Goal: Transaction & Acquisition: Purchase product/service

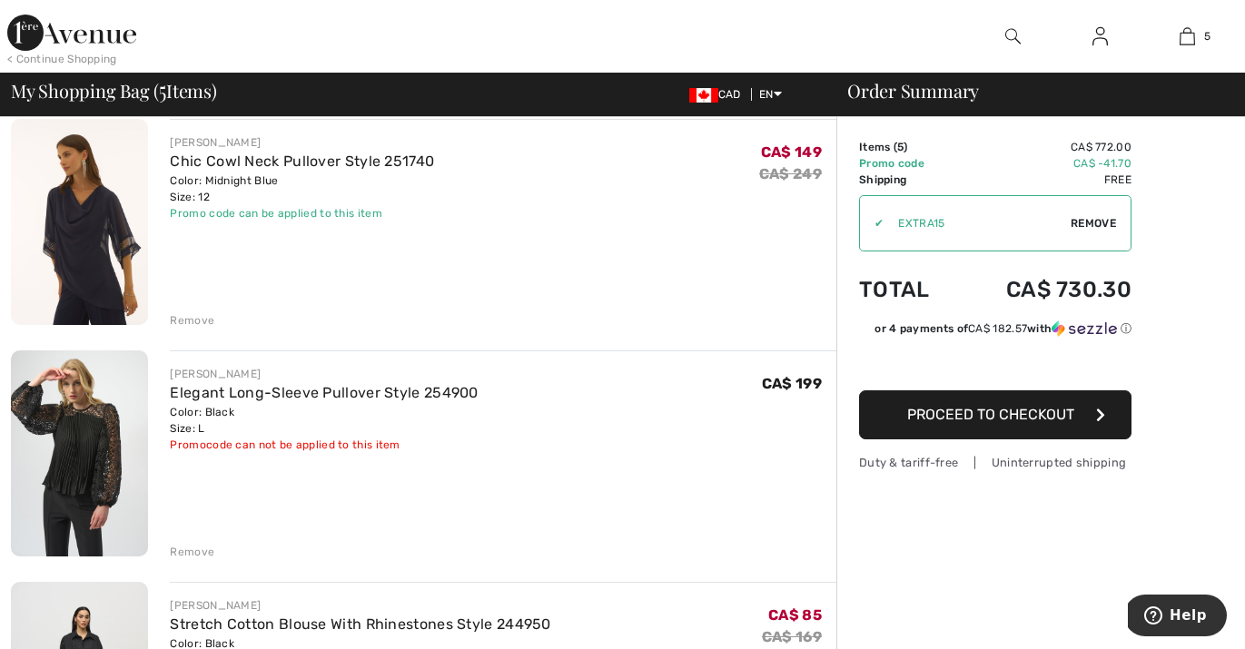
scroll to position [150, 0]
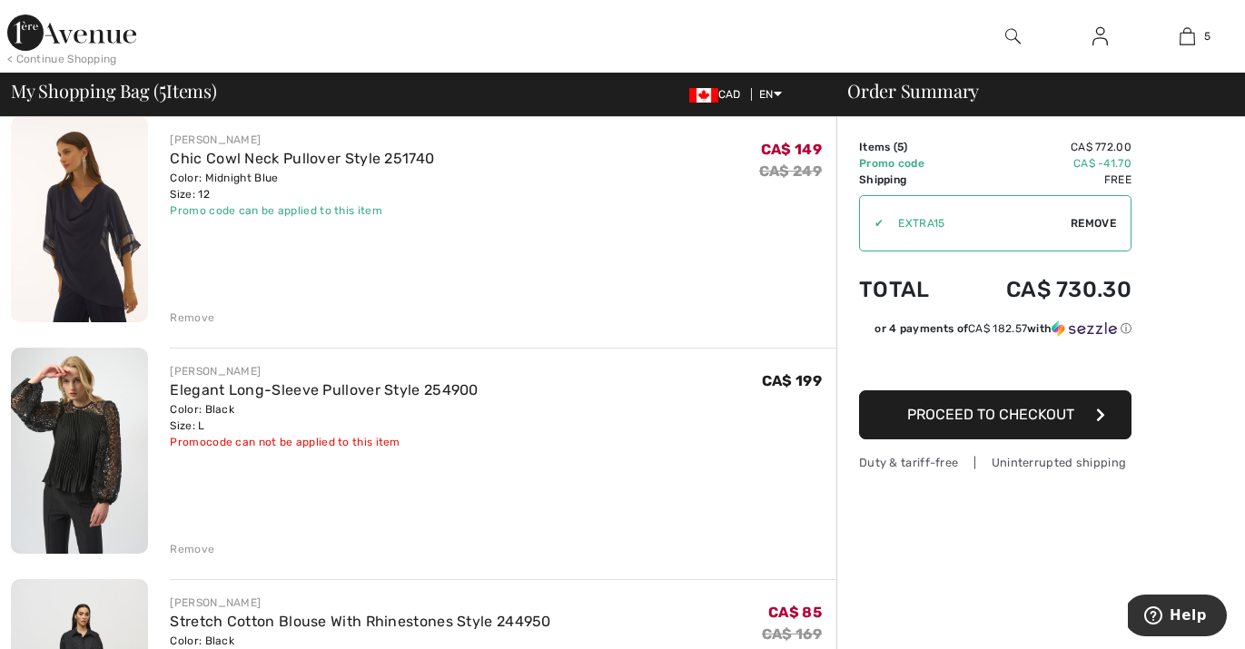
click at [192, 548] on div "Remove" at bounding box center [192, 549] width 44 height 16
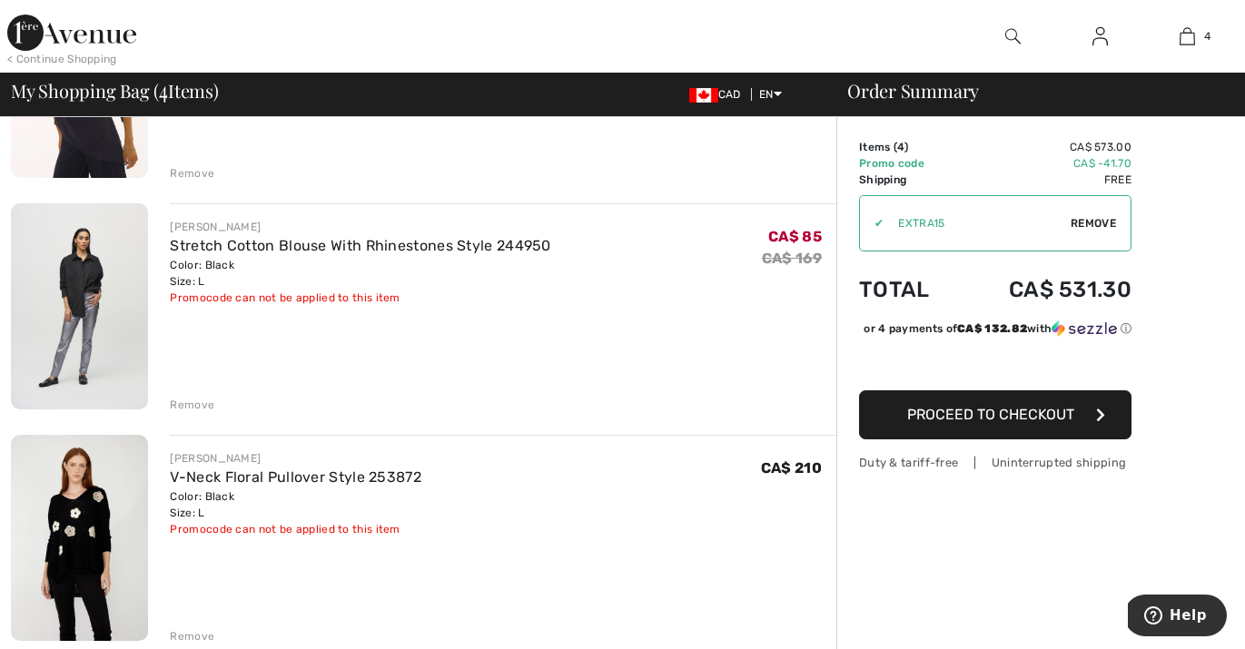
scroll to position [0, 0]
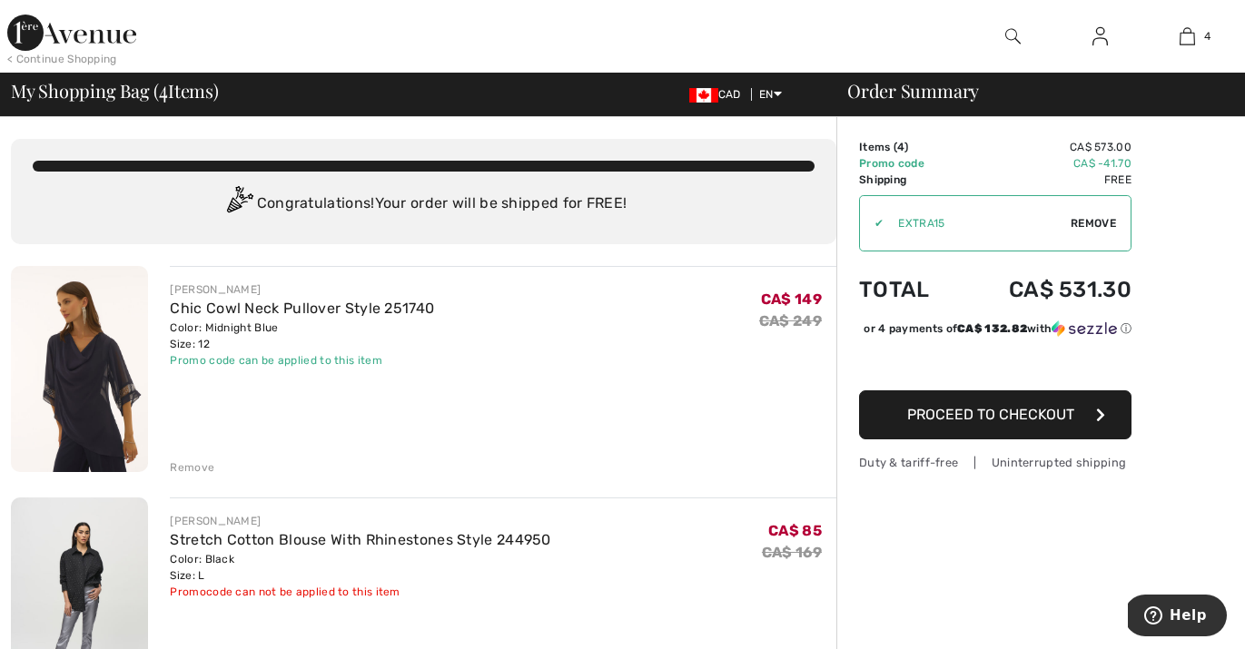
click at [99, 396] on img at bounding box center [79, 369] width 137 height 206
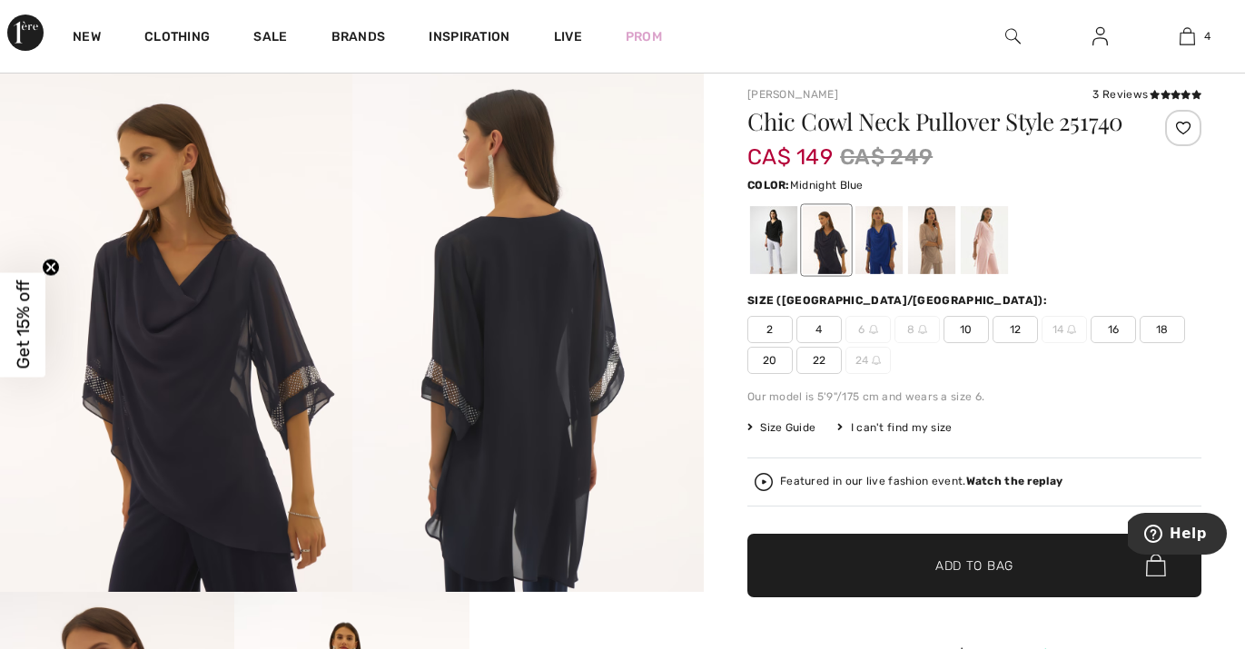
scroll to position [121, 0]
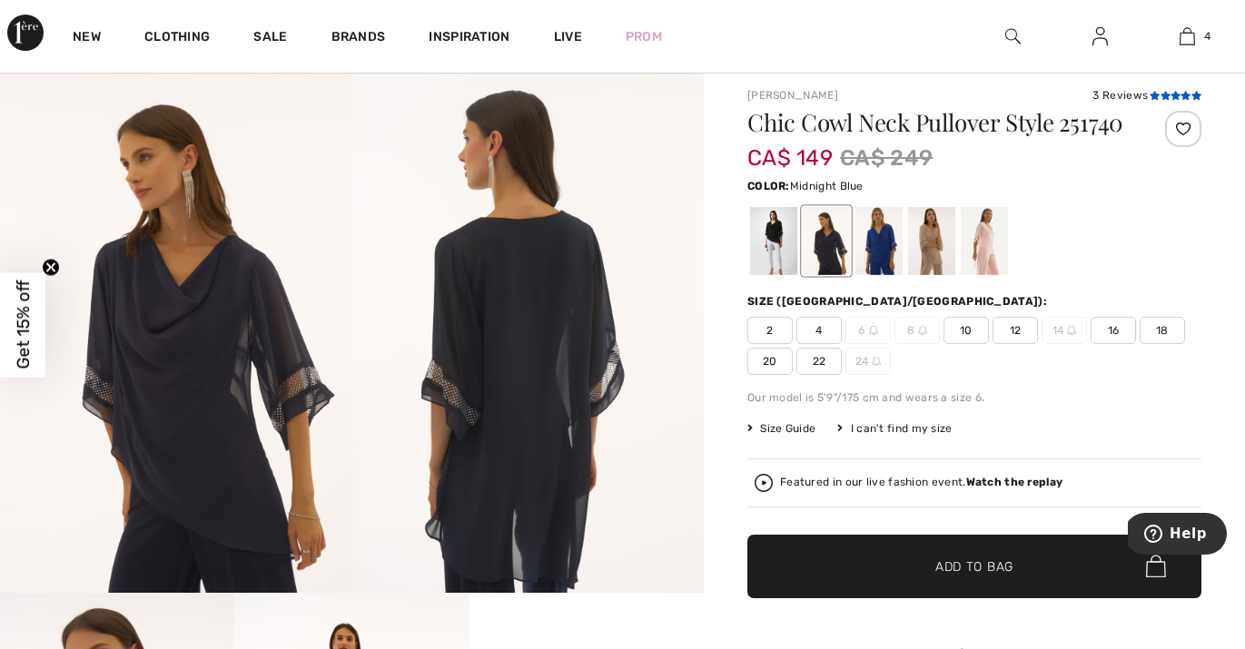
click at [1179, 94] on icon at bounding box center [1175, 95] width 10 height 9
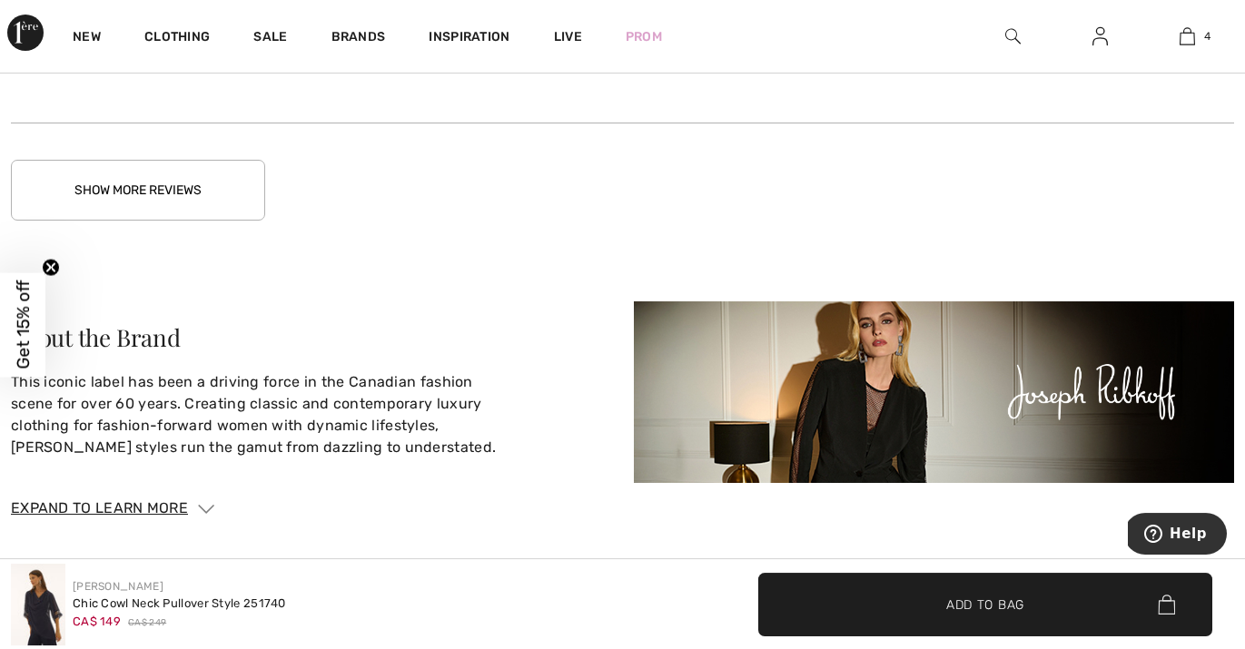
scroll to position [3891, 0]
click at [135, 214] on button "Show More Reviews" at bounding box center [138, 189] width 254 height 61
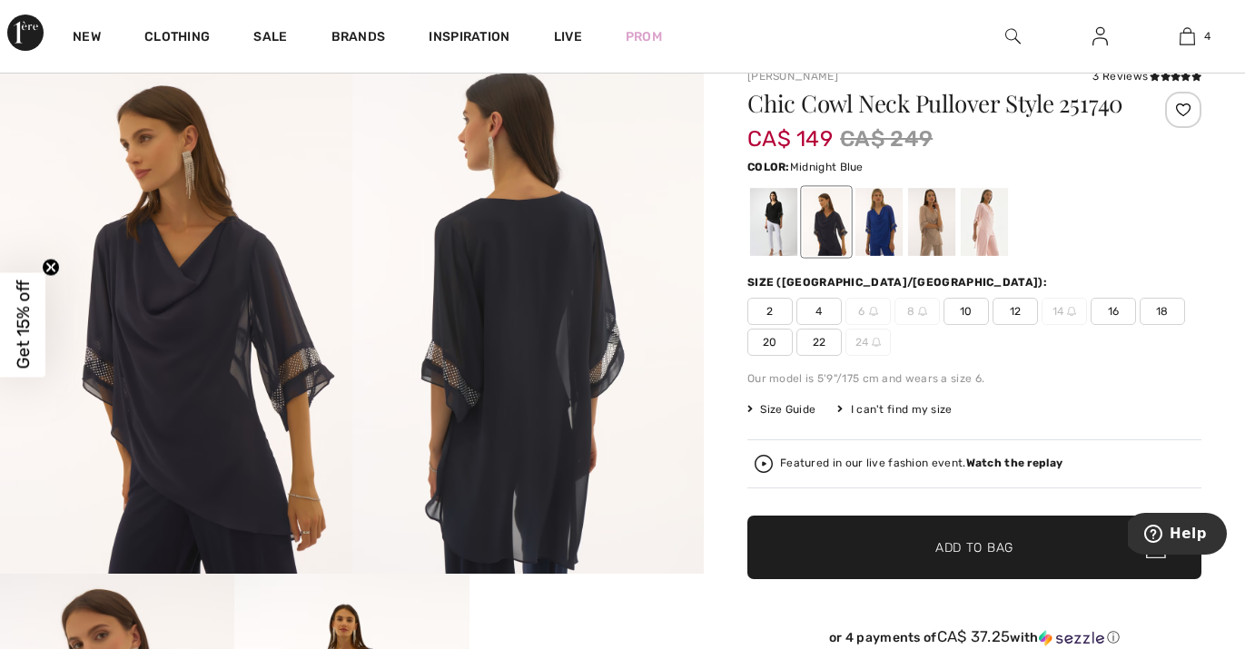
scroll to position [141, 0]
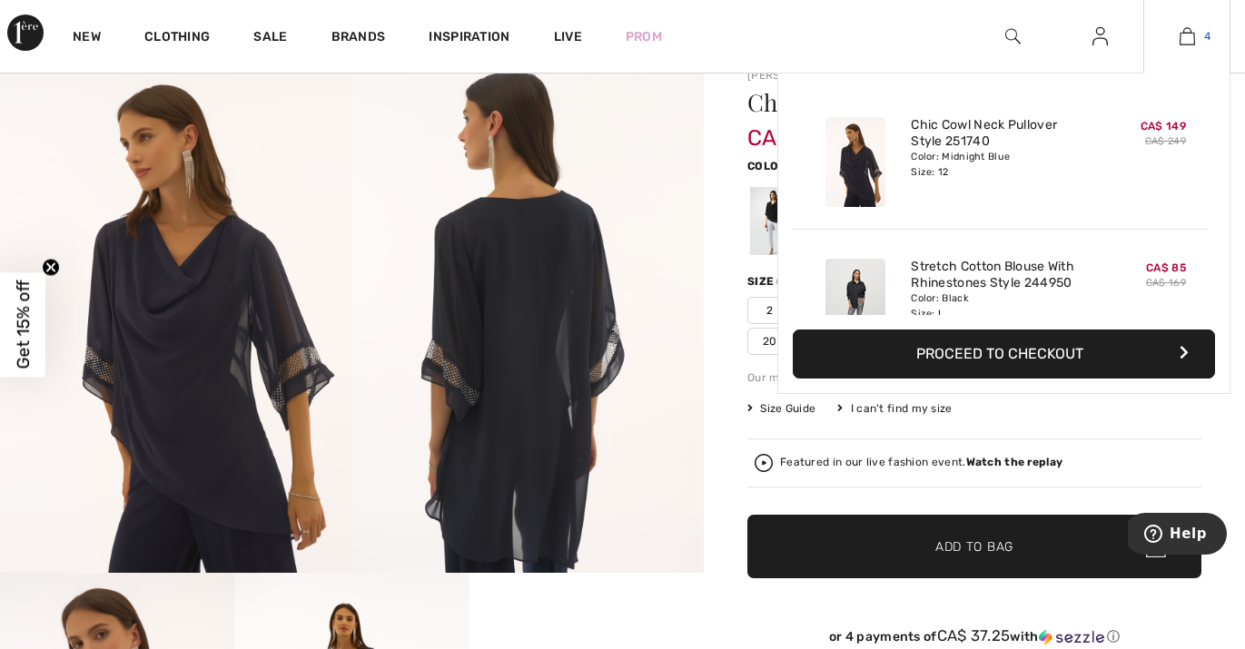
click at [1190, 41] on img at bounding box center [1186, 36] width 15 height 22
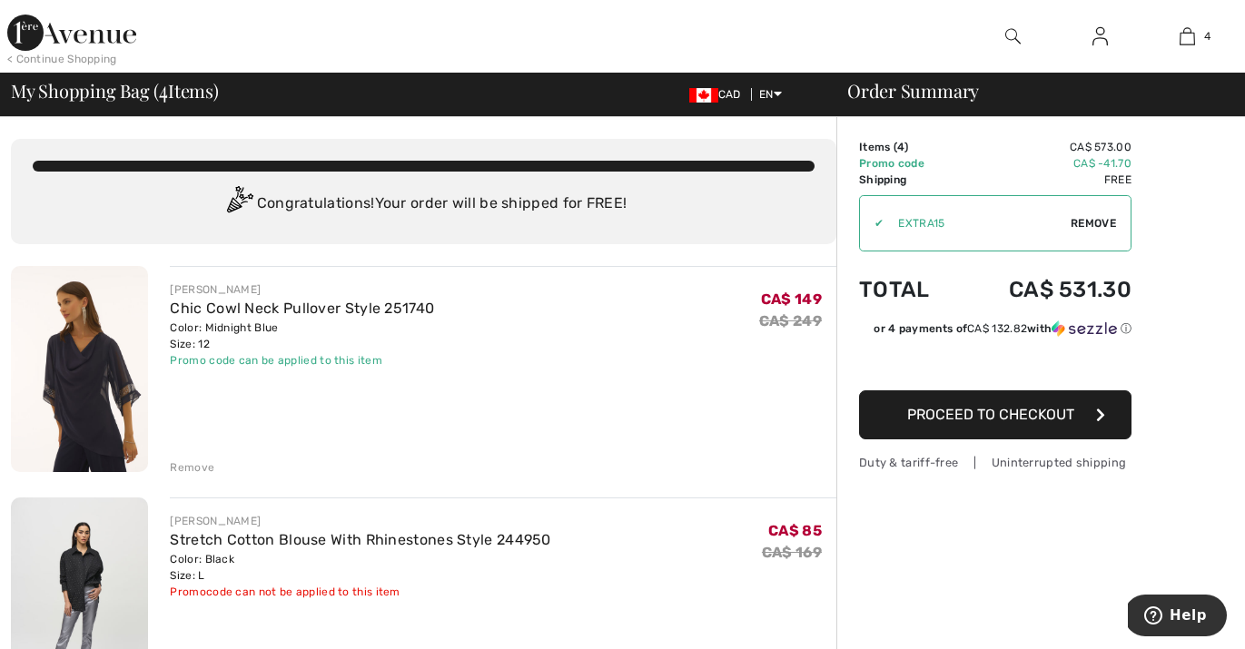
click at [187, 467] on div "Remove" at bounding box center [192, 467] width 44 height 16
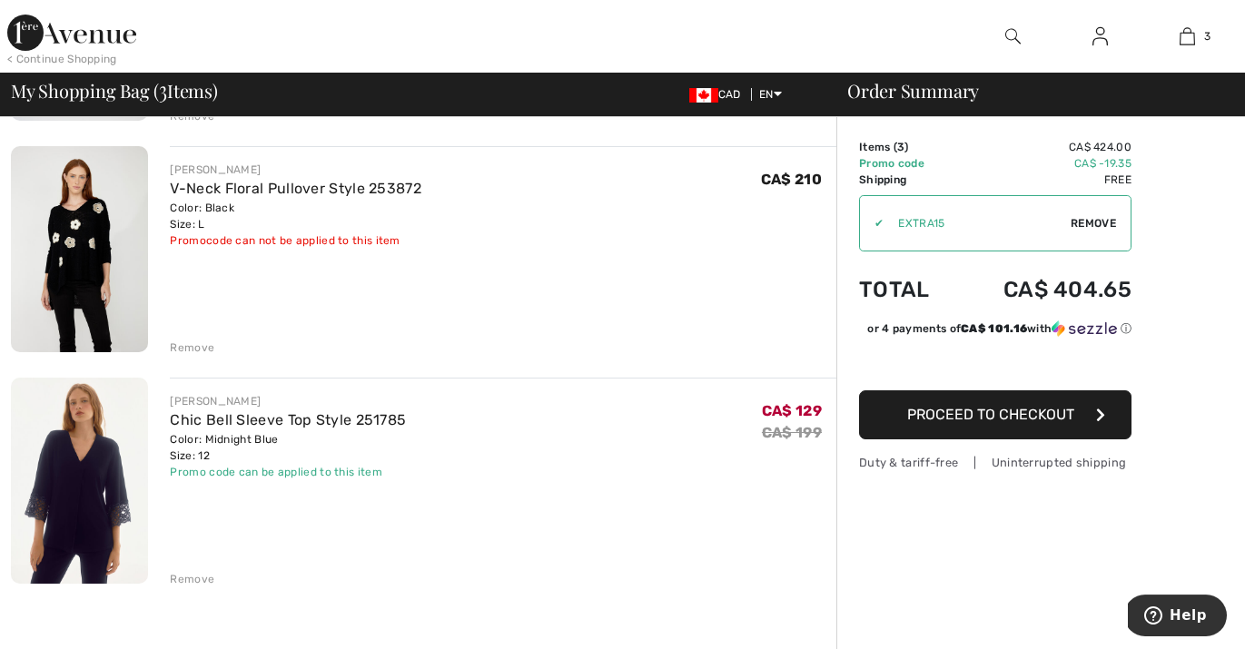
scroll to position [352, 0]
click at [194, 578] on div "Remove" at bounding box center [192, 578] width 44 height 16
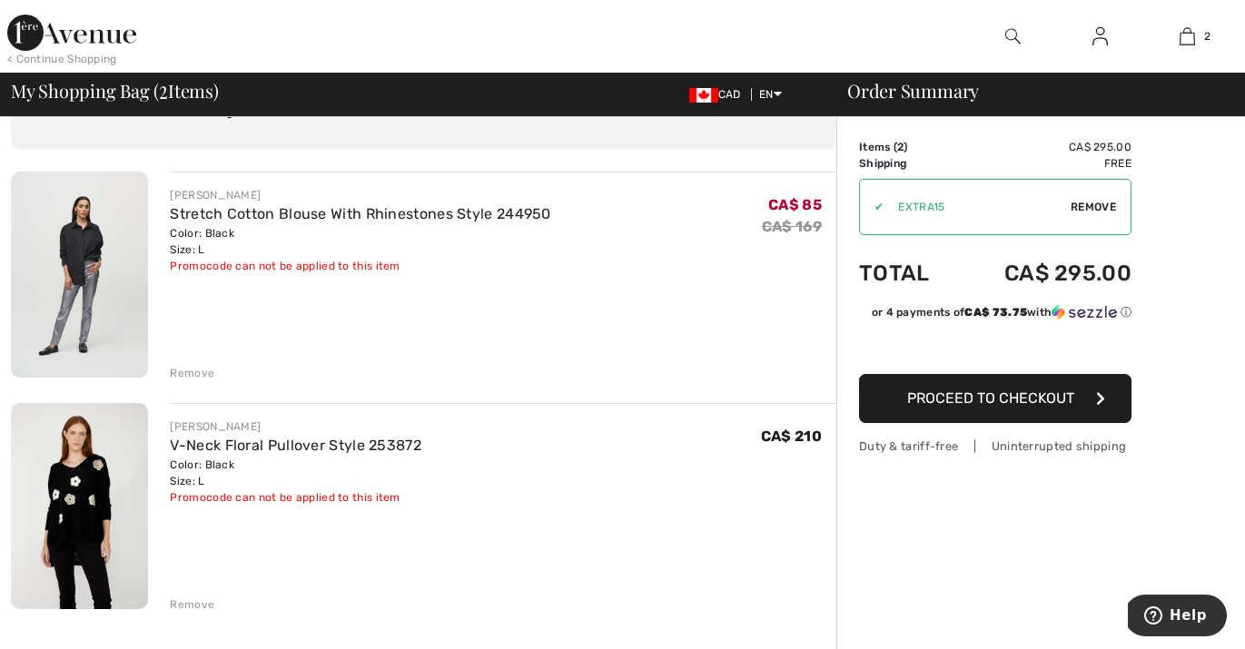
scroll to position [95, 0]
click at [303, 446] on link "V-Neck Floral Pullover Style 253872" at bounding box center [295, 444] width 251 height 17
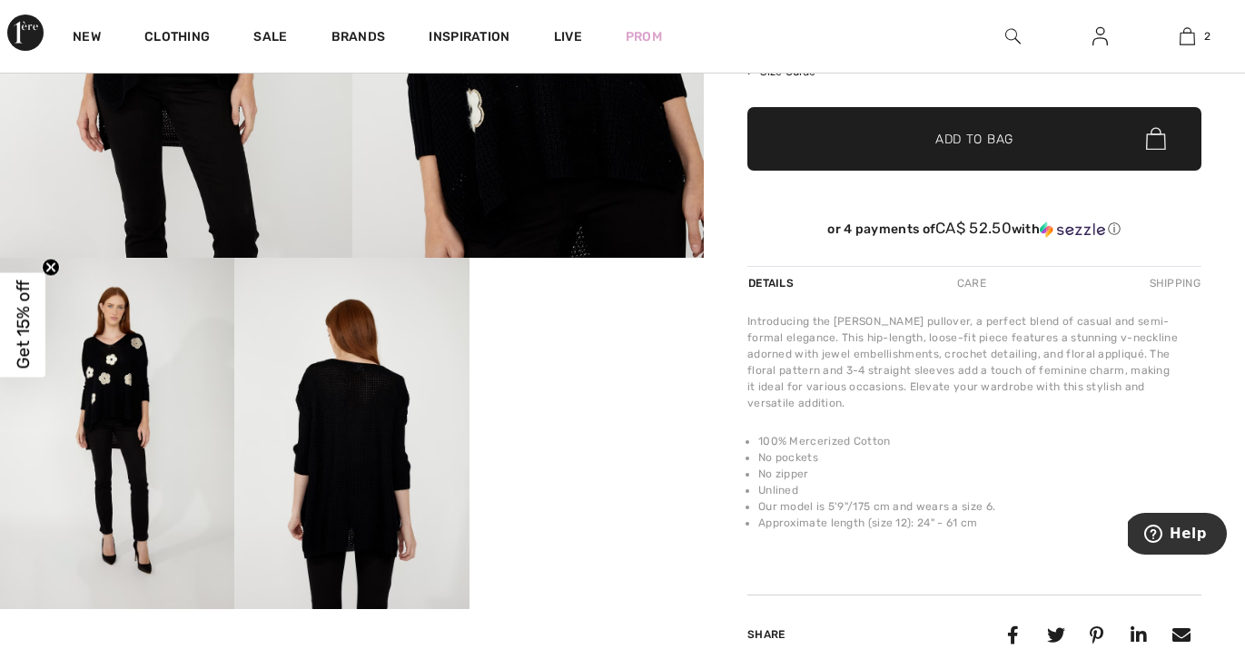
scroll to position [457, 0]
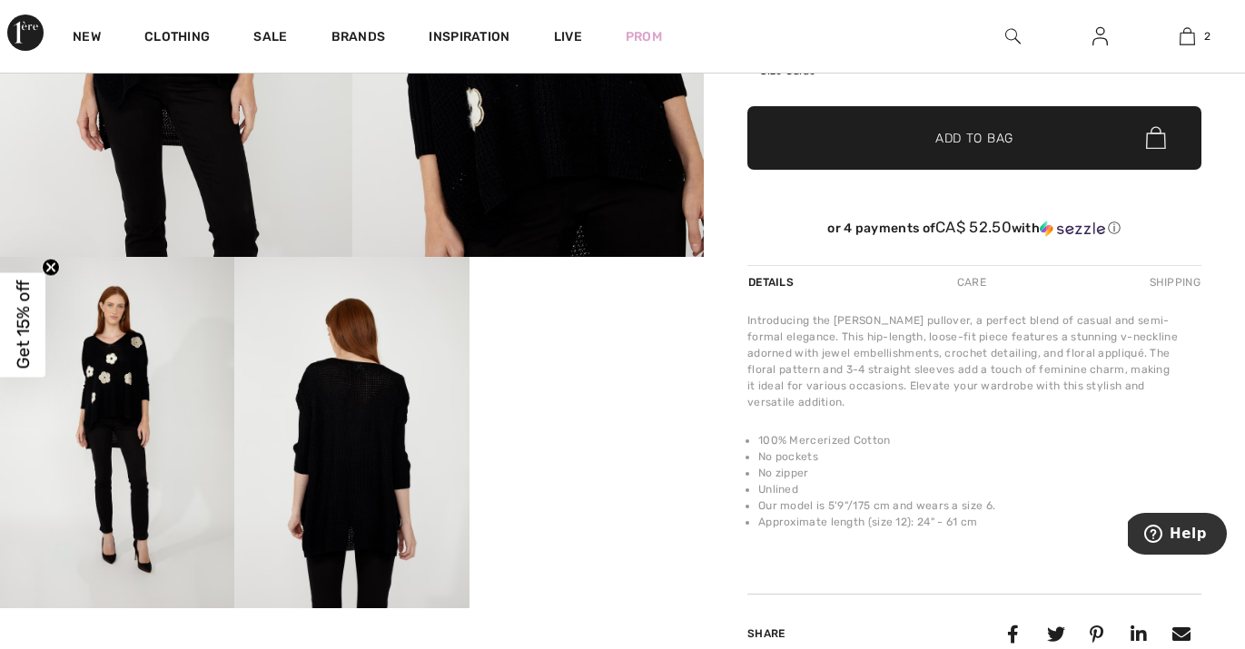
click at [381, 450] on img at bounding box center [351, 432] width 234 height 351
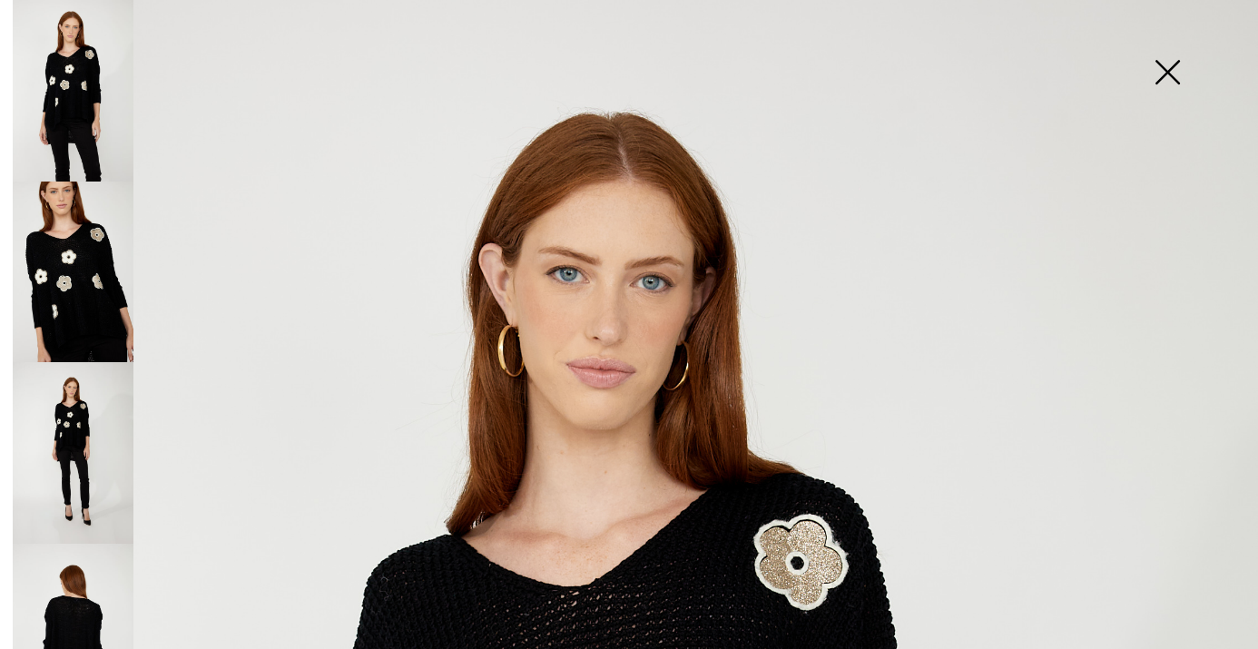
scroll to position [0, 0]
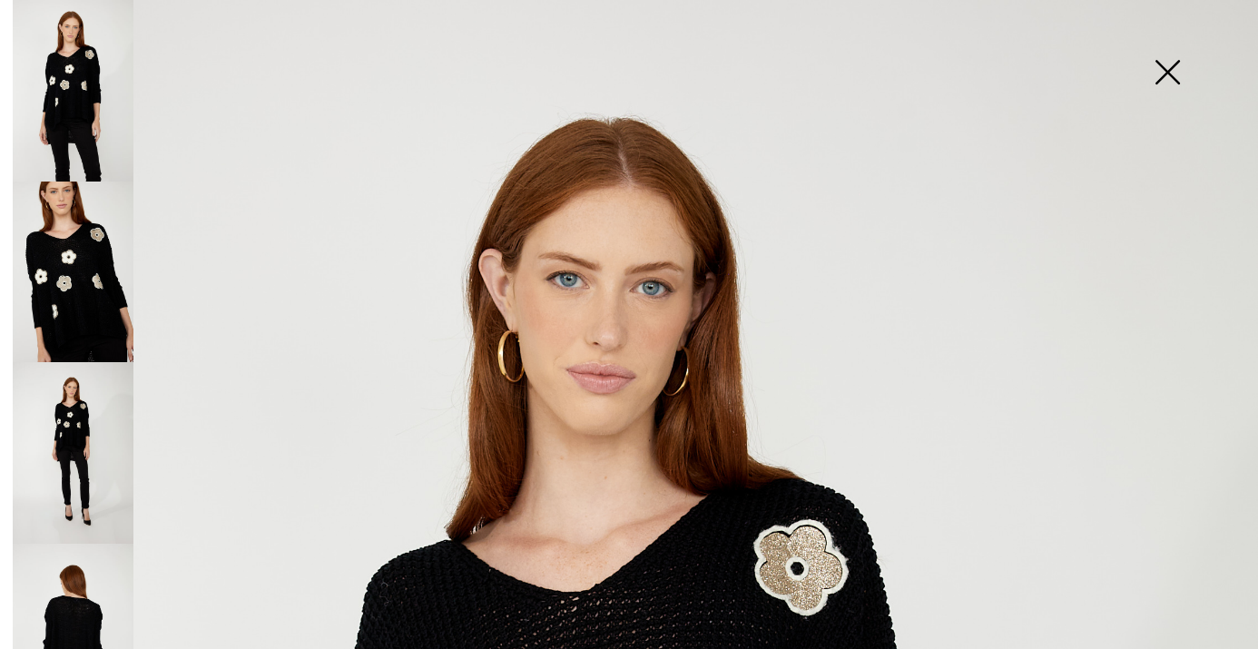
click at [1162, 81] on img at bounding box center [1167, 74] width 91 height 94
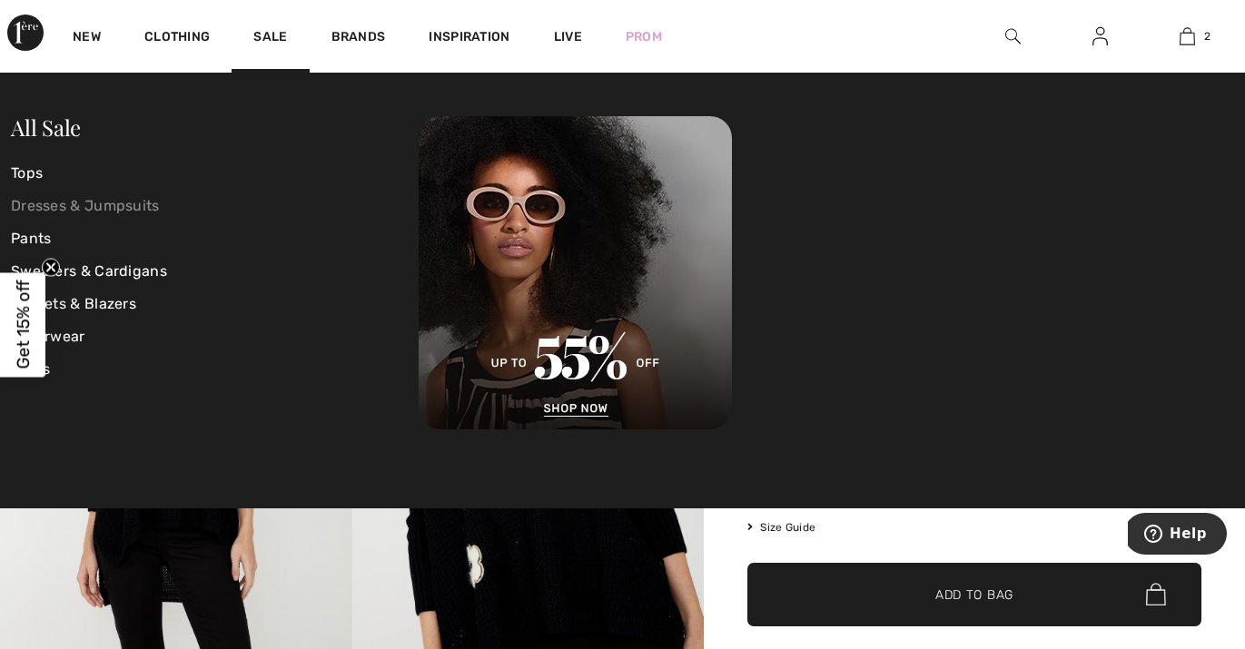
click at [131, 203] on link "Dresses & Jumpsuits" at bounding box center [215, 206] width 408 height 33
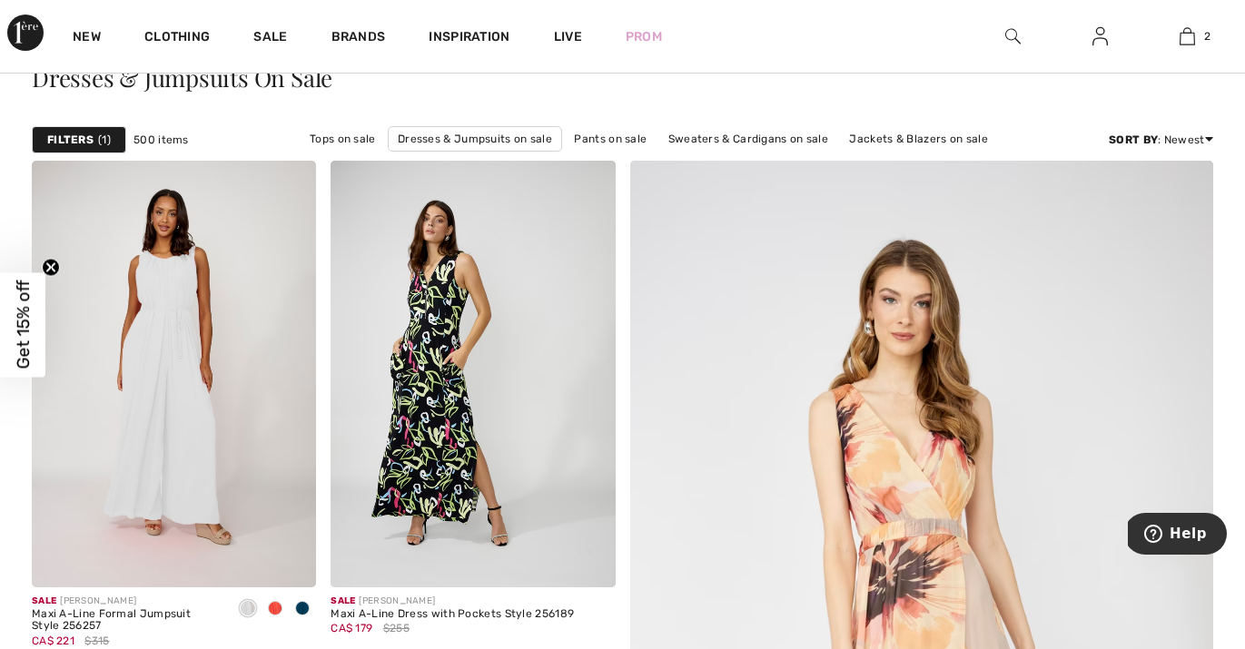
click at [68, 139] on strong "Filters" at bounding box center [70, 140] width 46 height 16
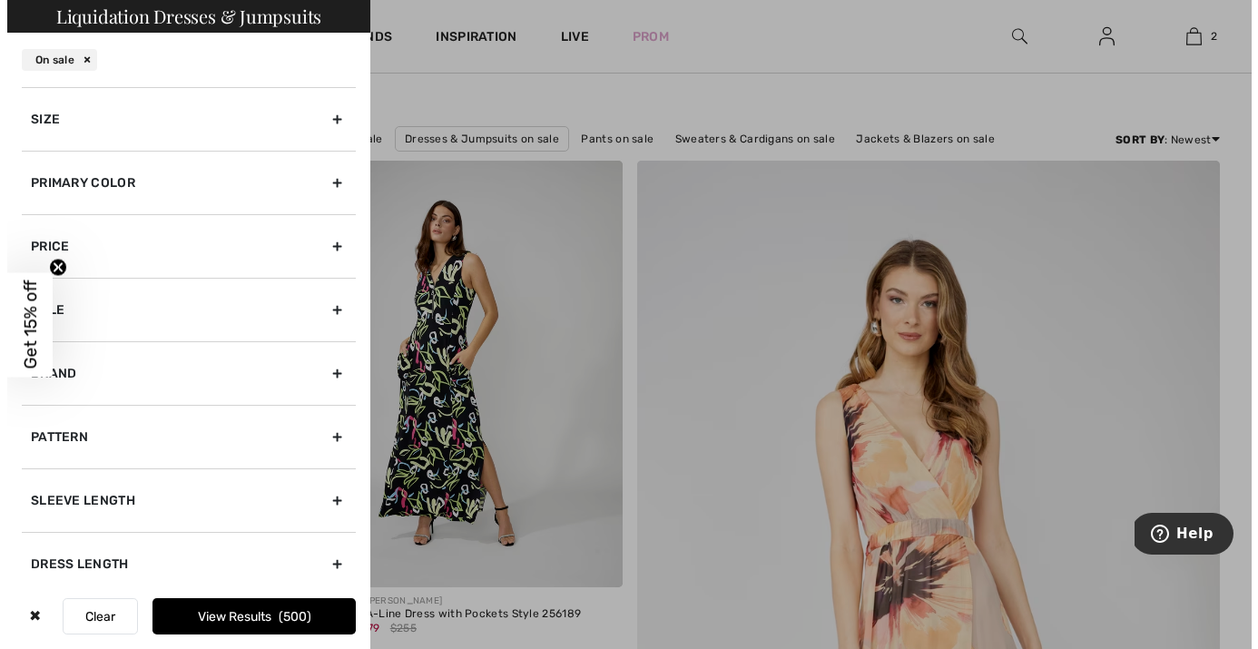
scroll to position [185, 0]
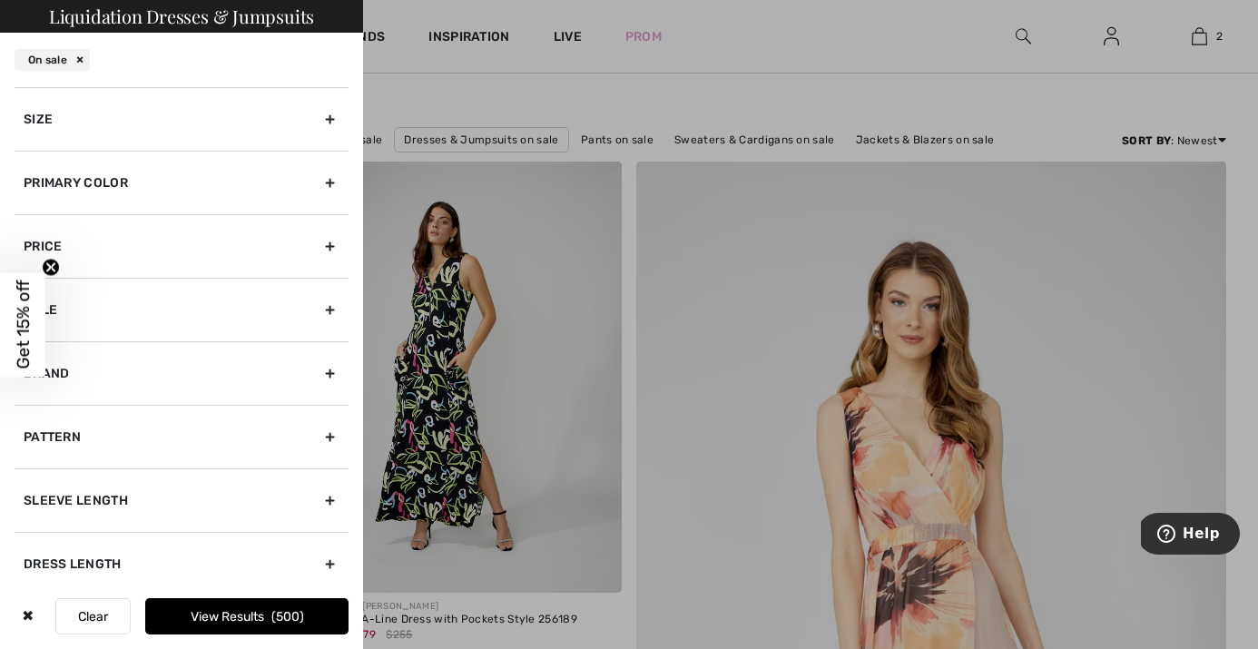
click at [263, 123] on div "Size" at bounding box center [182, 119] width 334 height 64
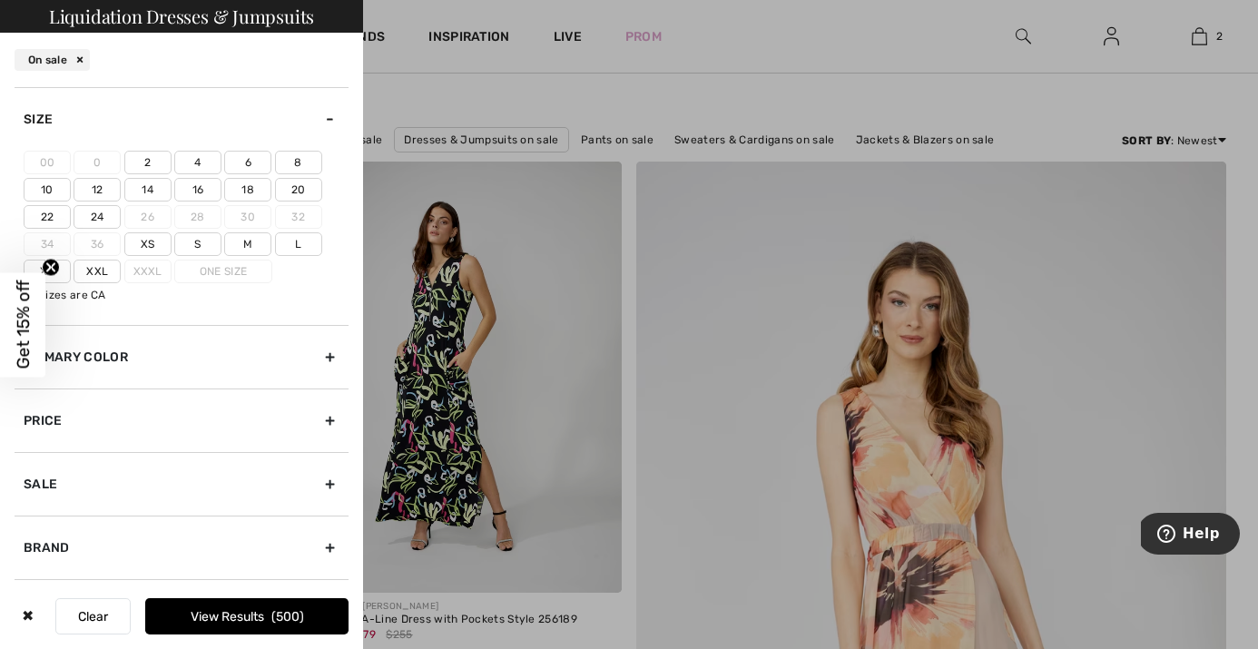
click at [103, 190] on label "12" at bounding box center [97, 190] width 47 height 24
click at [0, 0] on input"] "12" at bounding box center [0, 0] width 0 height 0
click at [296, 245] on label "L" at bounding box center [298, 244] width 47 height 24
click at [0, 0] on input"] "L" at bounding box center [0, 0] width 0 height 0
click at [224, 616] on button "View Results 169" at bounding box center [246, 616] width 203 height 36
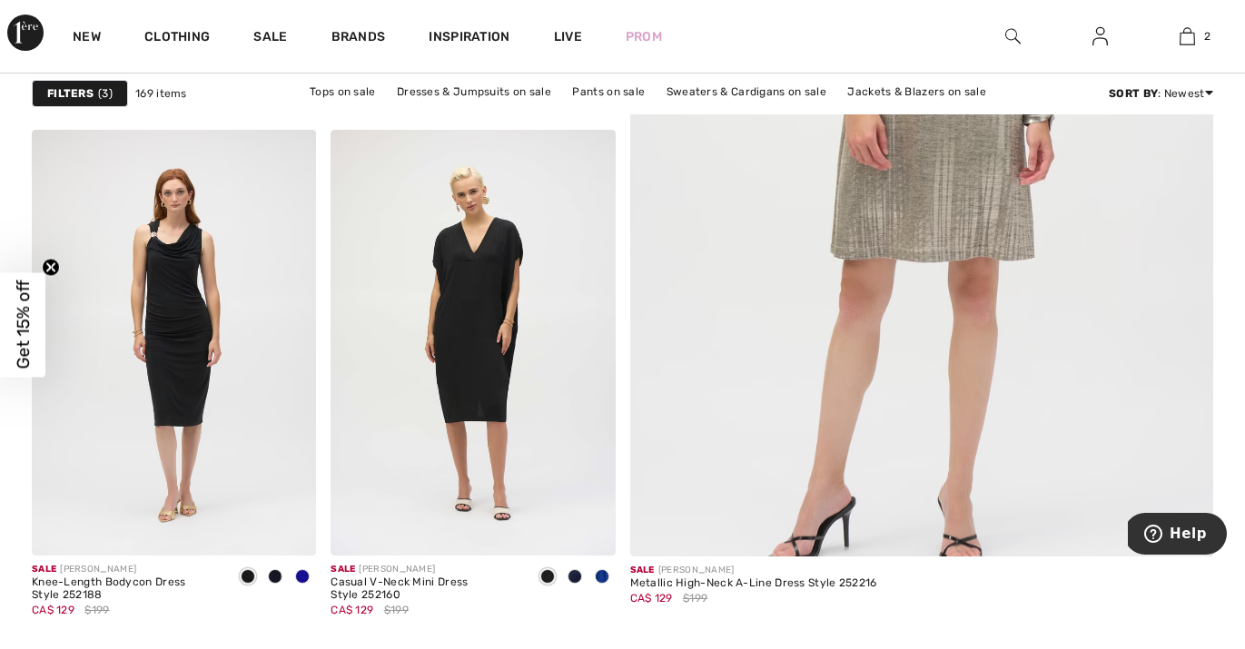
scroll to position [749, 0]
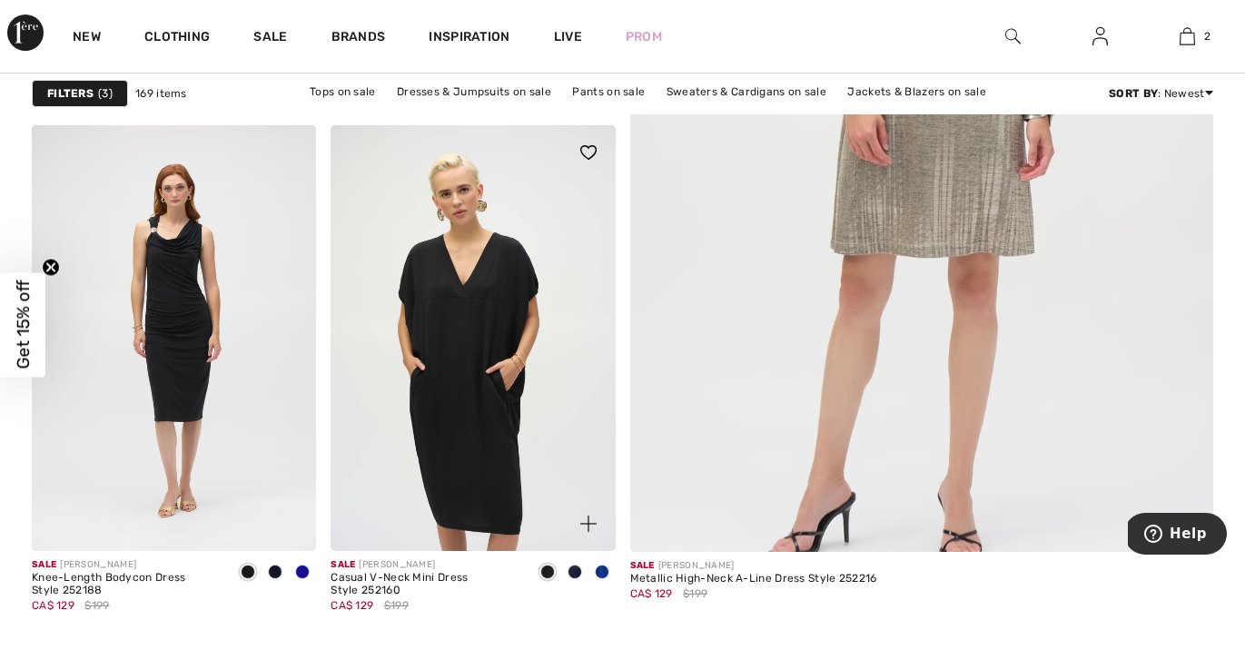
click at [490, 411] on img at bounding box center [472, 338] width 284 height 427
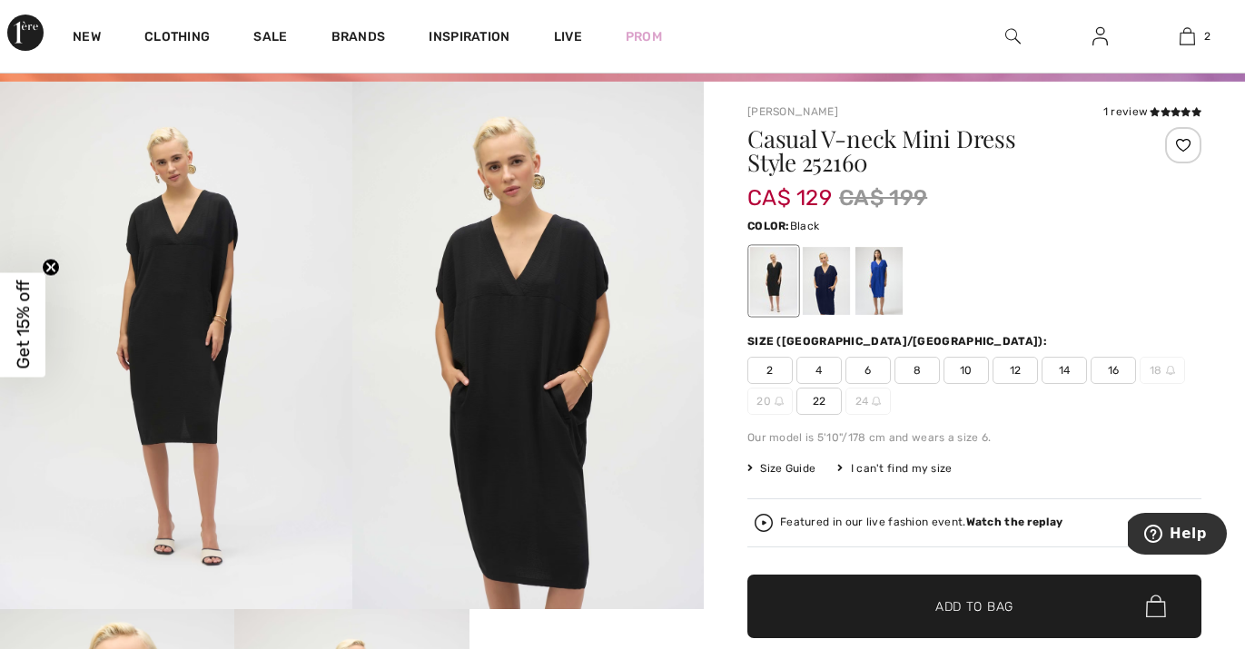
scroll to position [100, 0]
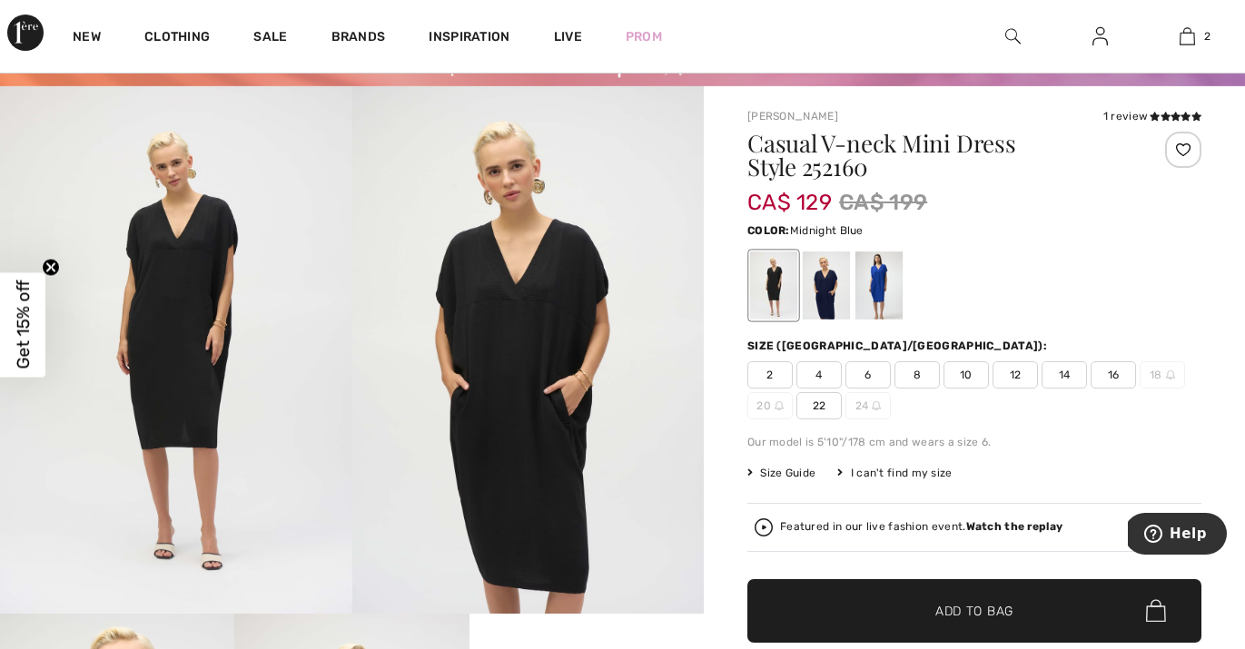
click at [830, 290] on div at bounding box center [826, 285] width 47 height 68
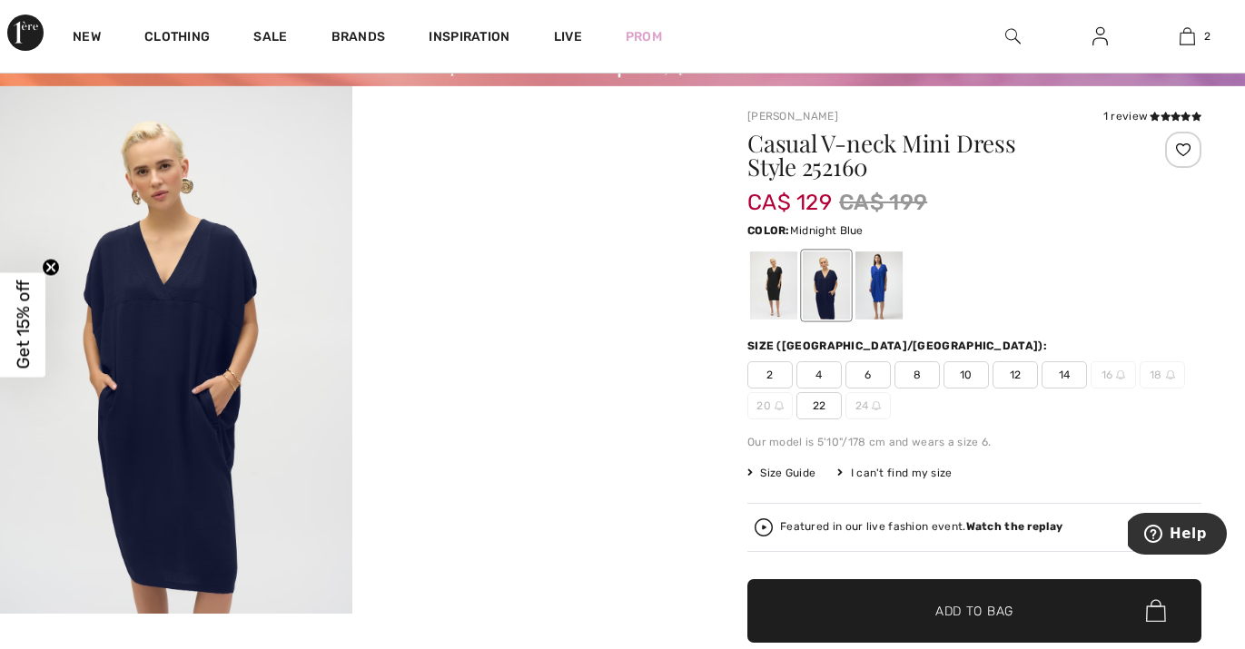
click at [1019, 373] on span "12" at bounding box center [1014, 374] width 45 height 27
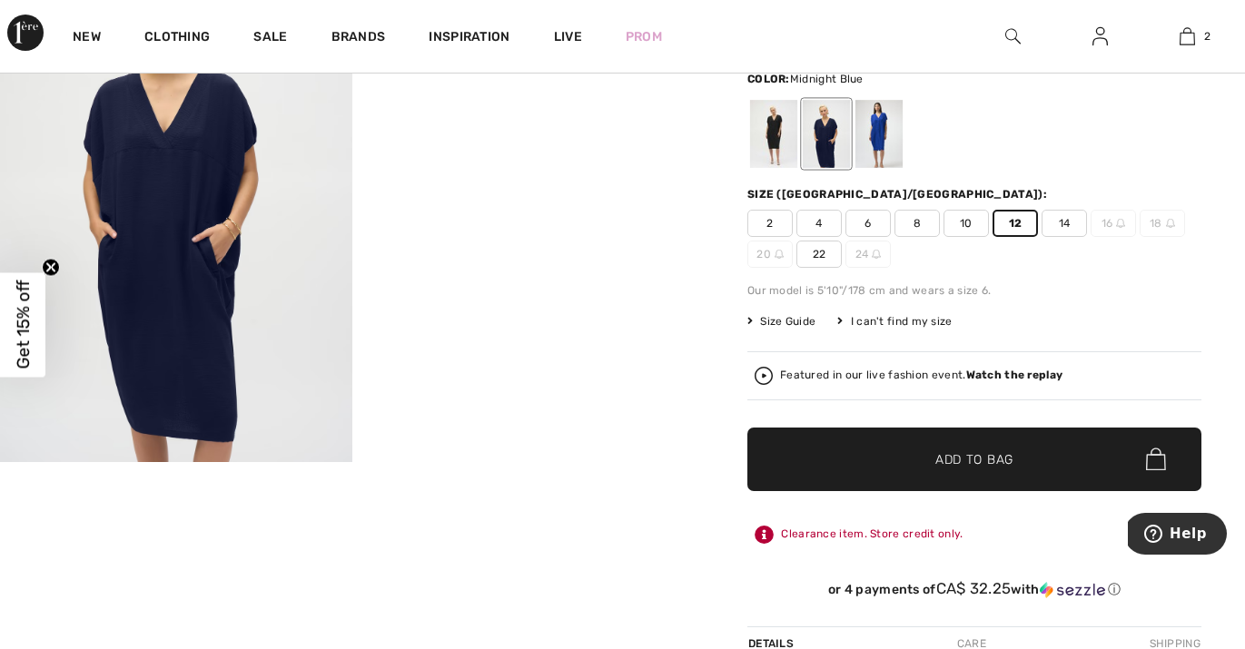
scroll to position [254, 0]
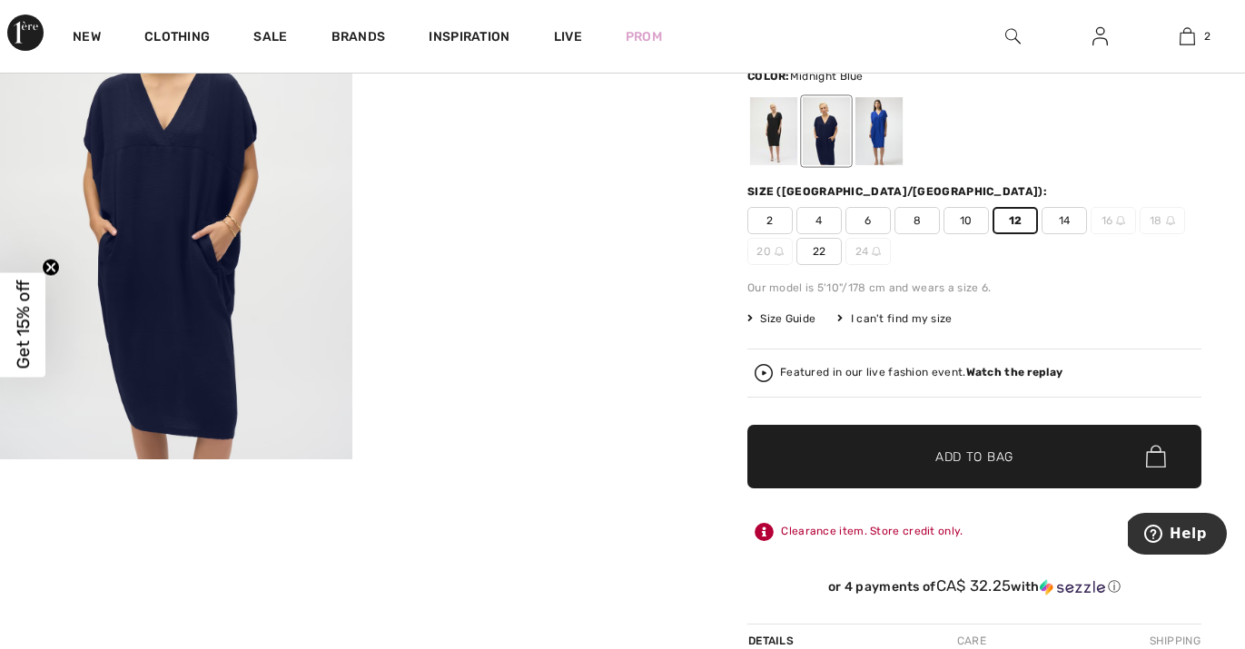
click at [1009, 458] on span "Add to Bag" at bounding box center [974, 456] width 78 height 19
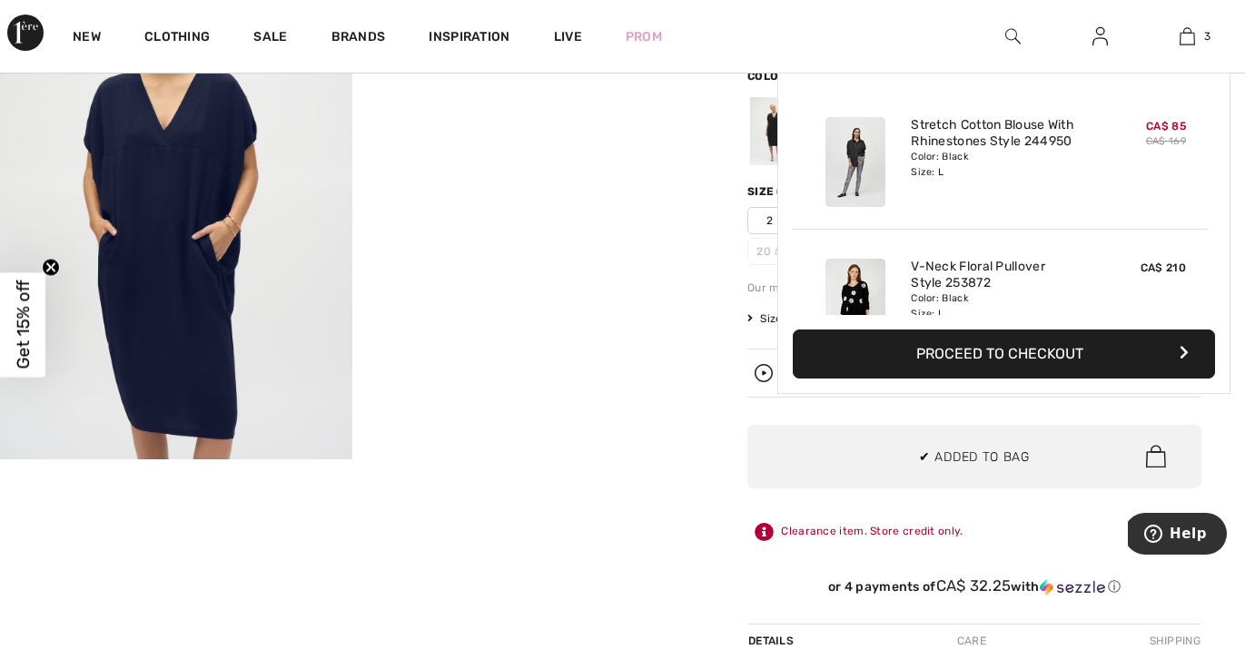
scroll to position [198, 0]
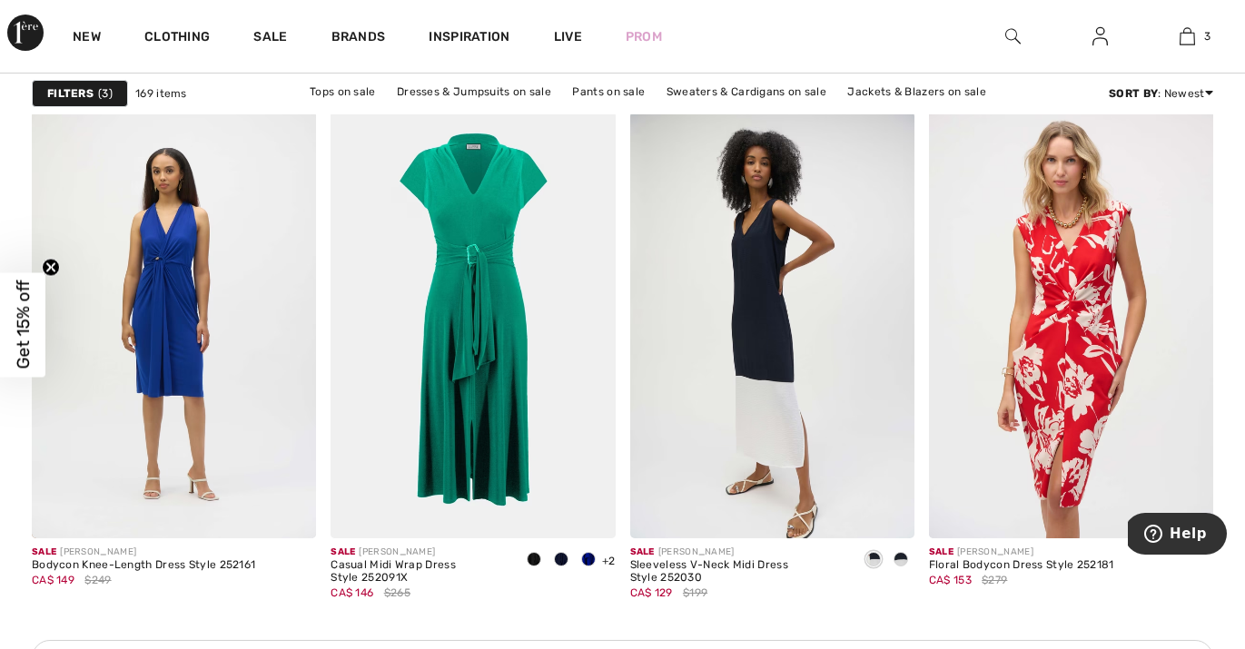
scroll to position [1821, 0]
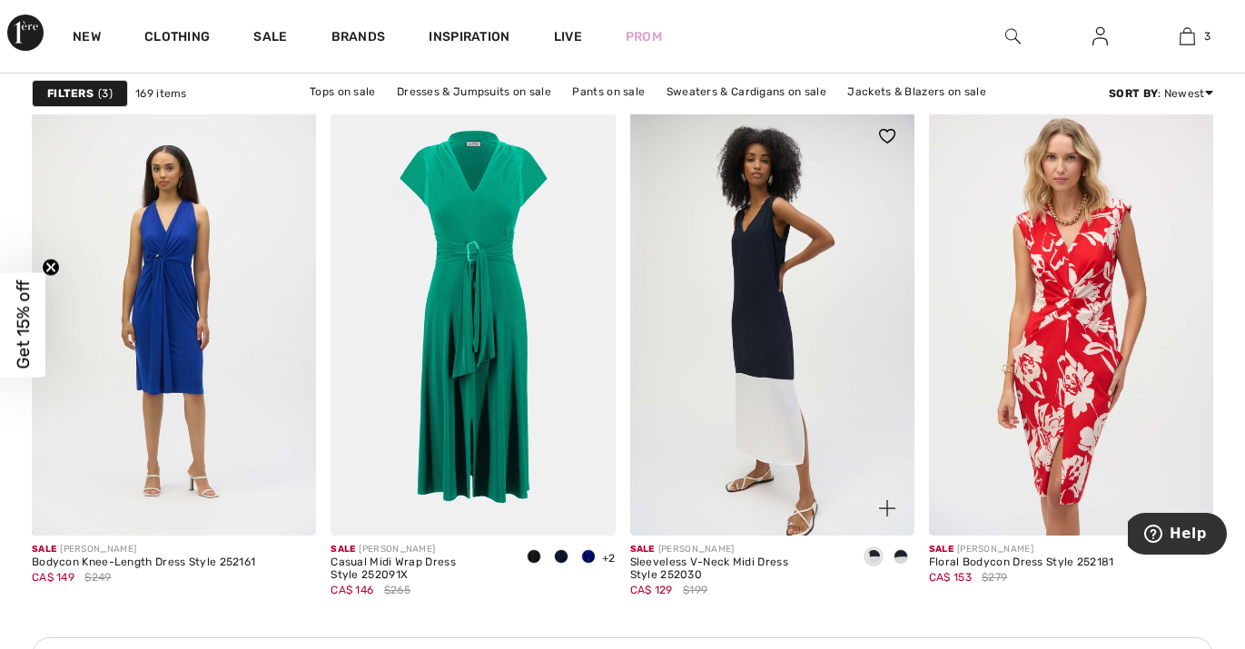
click at [765, 325] on img at bounding box center [772, 322] width 284 height 427
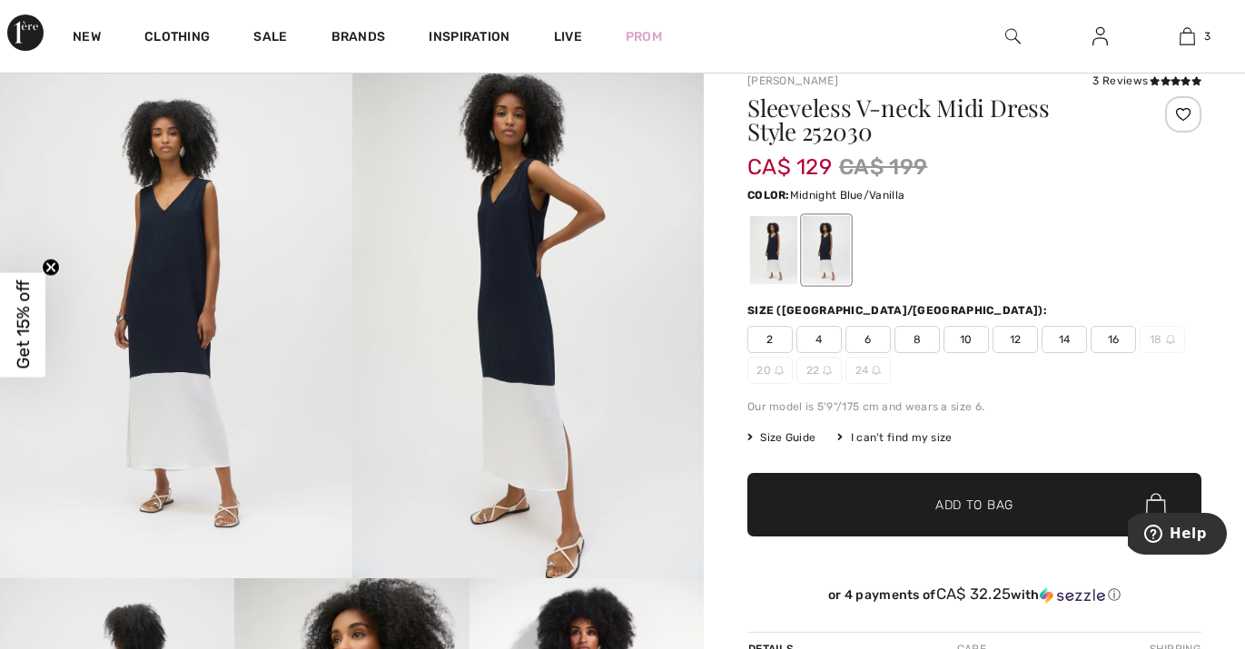
scroll to position [134, 0]
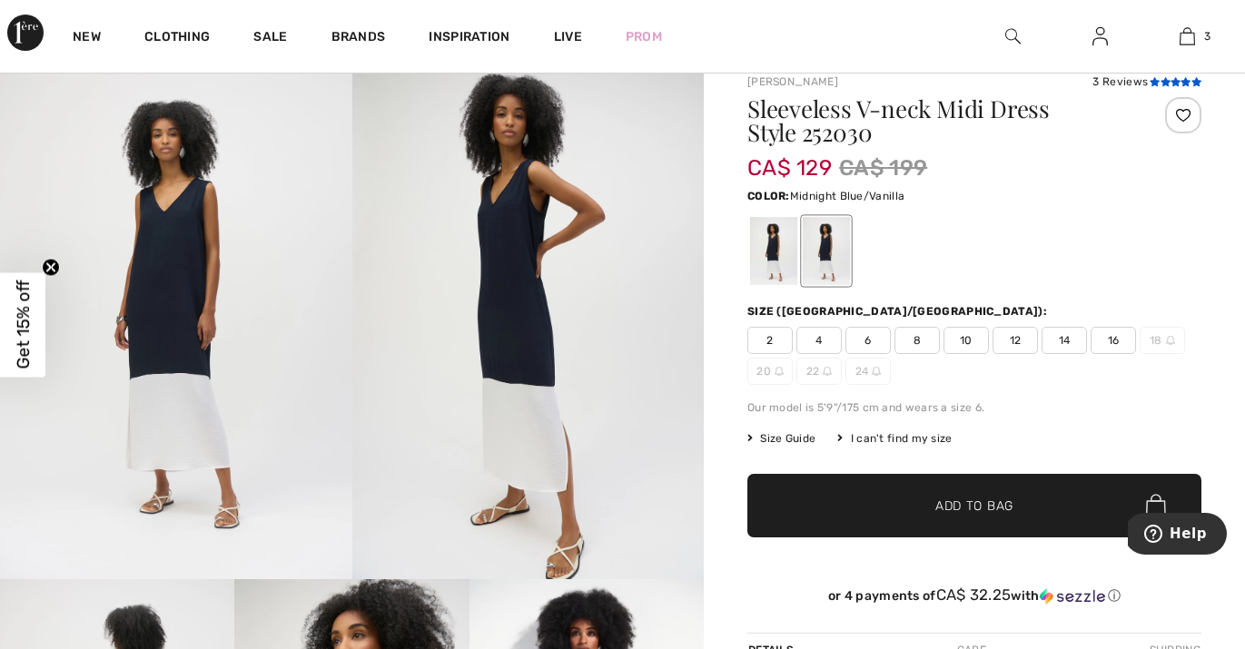
click at [1162, 80] on icon at bounding box center [1165, 81] width 10 height 9
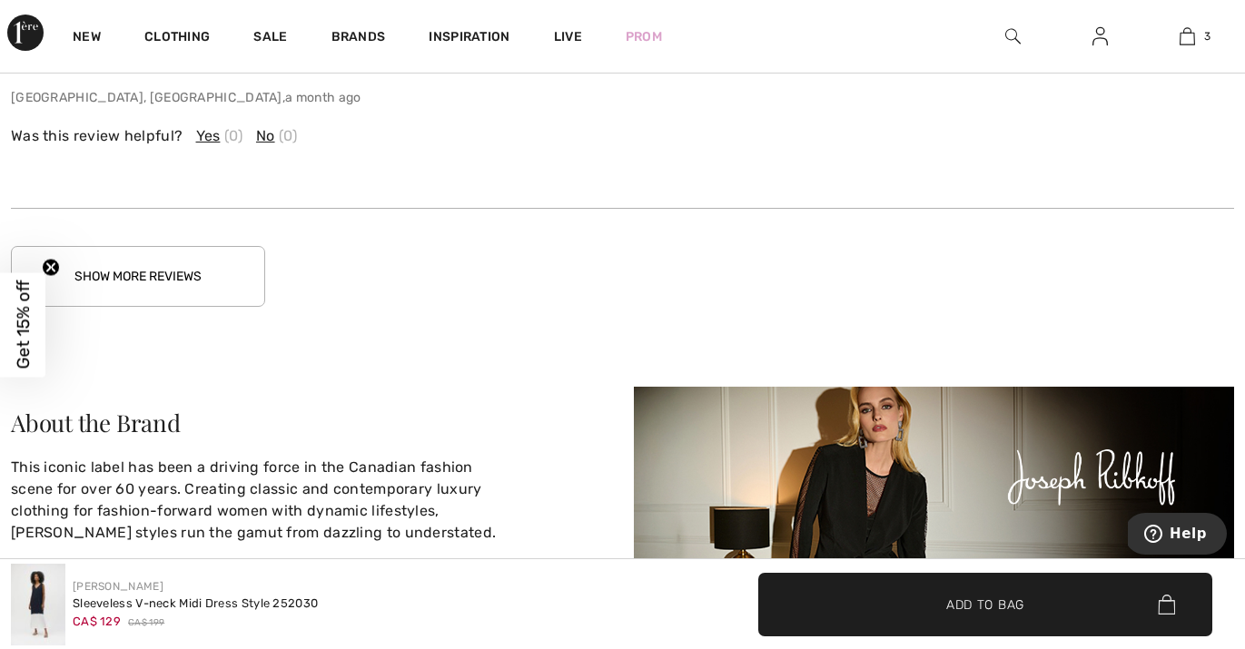
scroll to position [3147, 0]
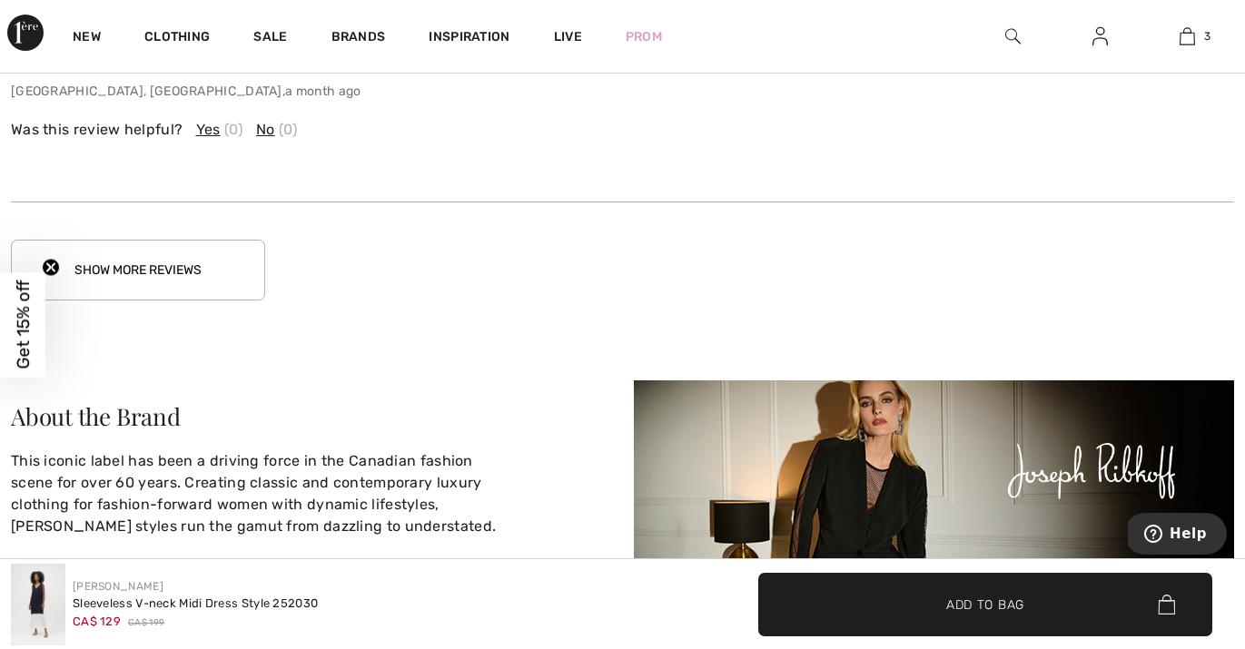
click at [208, 263] on button "Show More Reviews" at bounding box center [138, 270] width 254 height 61
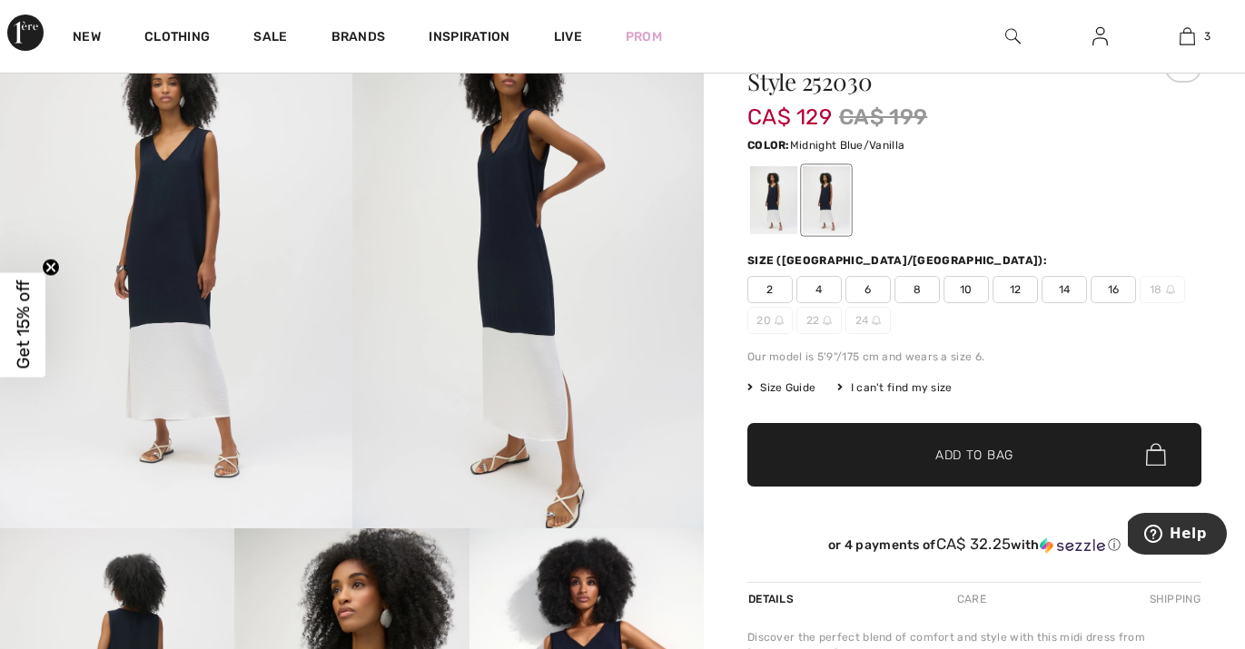
scroll to position [129, 0]
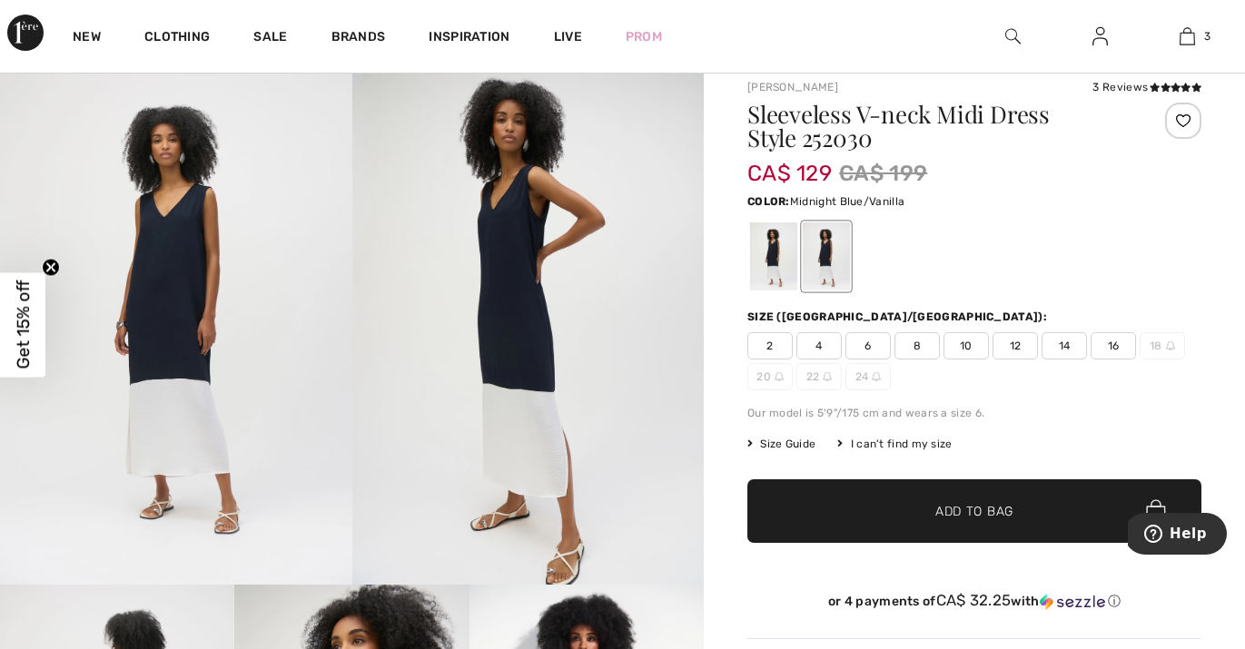
click at [1012, 344] on span "12" at bounding box center [1014, 345] width 45 height 27
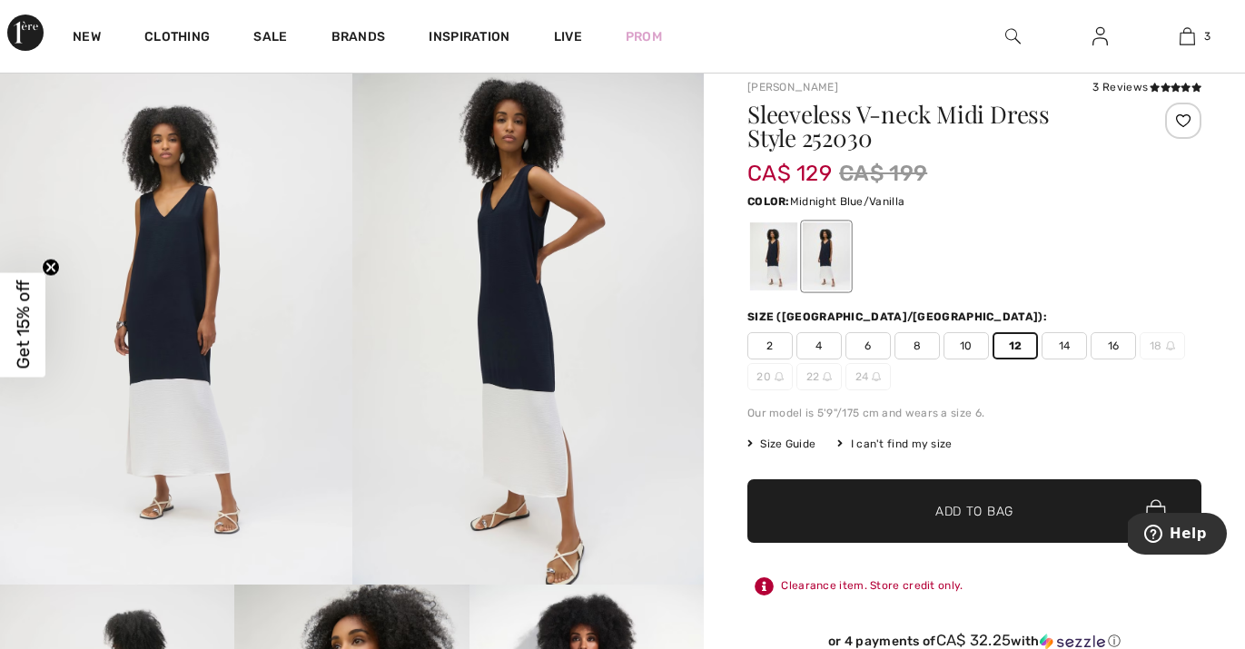
click at [953, 506] on span "Add to Bag" at bounding box center [974, 510] width 78 height 19
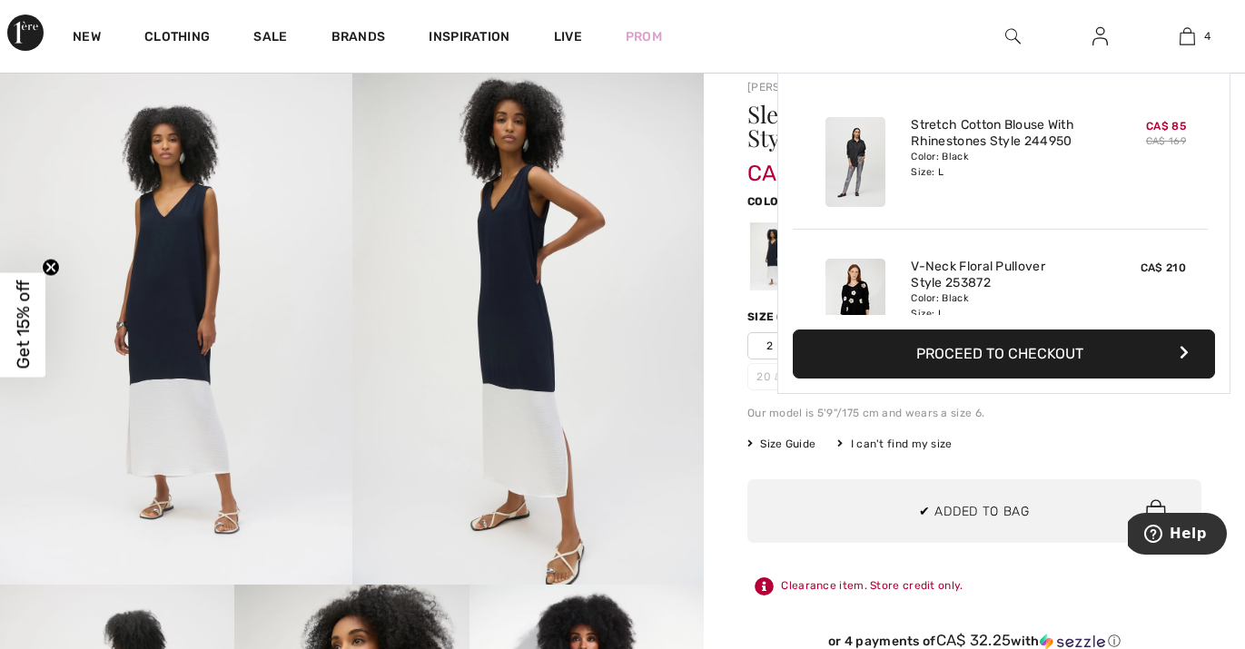
scroll to position [340, 0]
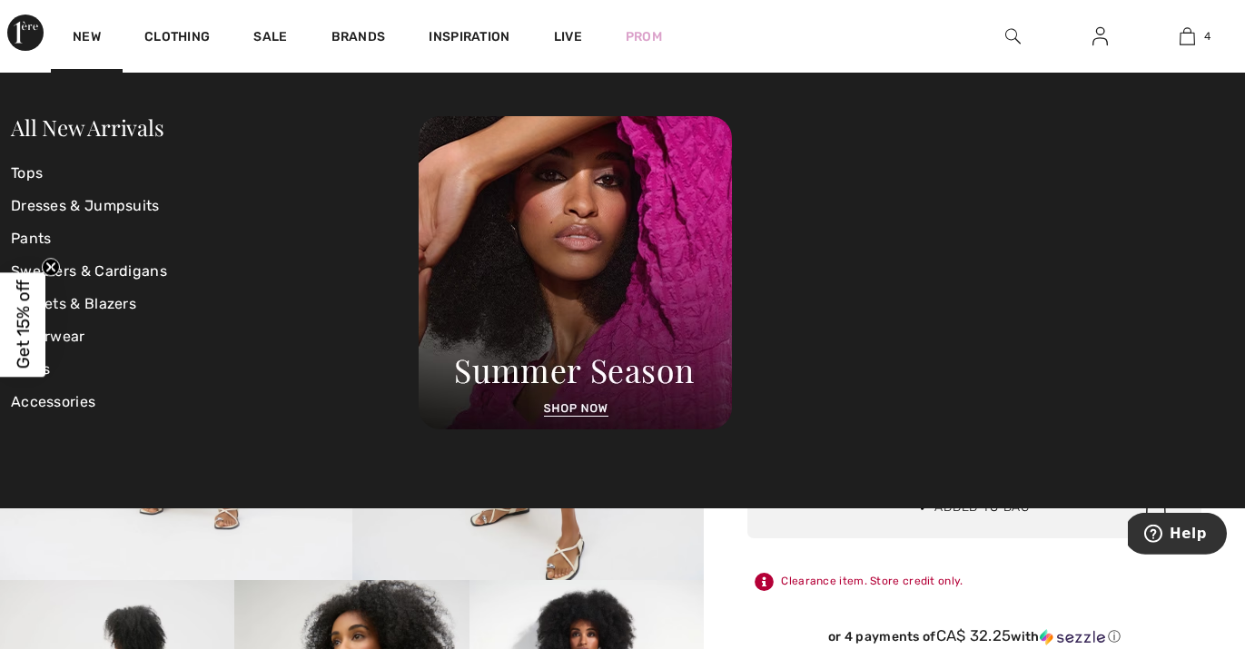
scroll to position [134, 0]
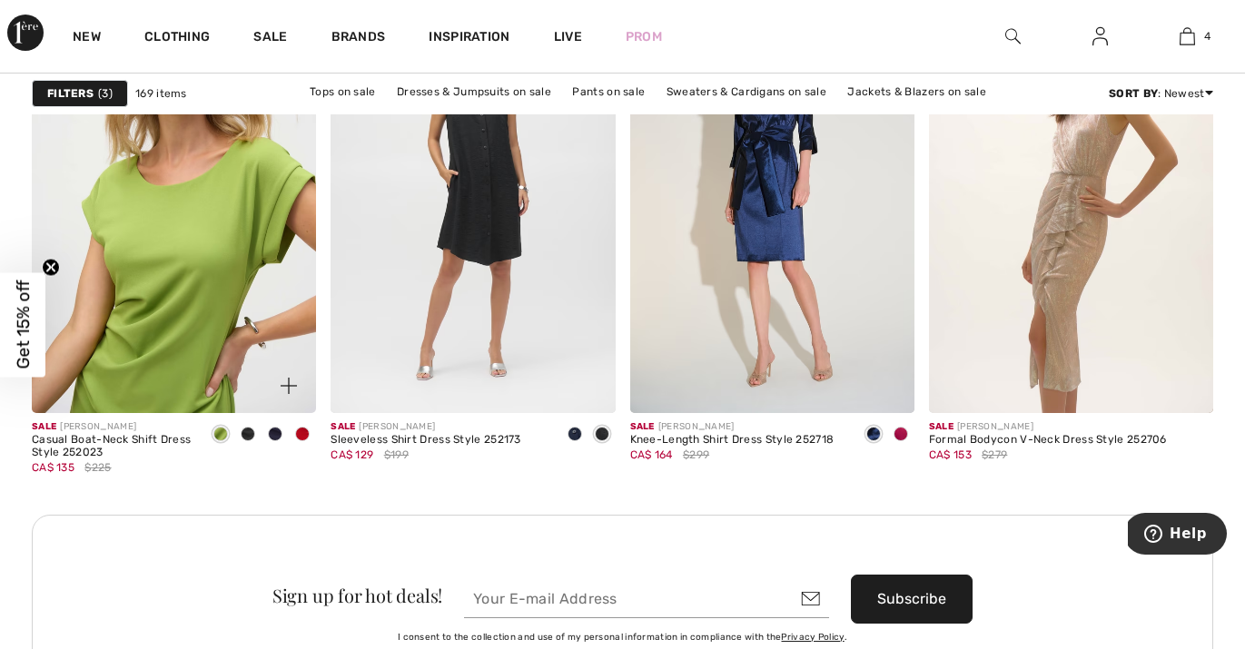
scroll to position [3732, 0]
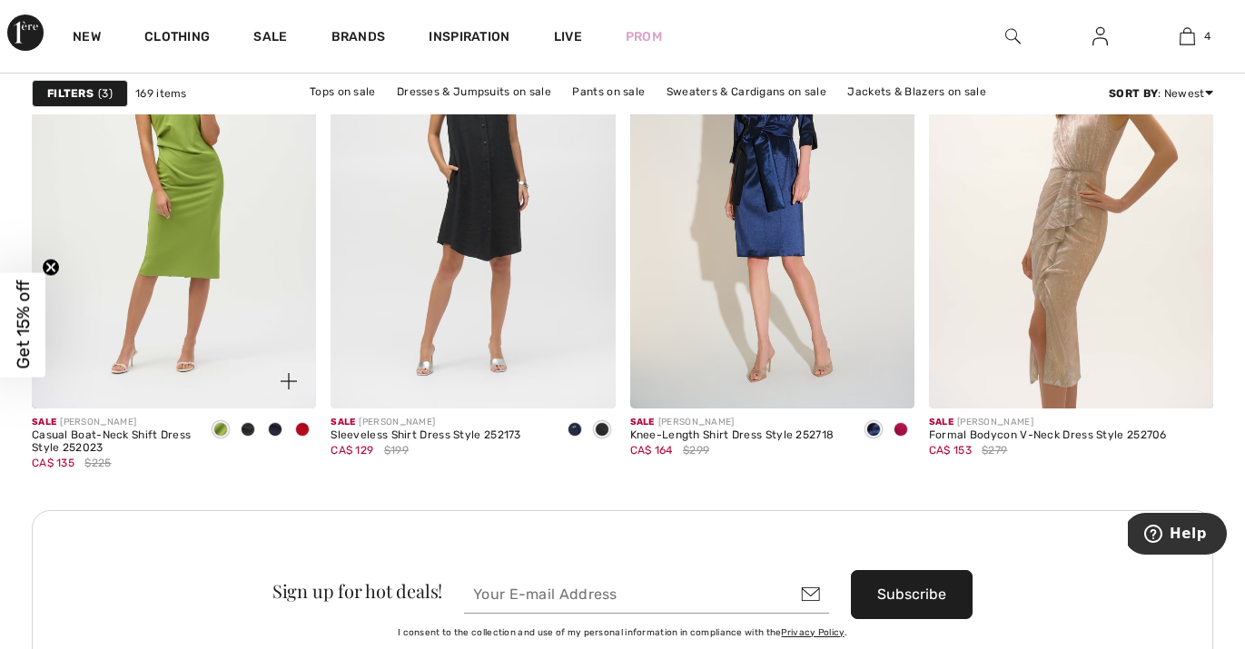
click at [251, 428] on span at bounding box center [248, 429] width 15 height 15
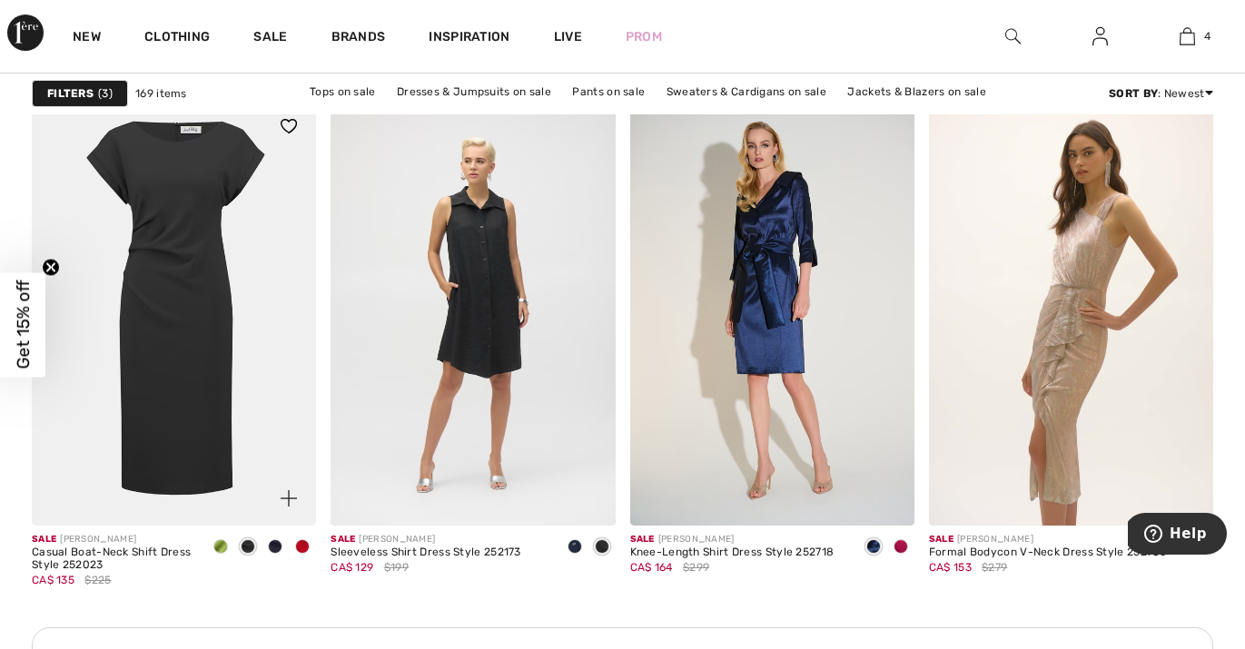
scroll to position [3633, 0]
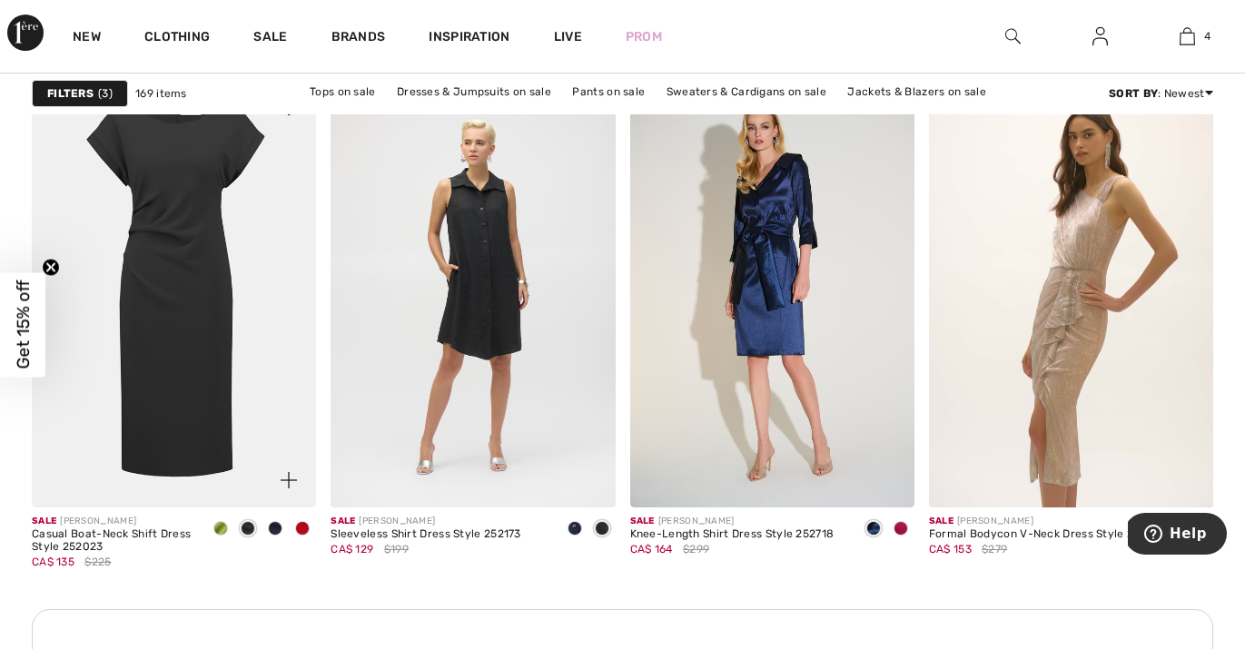
click at [277, 527] on span at bounding box center [275, 528] width 15 height 15
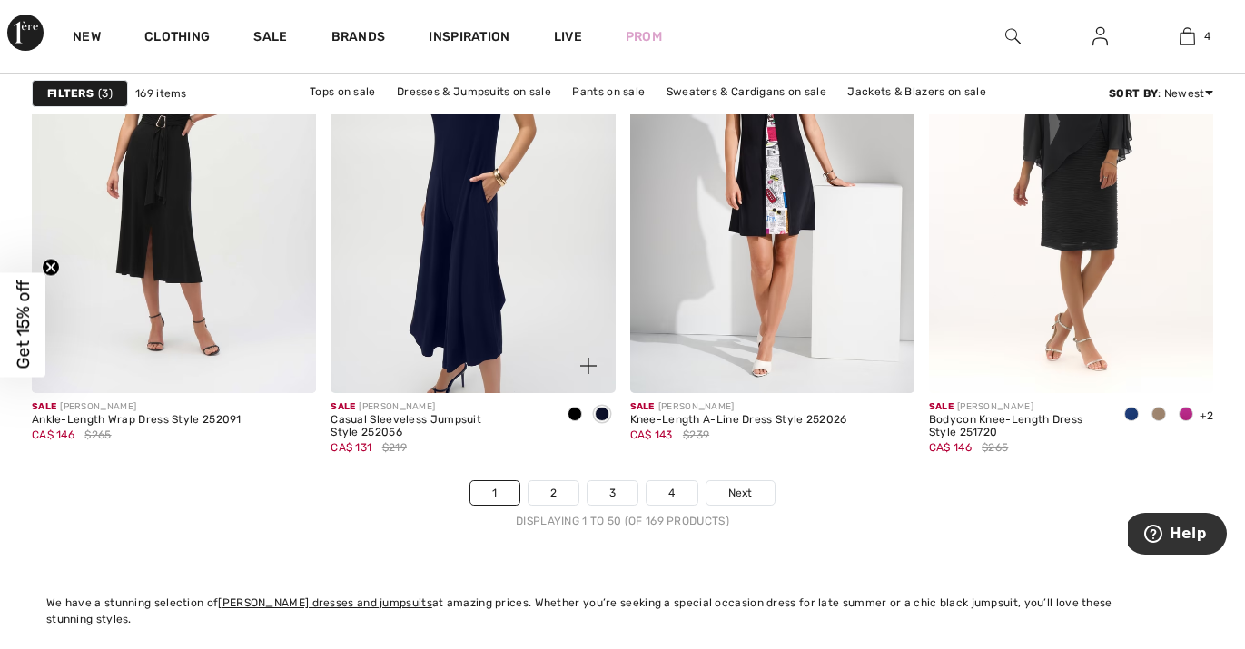
scroll to position [7916, 0]
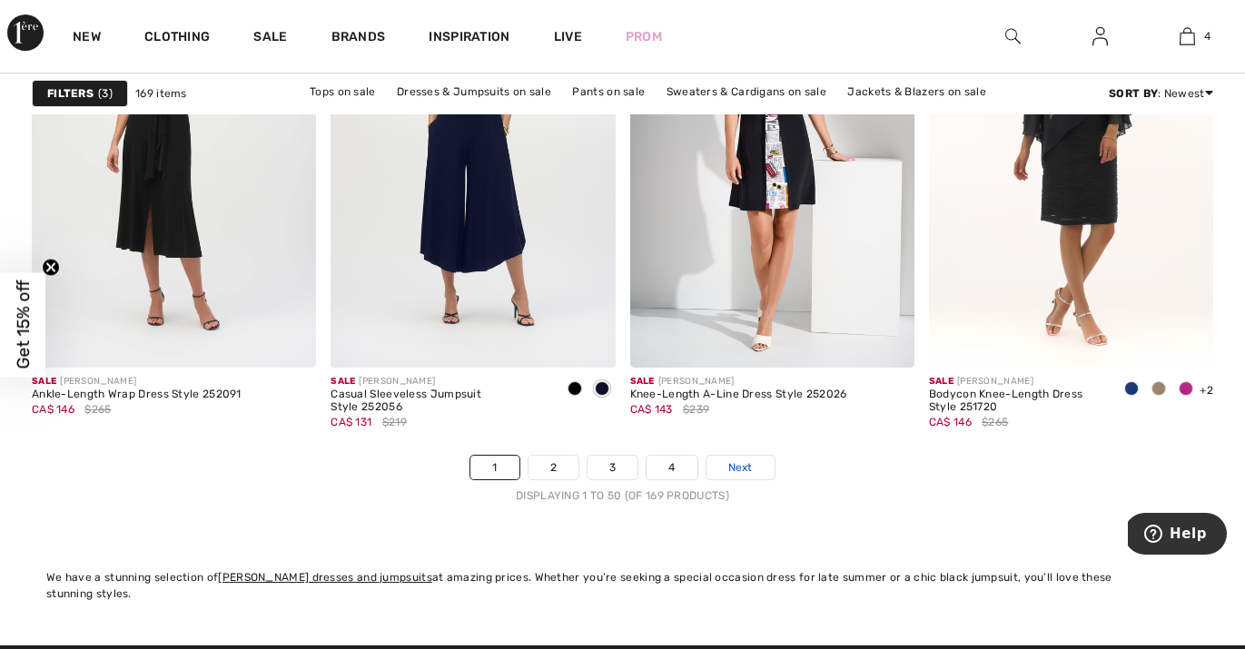
click at [736, 469] on span "Next" at bounding box center [740, 467] width 25 height 16
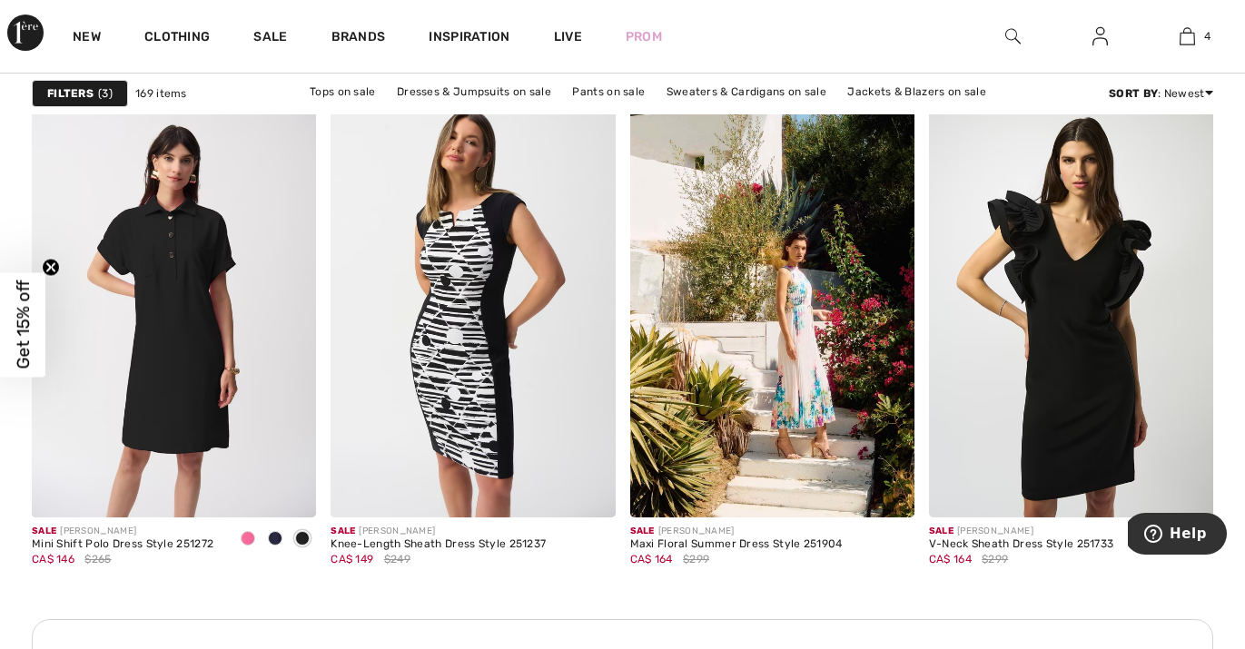
scroll to position [3624, 0]
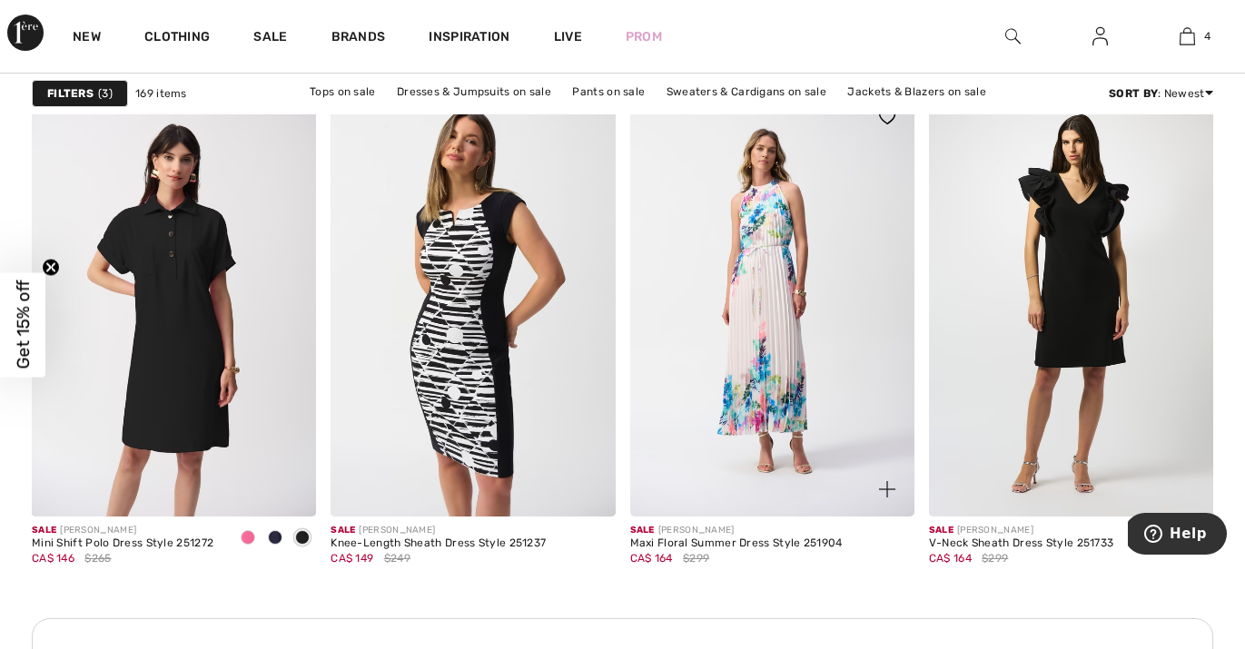
click at [770, 379] on img at bounding box center [772, 303] width 284 height 427
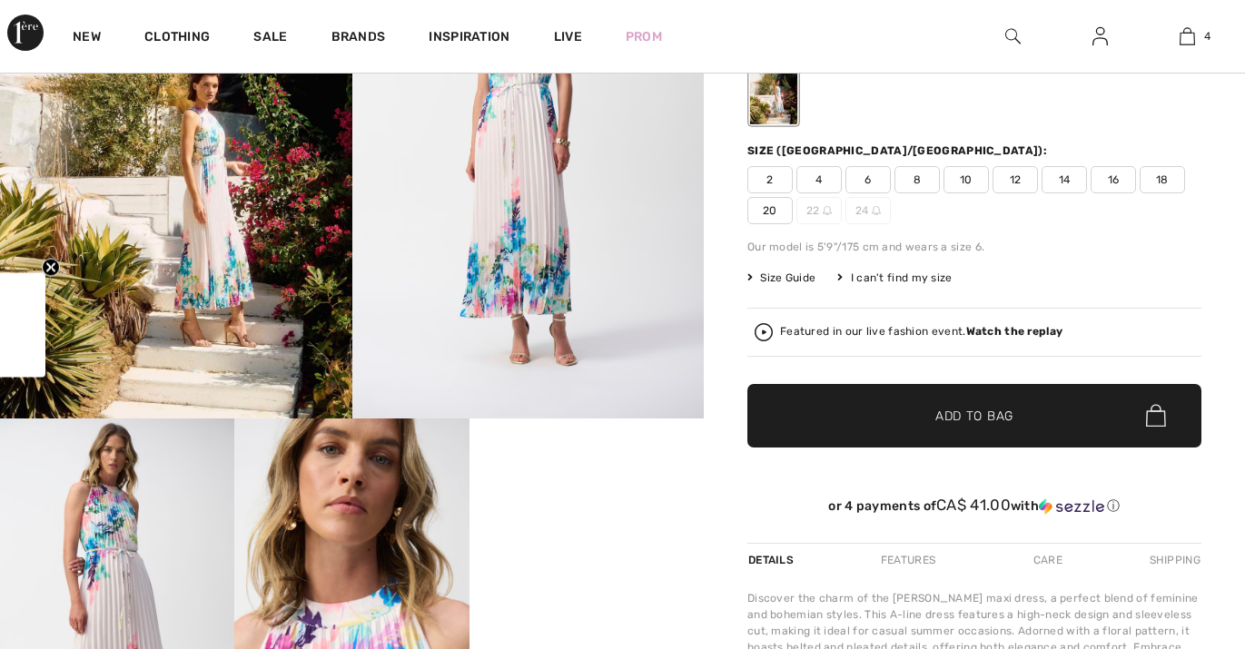
checkbox input "true"
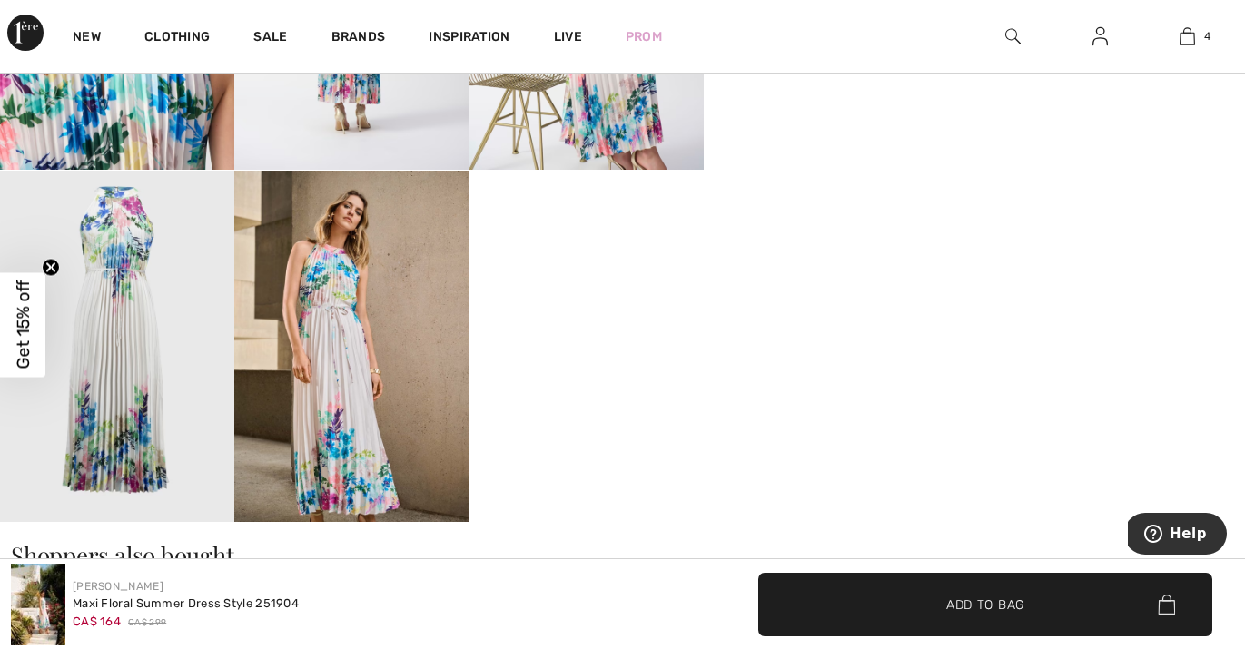
scroll to position [1263, 0]
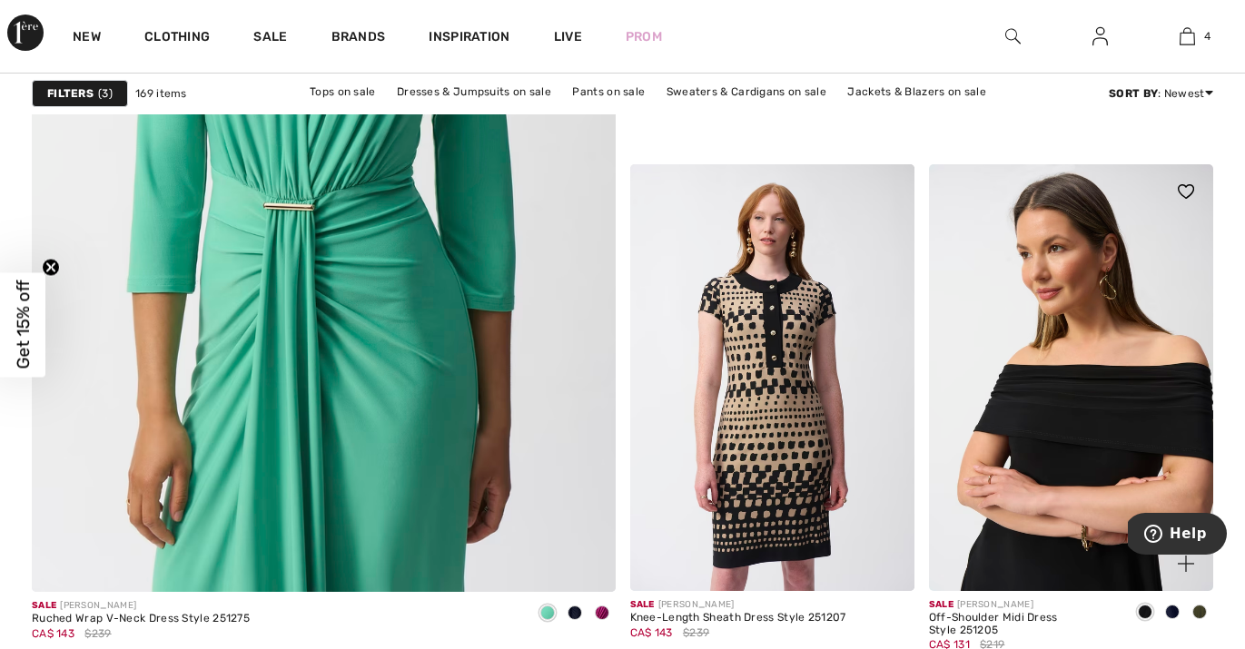
scroll to position [4850, 0]
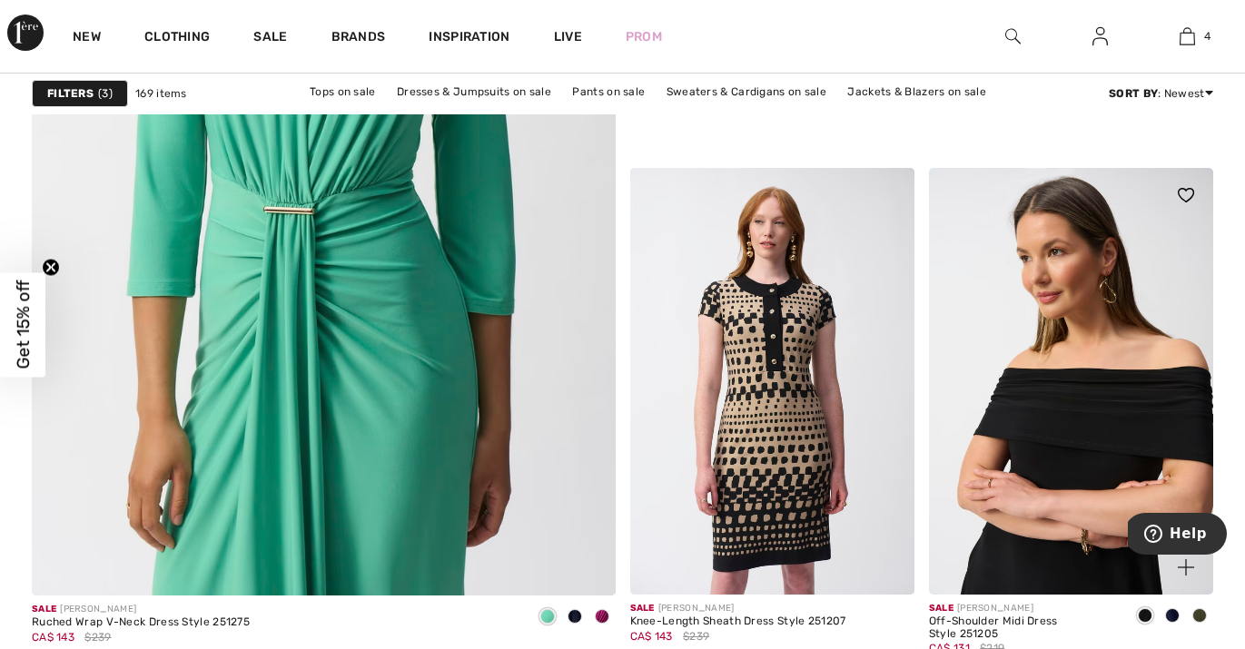
click at [1017, 439] on img at bounding box center [1071, 381] width 284 height 427
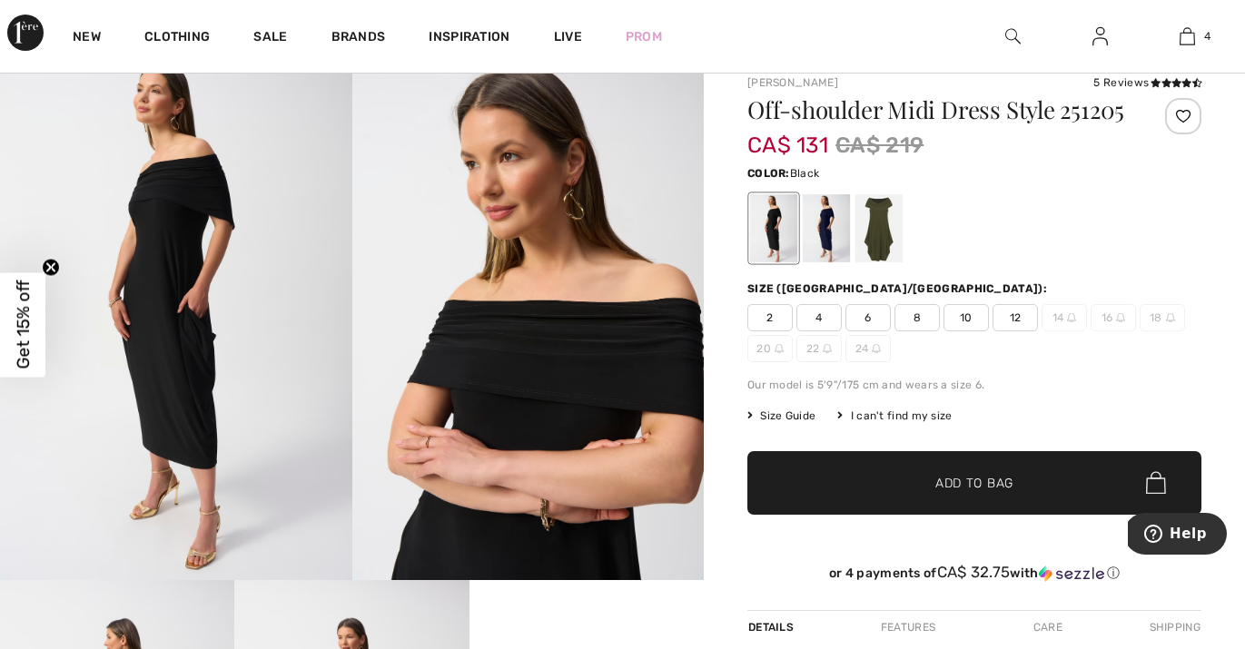
scroll to position [133, 0]
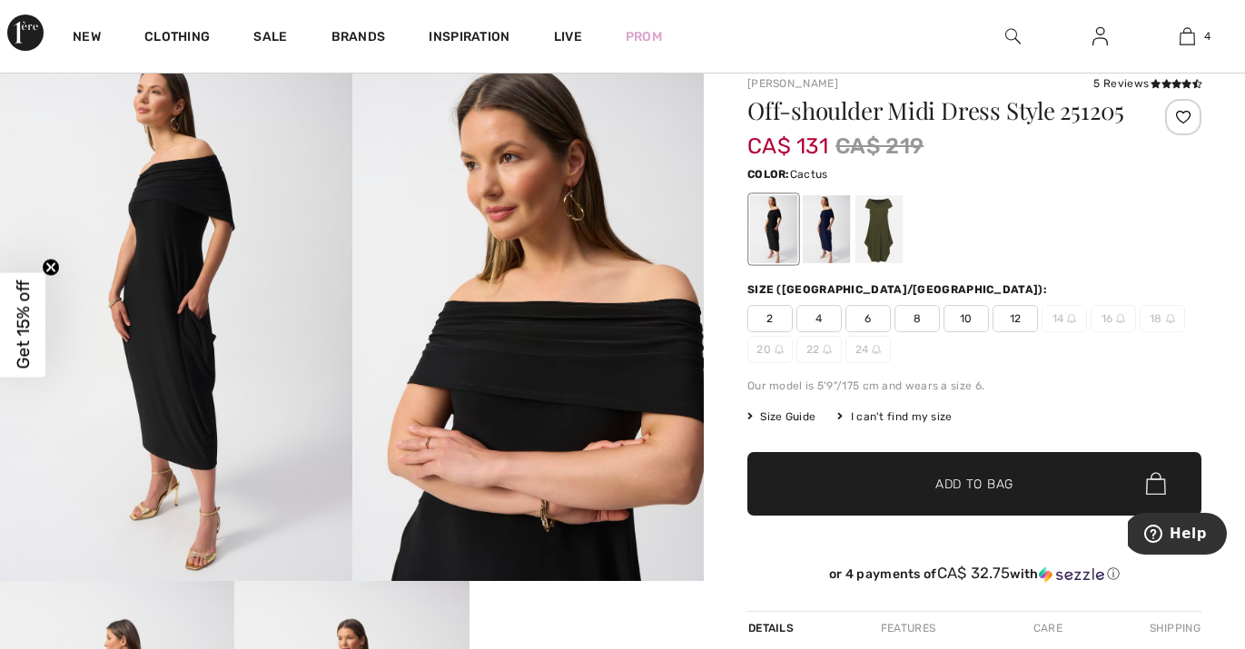
click at [881, 244] on div at bounding box center [878, 229] width 47 height 68
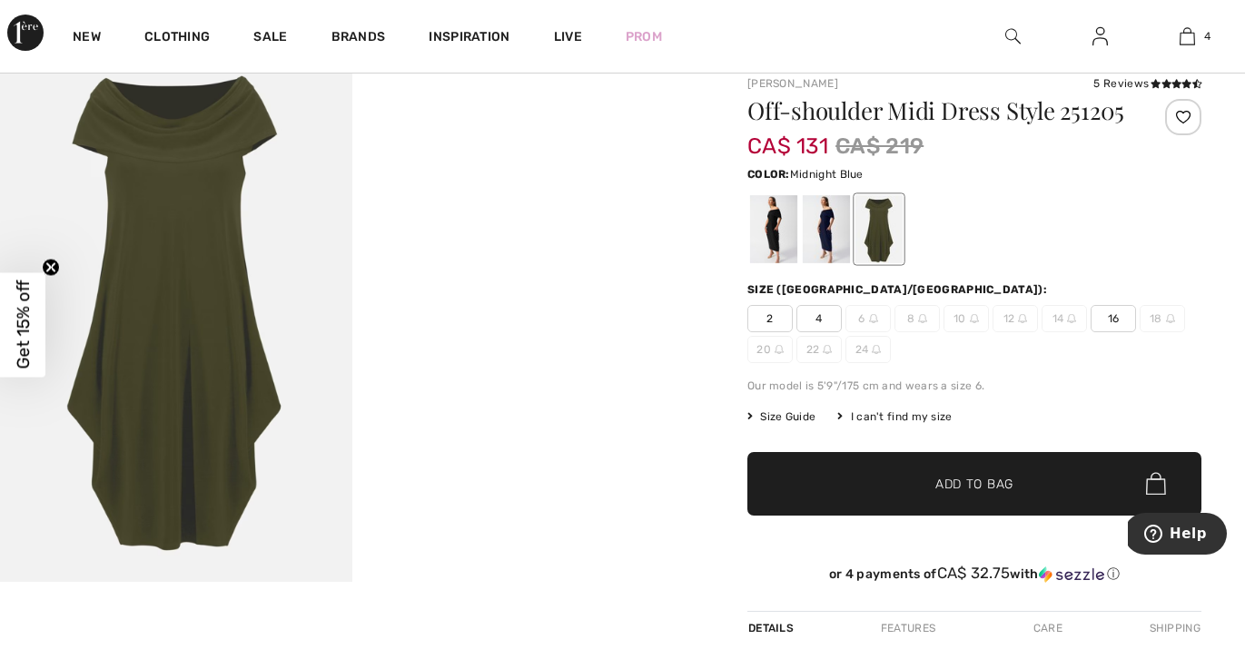
click at [835, 243] on div at bounding box center [826, 229] width 47 height 68
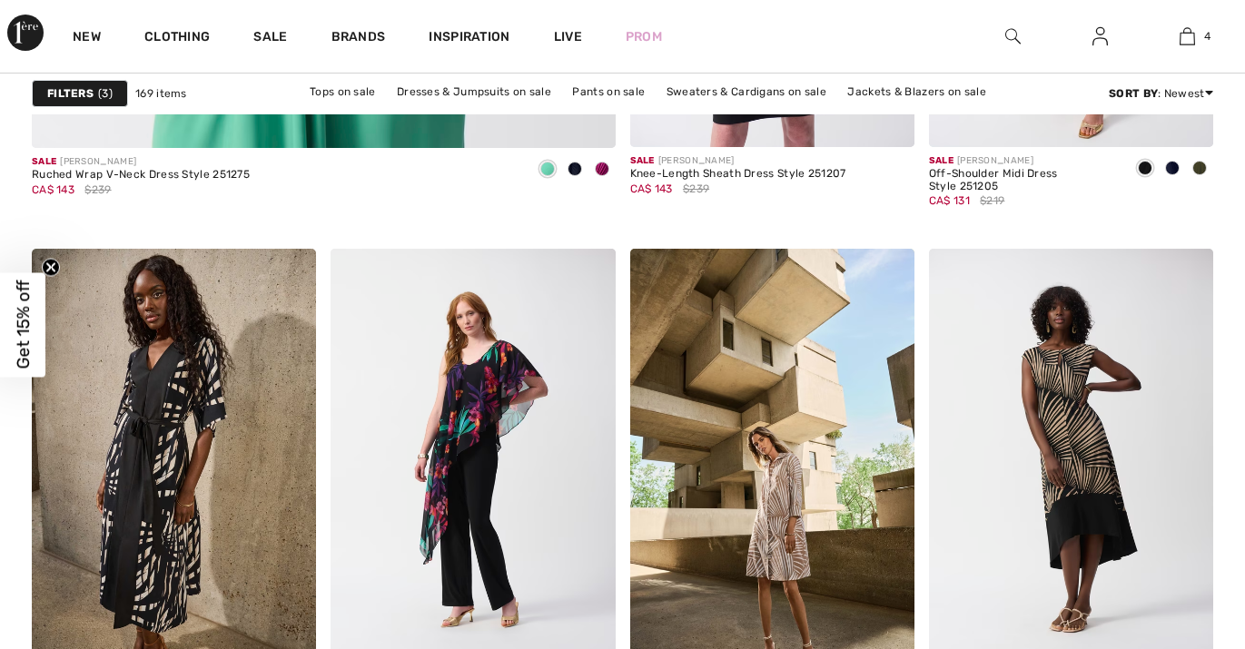
checkbox input "true"
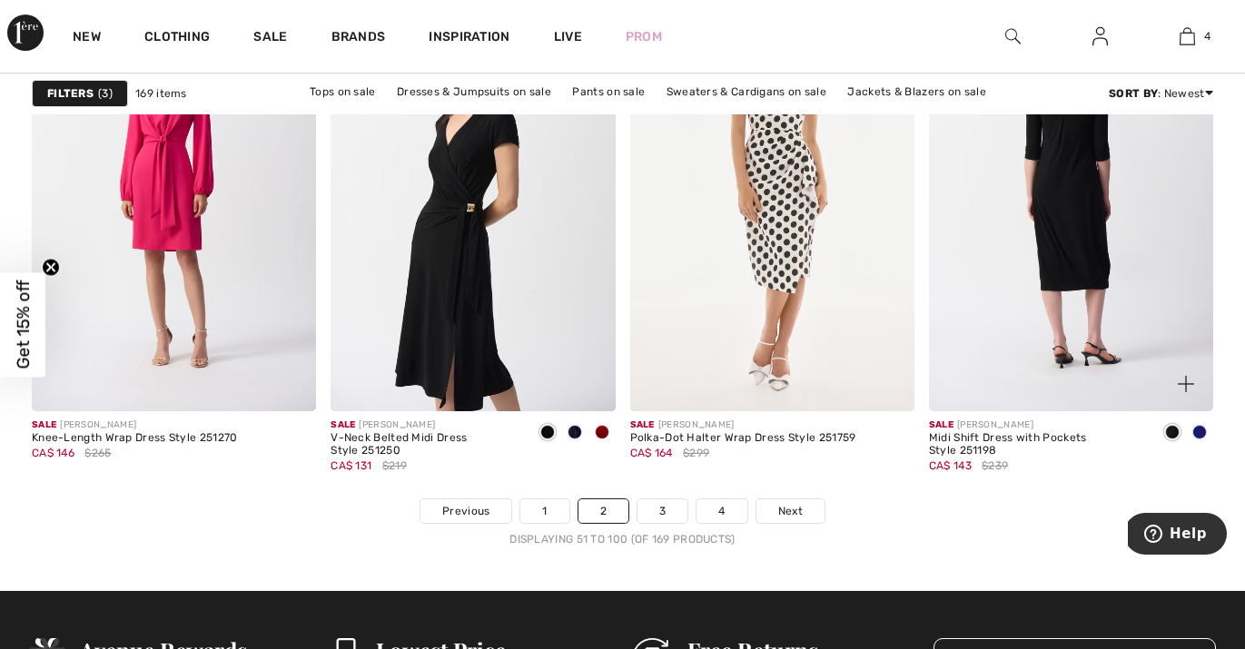
scroll to position [7874, 0]
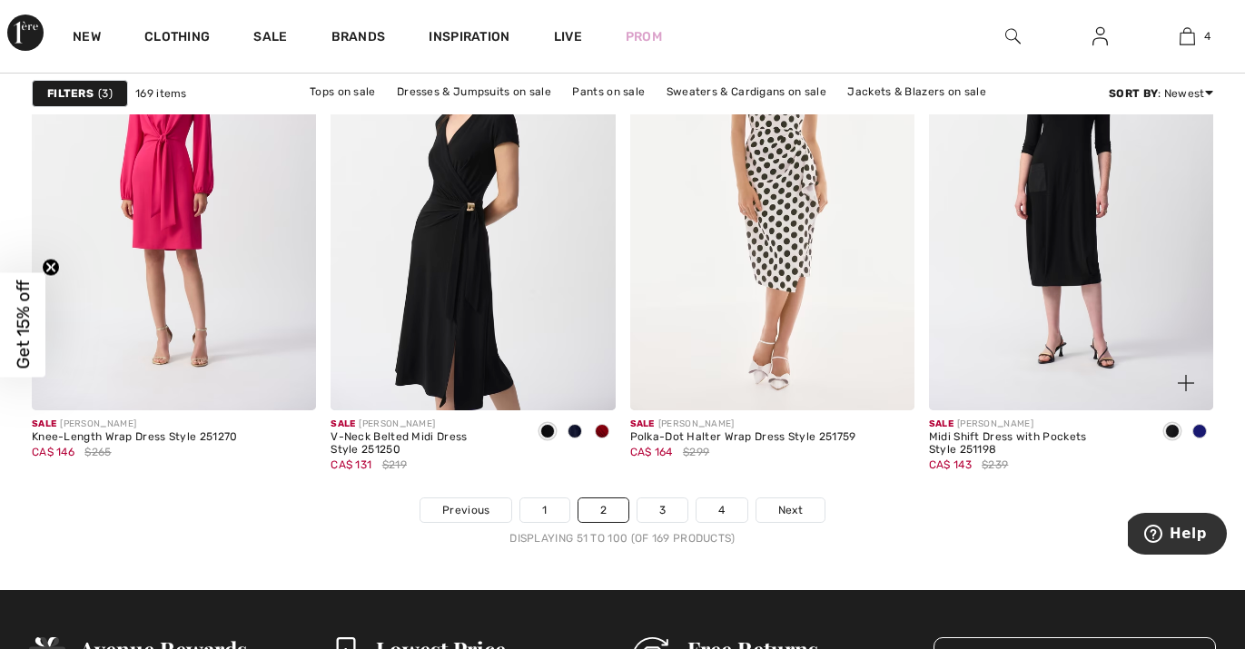
click at [1202, 430] on span at bounding box center [1199, 431] width 15 height 15
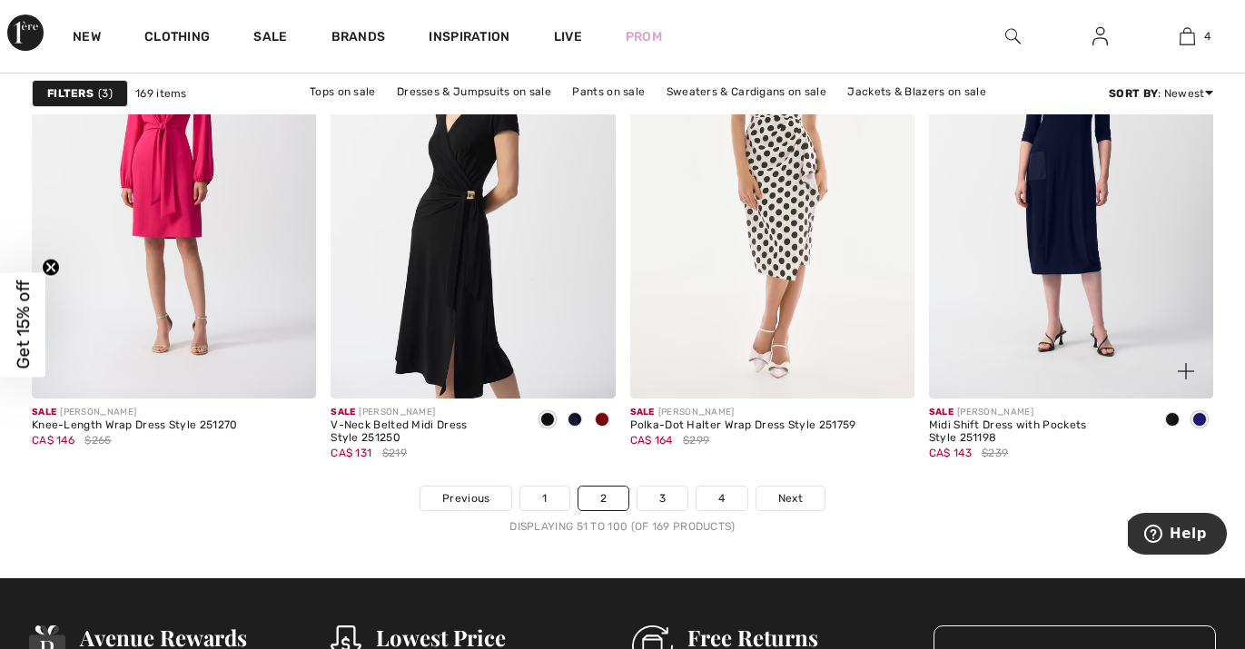
scroll to position [7888, 0]
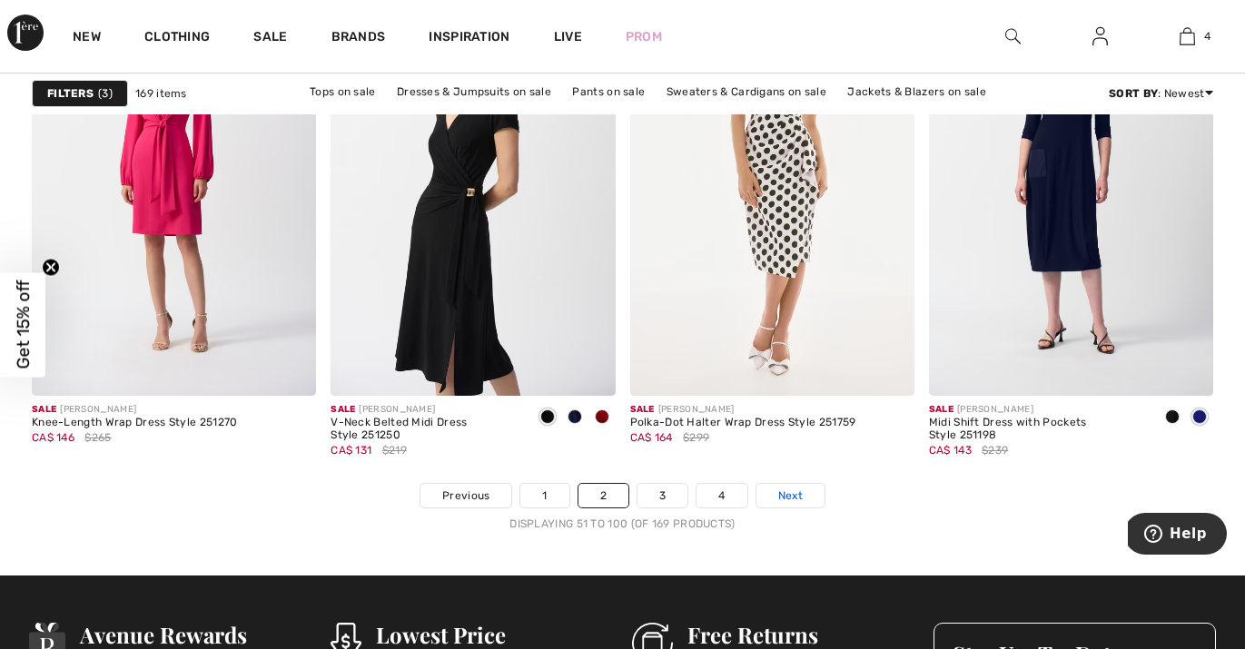
click at [782, 492] on span "Next" at bounding box center [790, 495] width 25 height 16
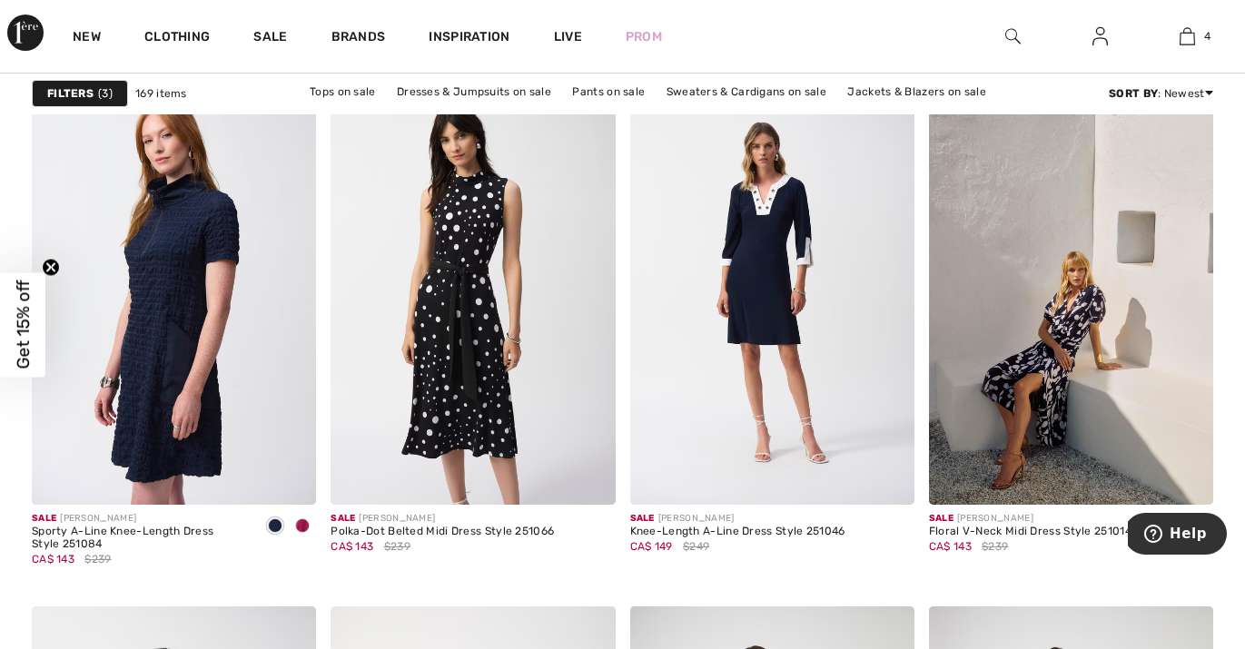
scroll to position [2582, 0]
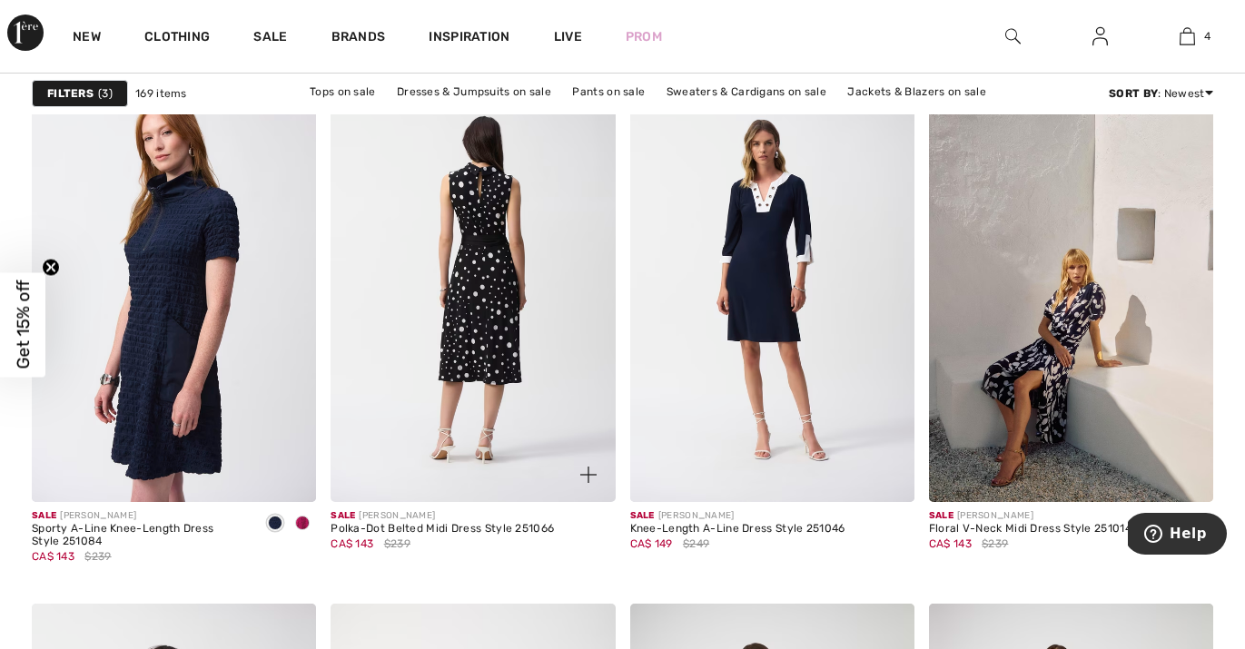
click at [483, 343] on img at bounding box center [472, 288] width 284 height 427
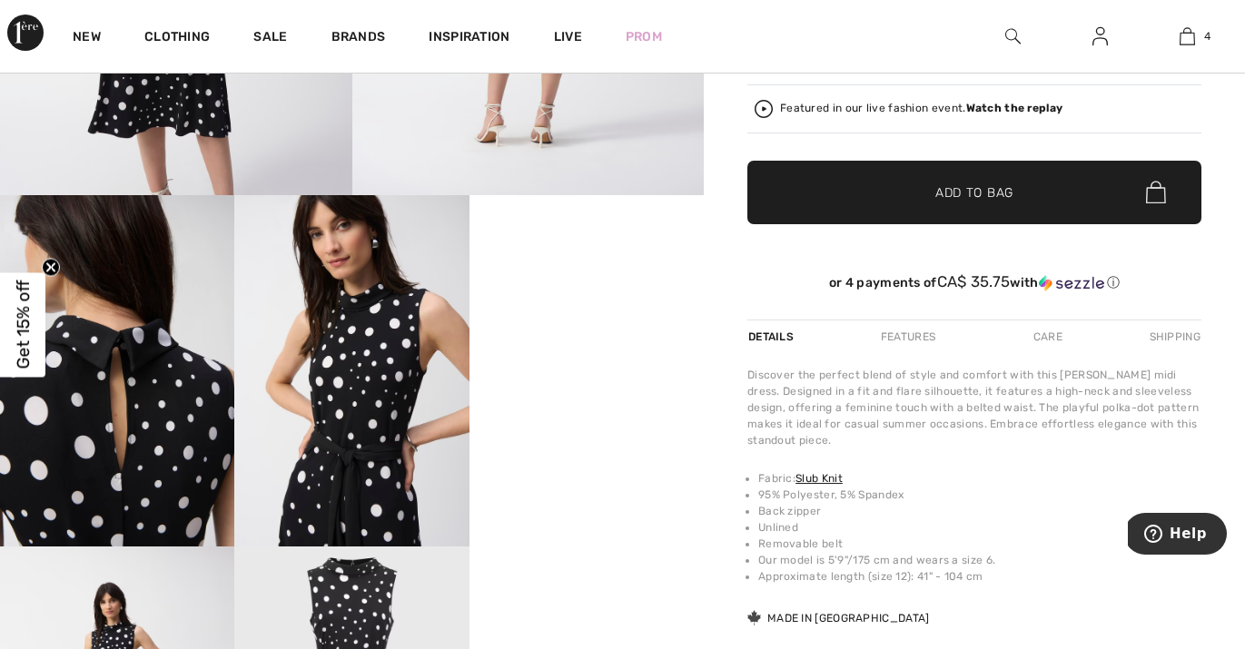
scroll to position [517, 0]
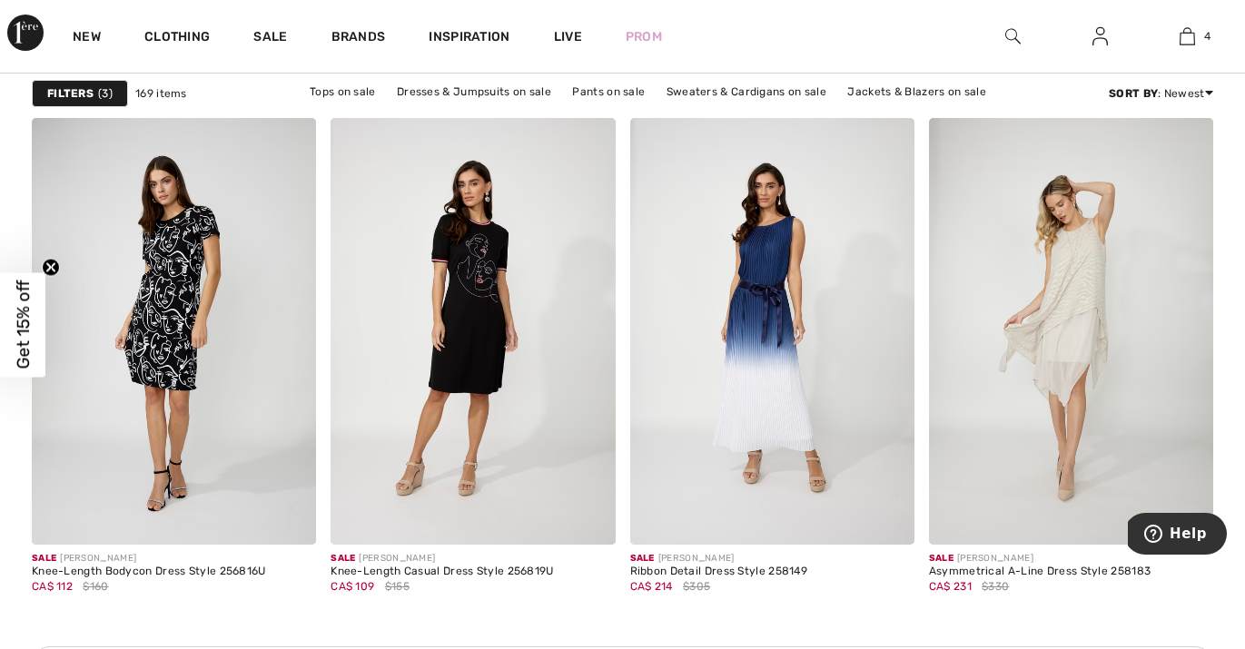
scroll to position [3598, 0]
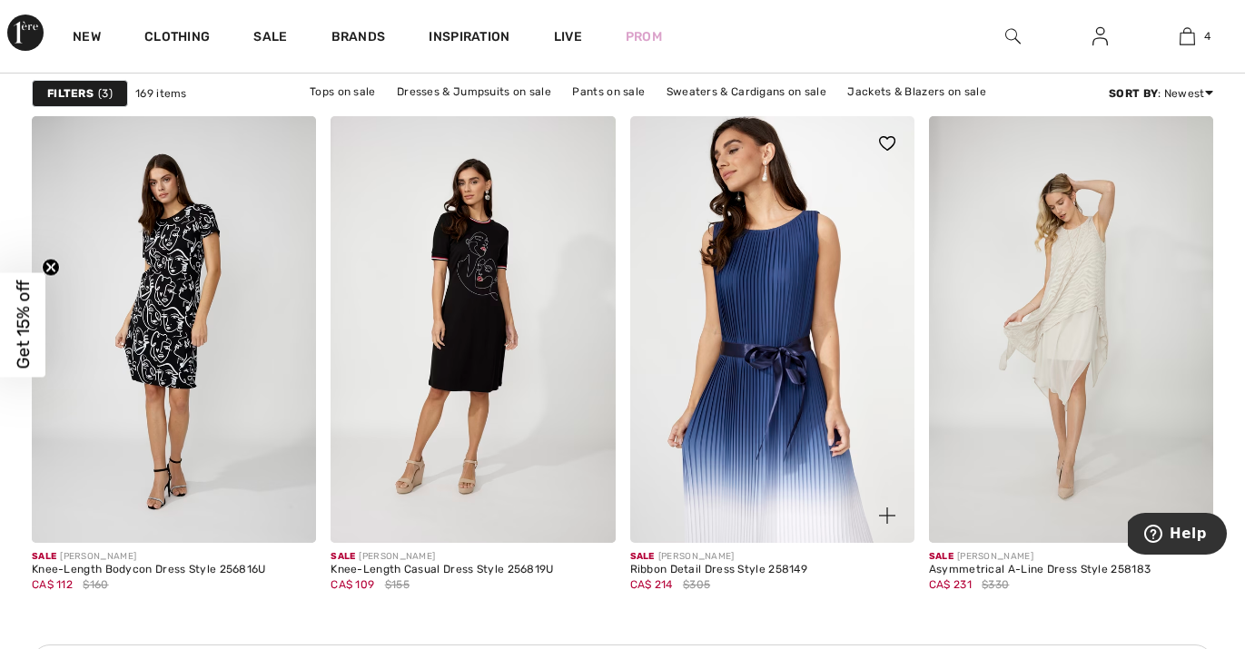
click at [758, 340] on img at bounding box center [772, 329] width 284 height 427
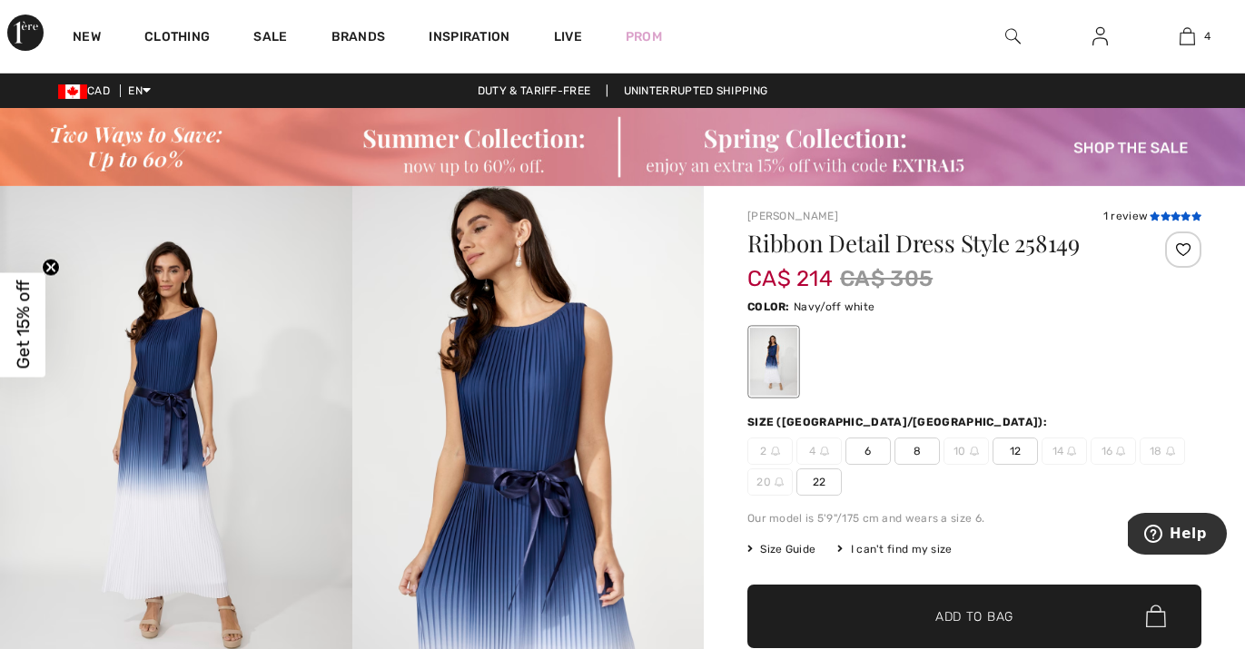
click at [1169, 218] on icon at bounding box center [1165, 216] width 10 height 9
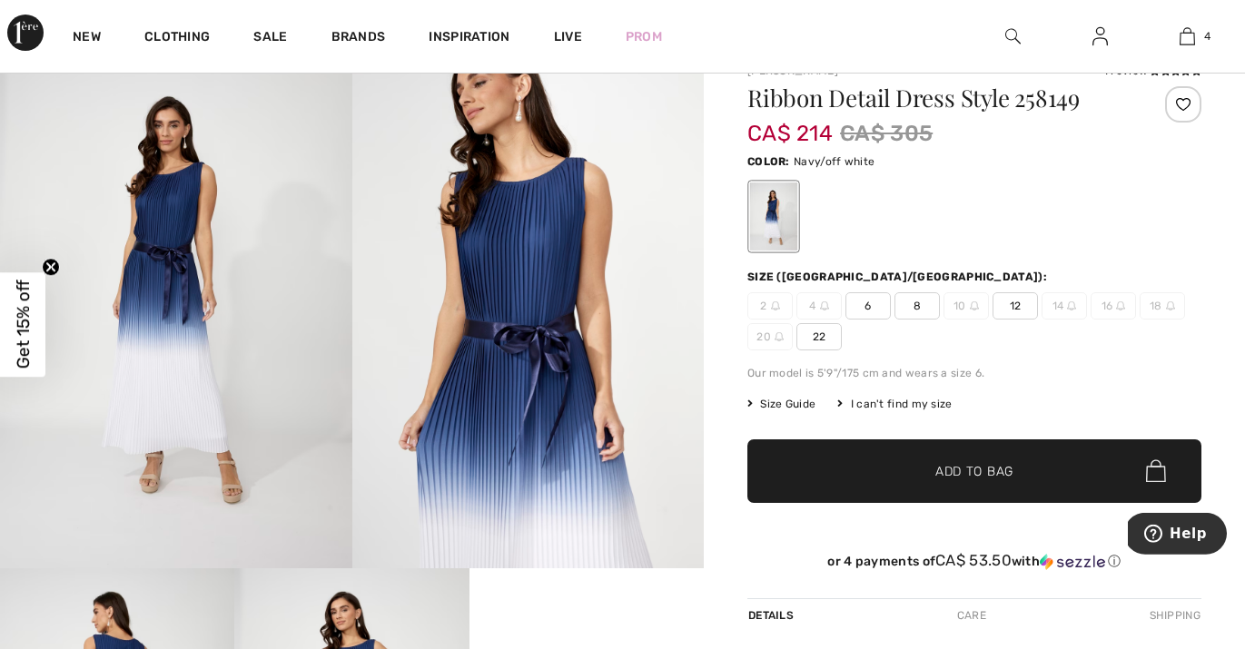
scroll to position [205, 0]
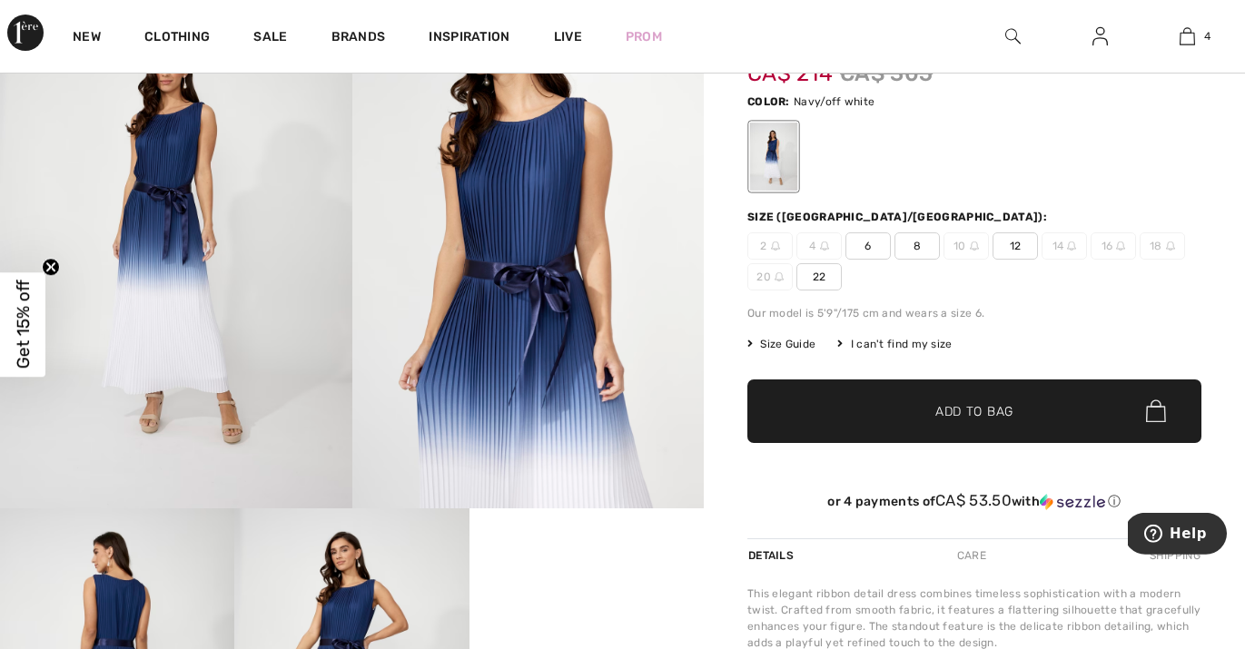
click at [534, 250] on img at bounding box center [528, 244] width 352 height 527
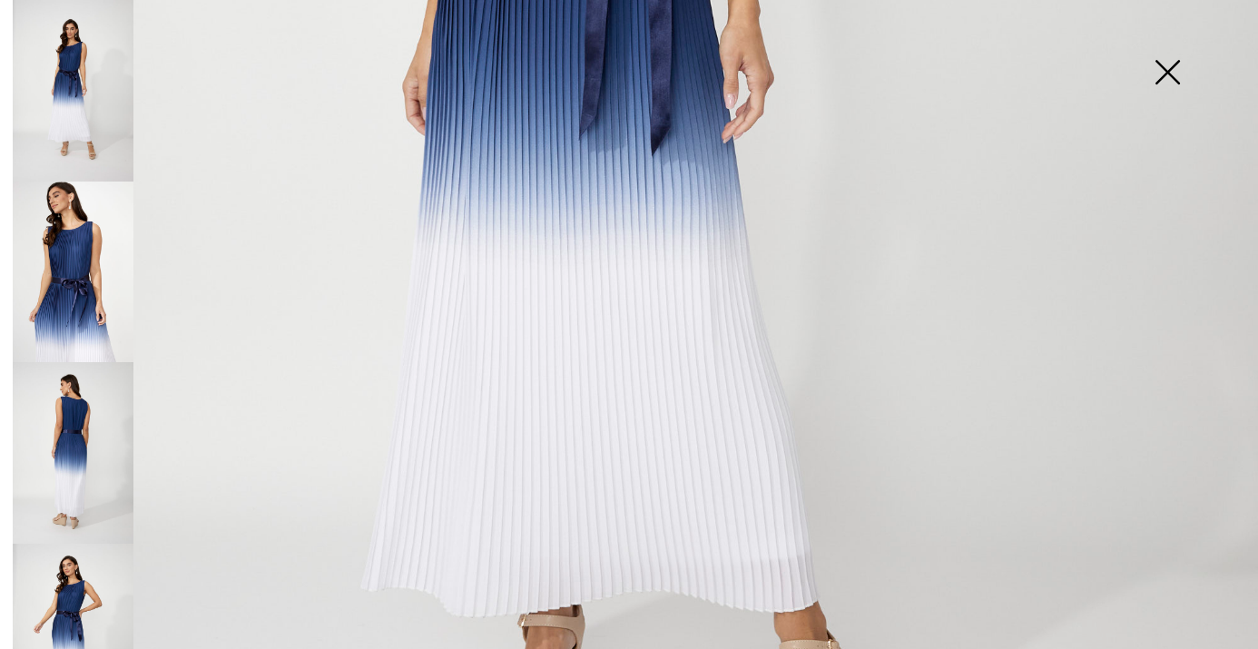
scroll to position [878, 0]
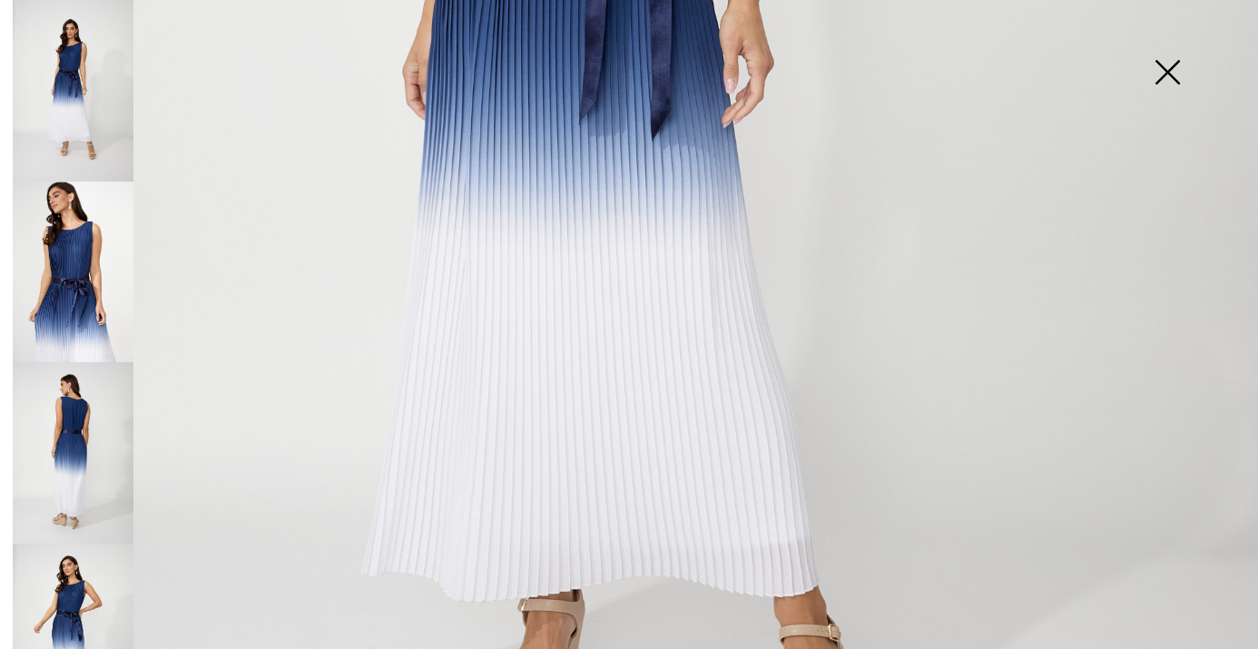
click at [77, 379] on img at bounding box center [73, 453] width 121 height 182
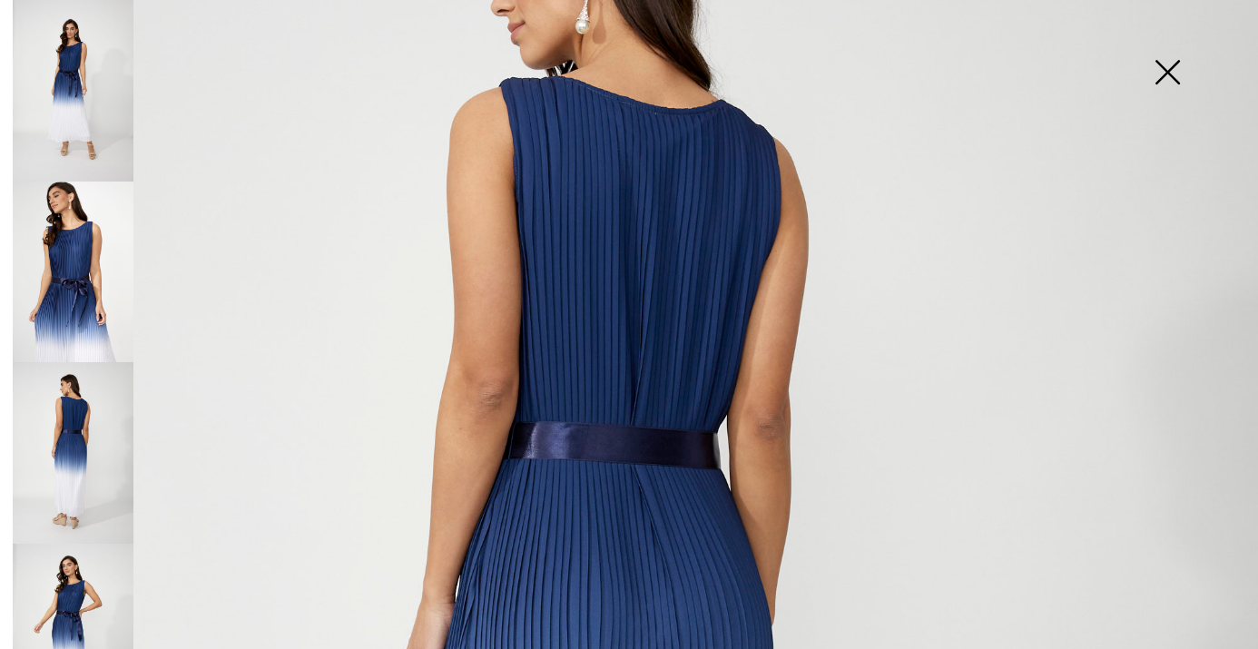
scroll to position [0, 0]
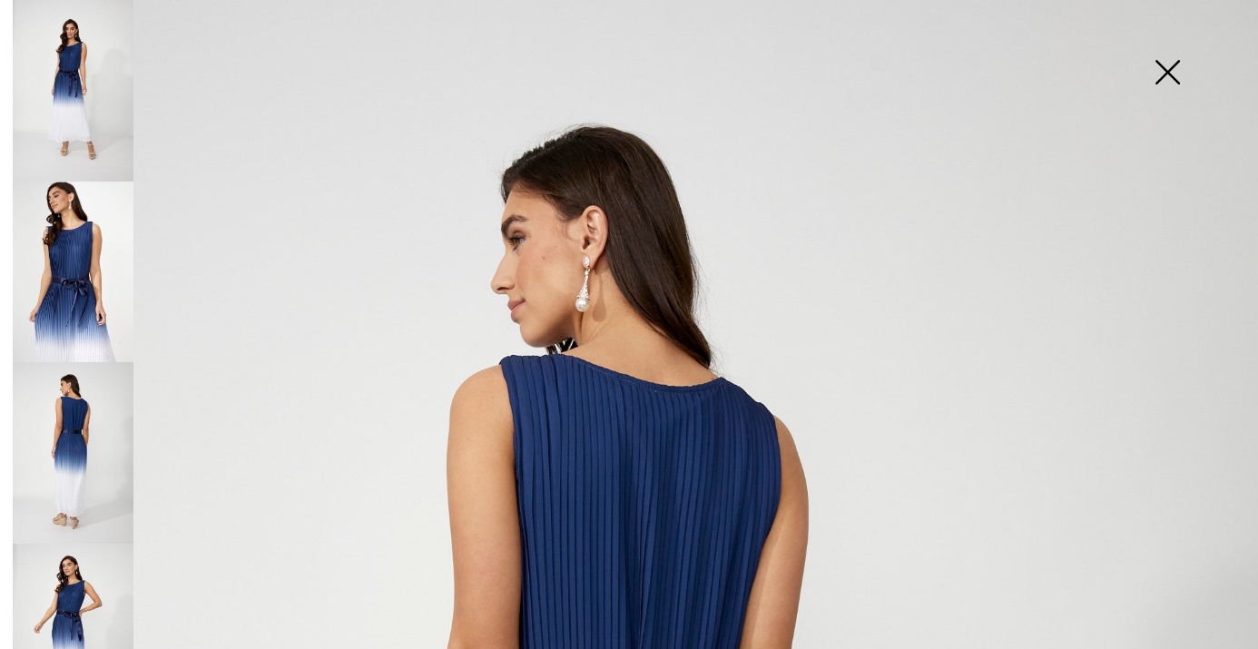
click at [1168, 79] on img at bounding box center [1167, 74] width 91 height 94
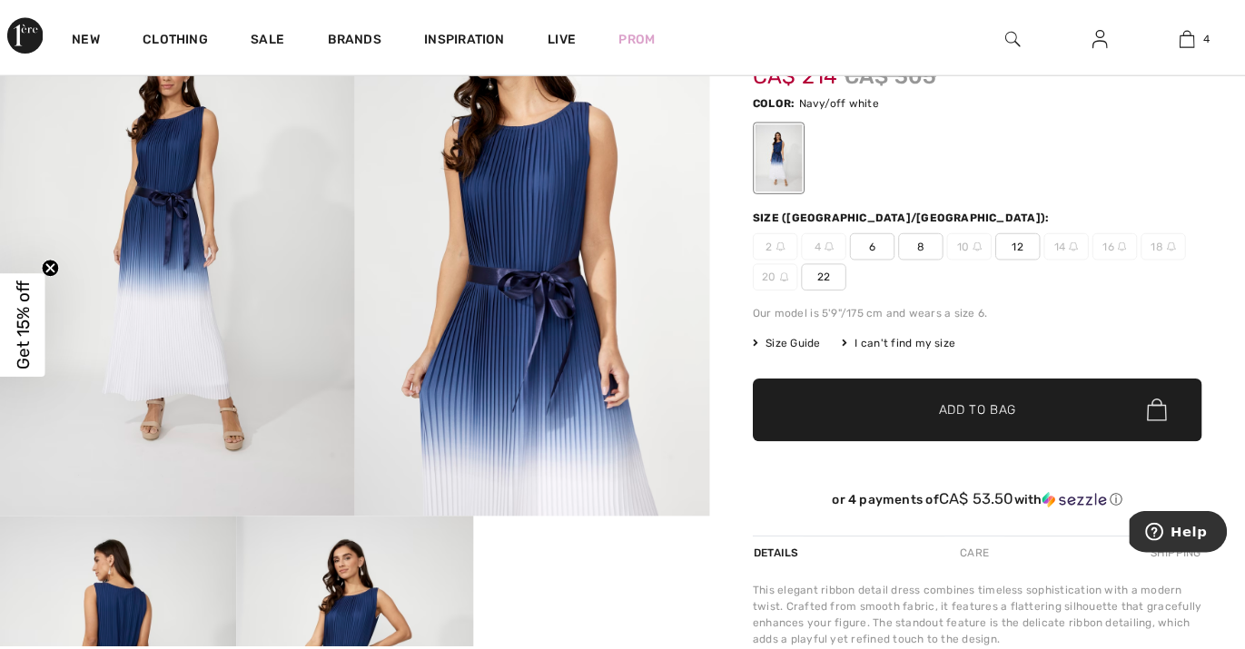
scroll to position [205, 0]
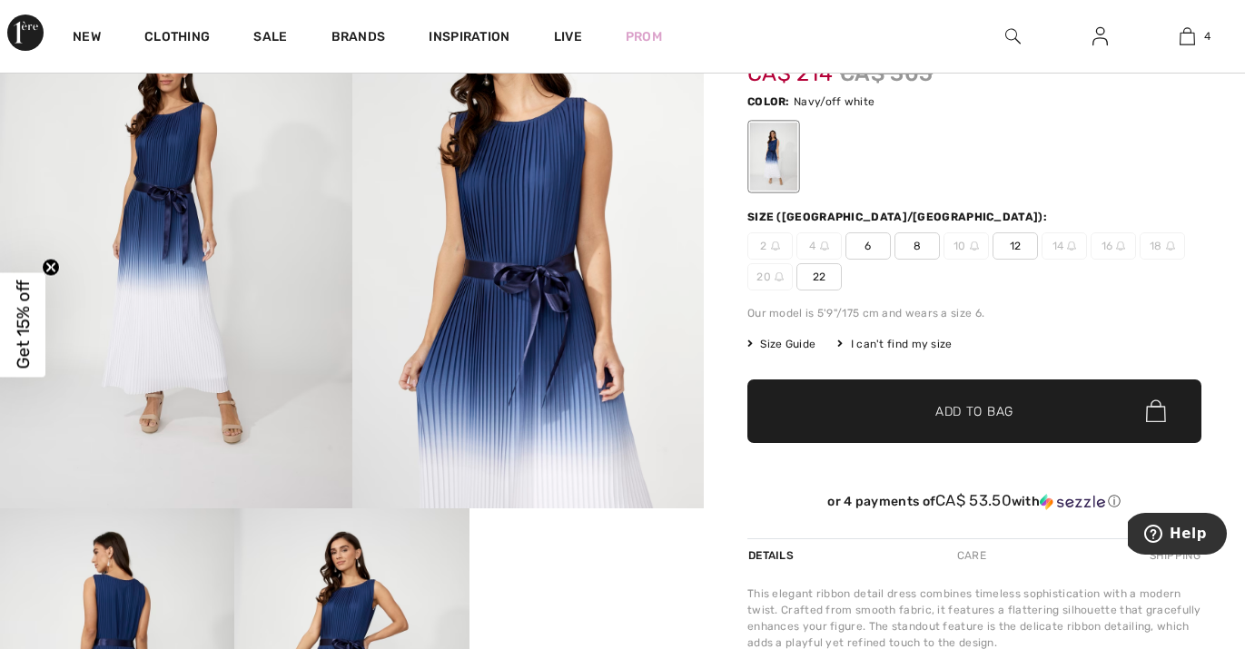
click at [1024, 241] on span "12" at bounding box center [1014, 245] width 45 height 27
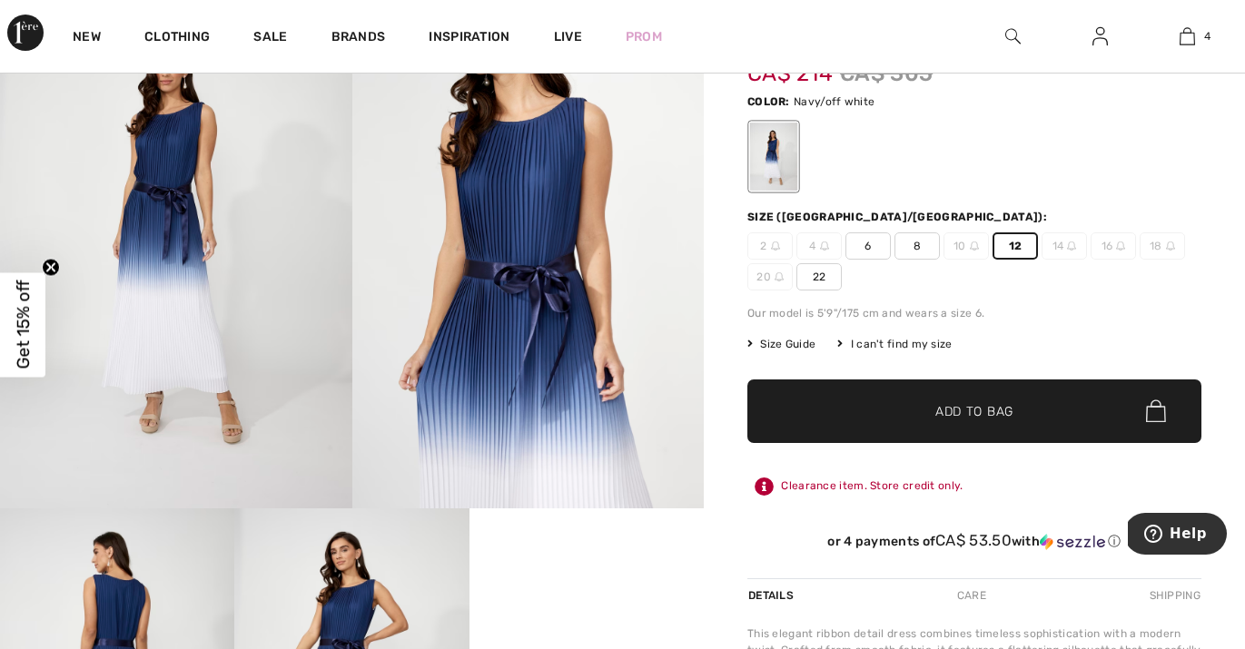
click at [992, 401] on span "✔ Added to Bag Add to Bag" at bounding box center [974, 411] width 454 height 64
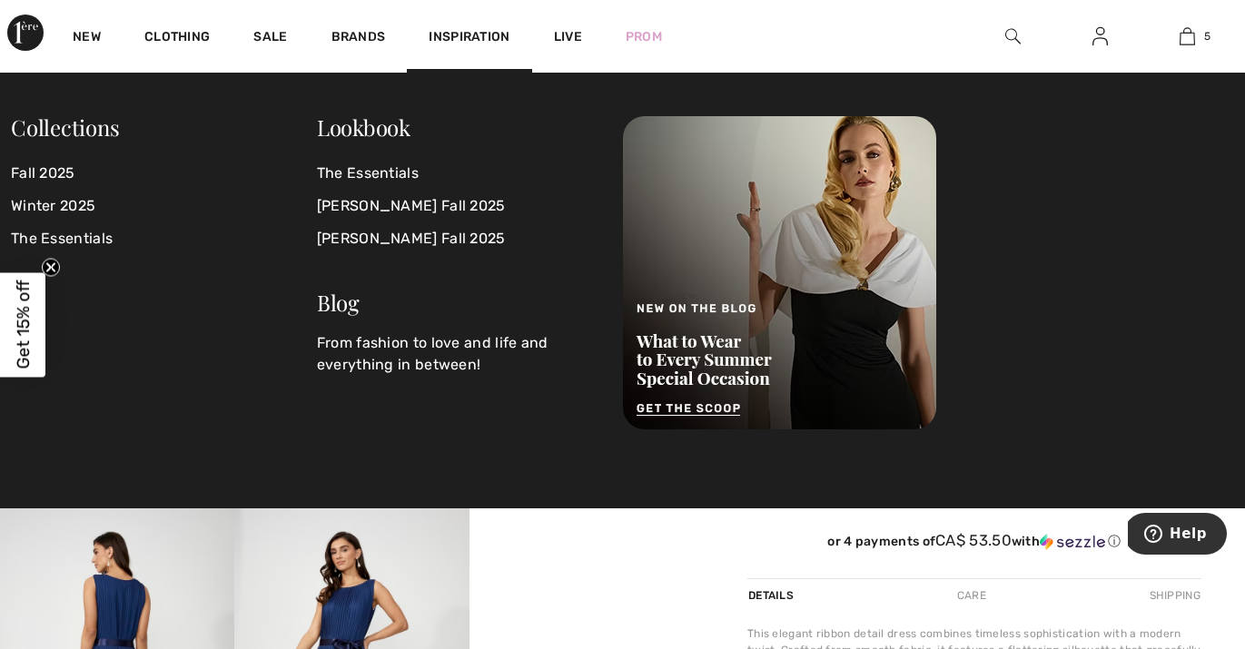
scroll to position [481, 0]
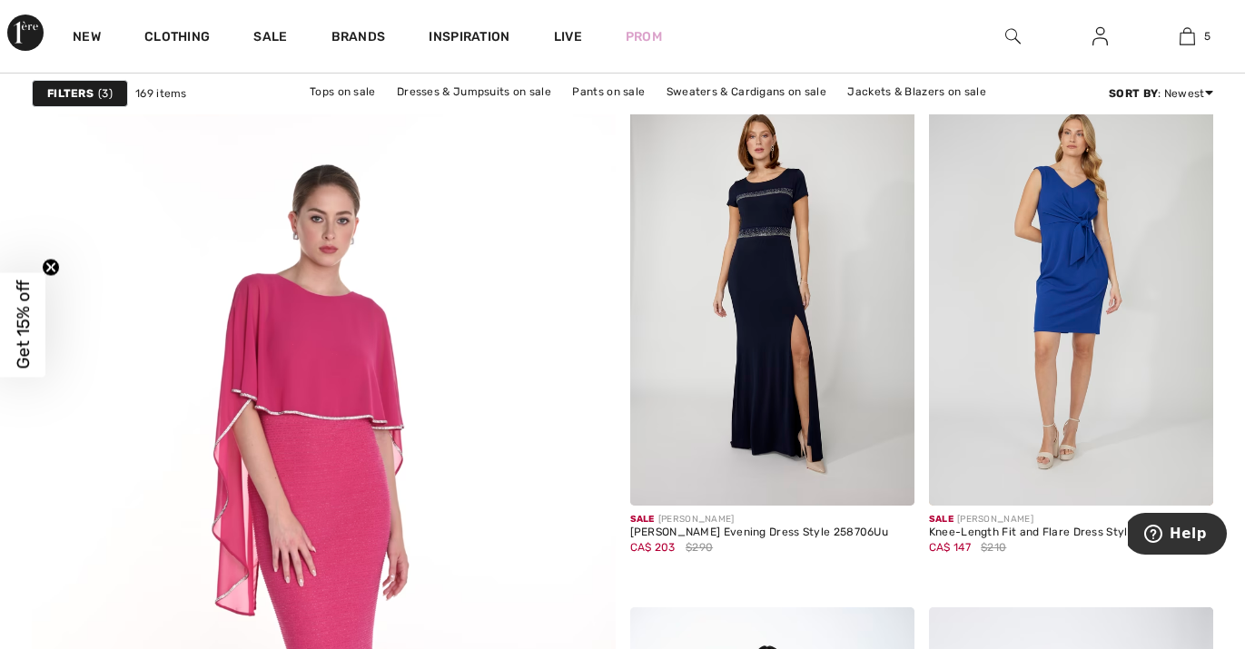
scroll to position [4411, 0]
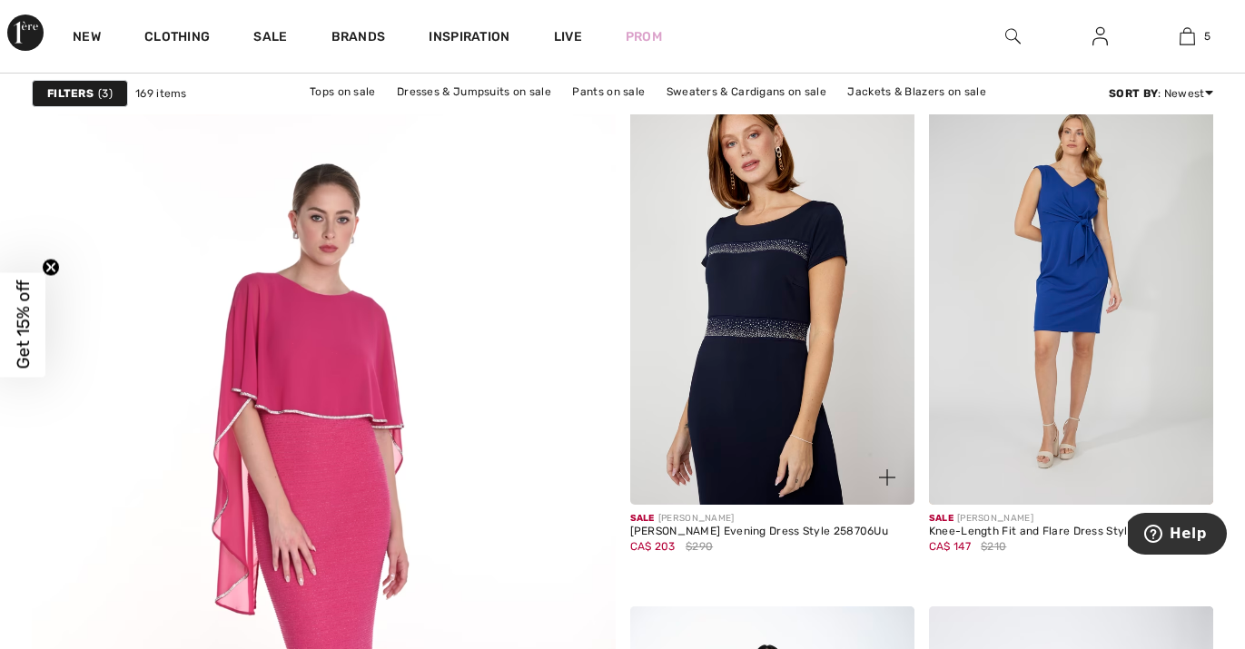
click at [758, 299] on img at bounding box center [772, 291] width 284 height 427
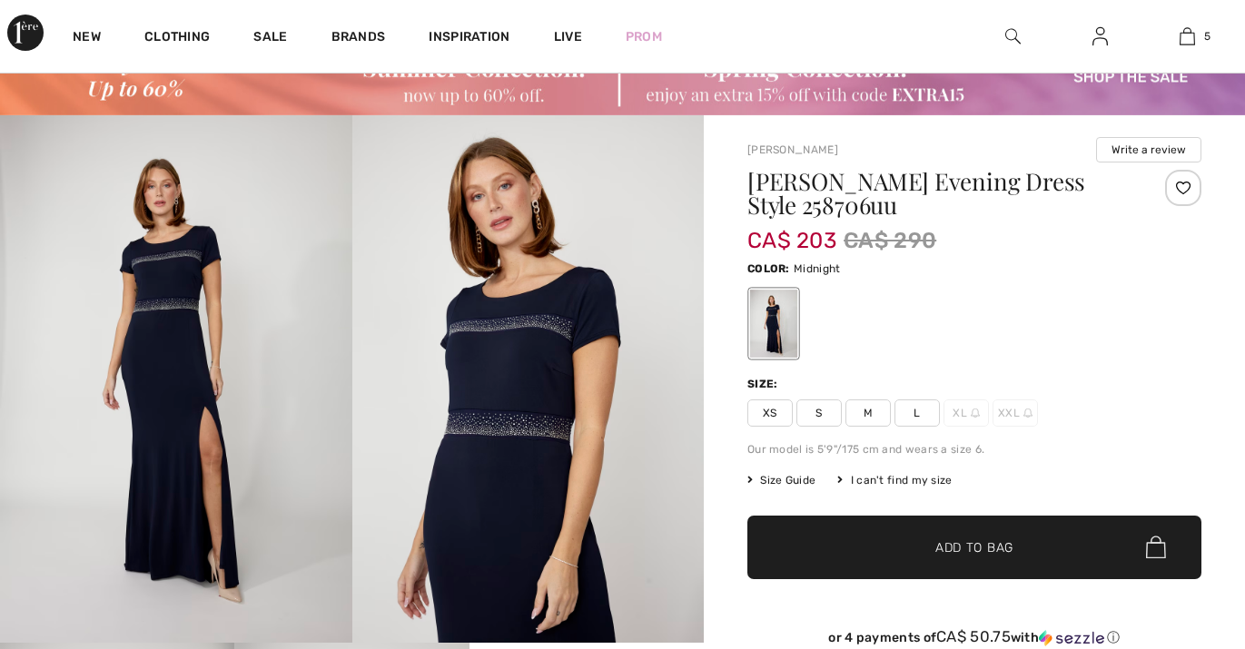
scroll to position [71, 0]
checkbox input "true"
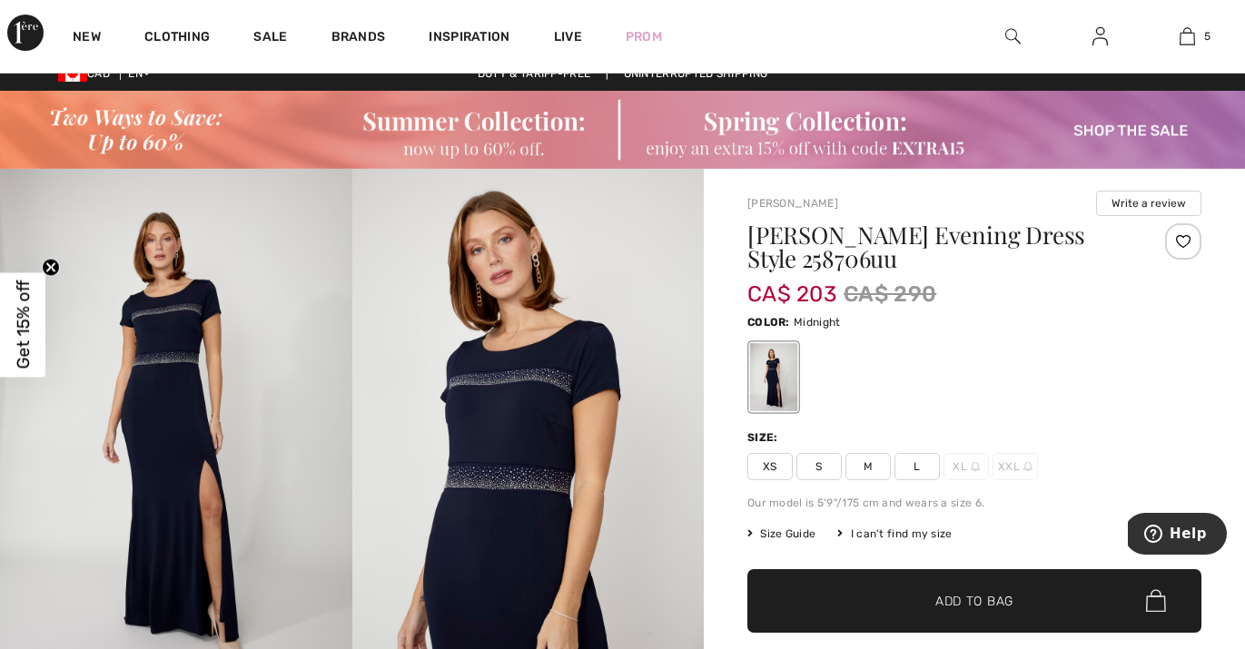
scroll to position [25, 0]
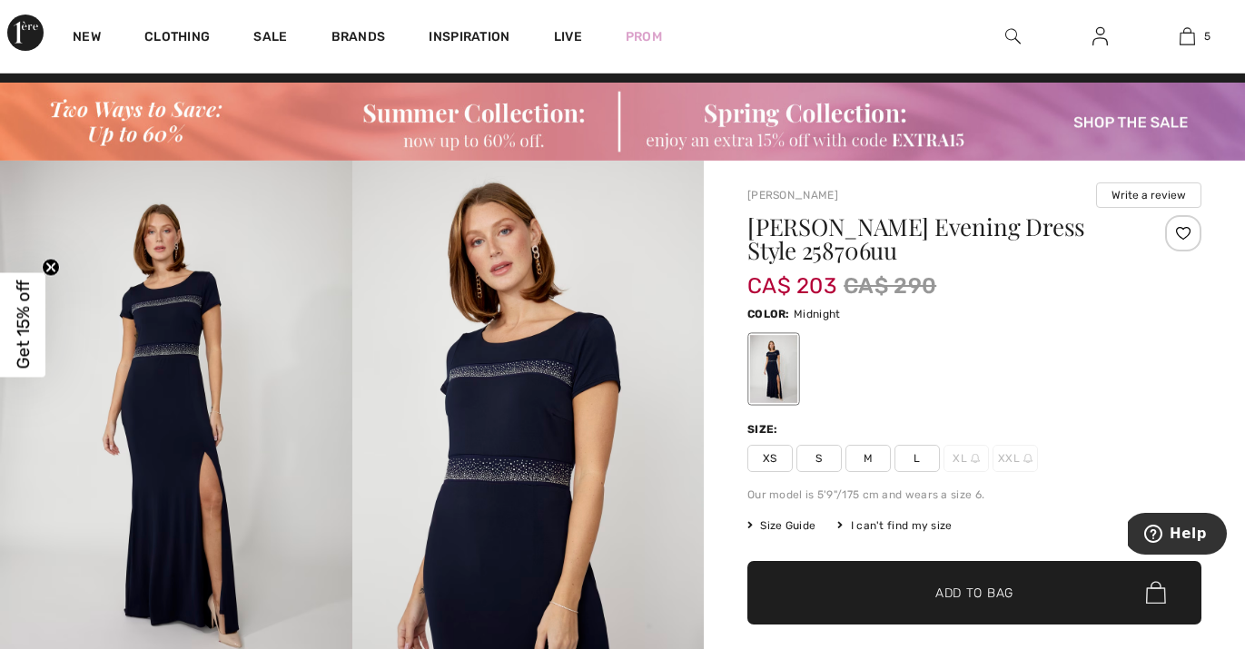
click at [914, 457] on span "L" at bounding box center [916, 458] width 45 height 27
click at [925, 595] on span "✔ Added to Bag" at bounding box center [946, 592] width 111 height 19
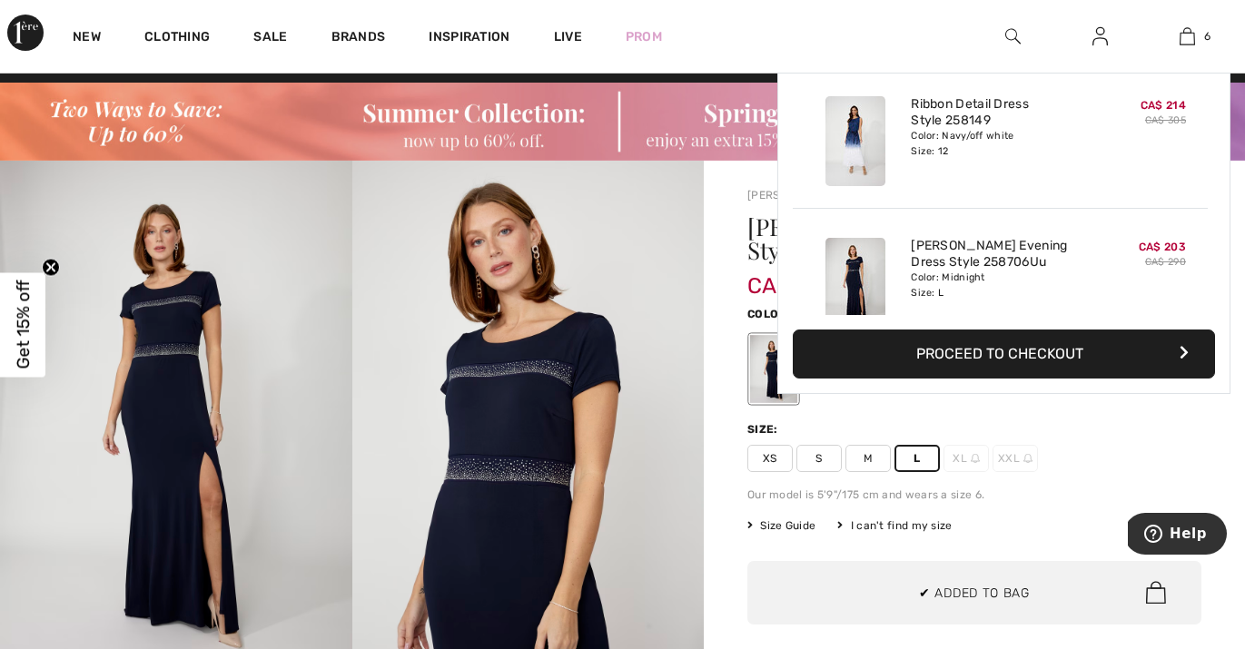
scroll to position [623, 0]
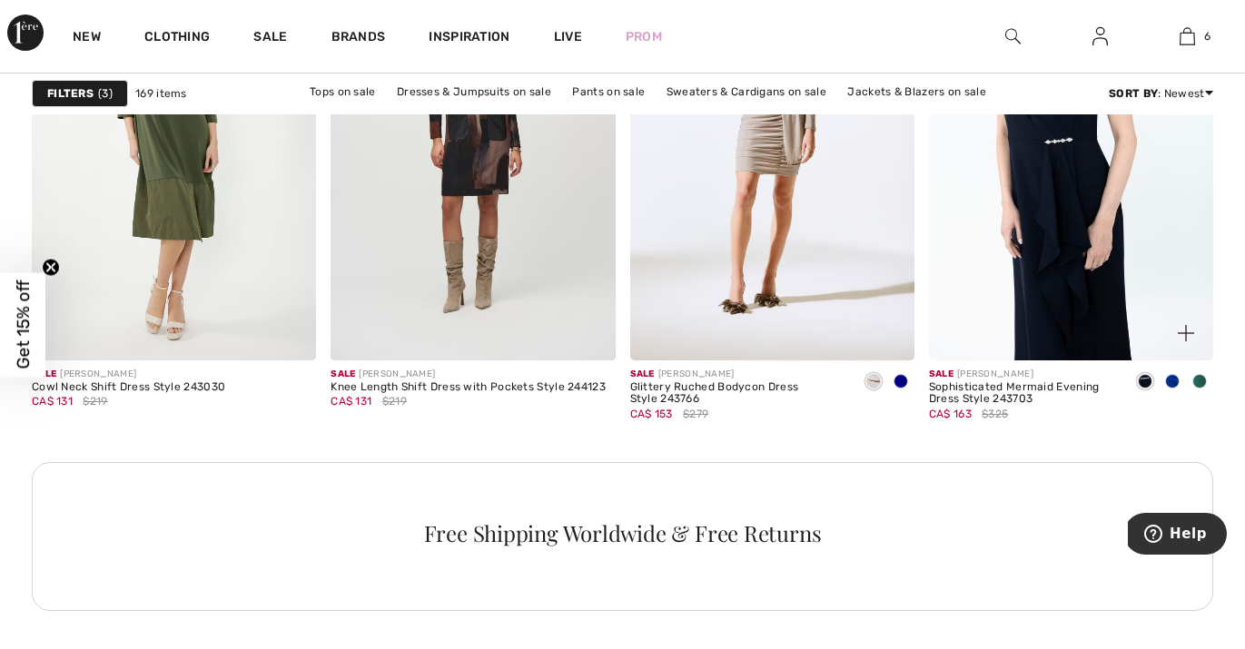
scroll to position [6141, 0]
click at [1084, 286] on img at bounding box center [1071, 146] width 284 height 427
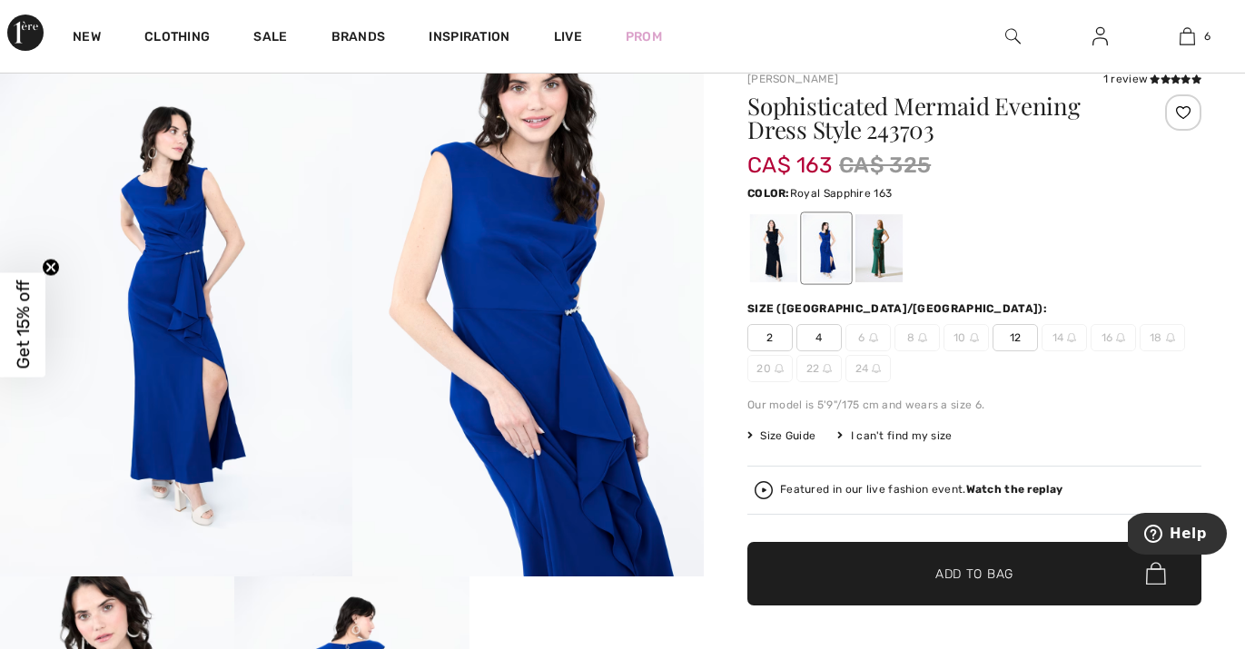
scroll to position [133, 0]
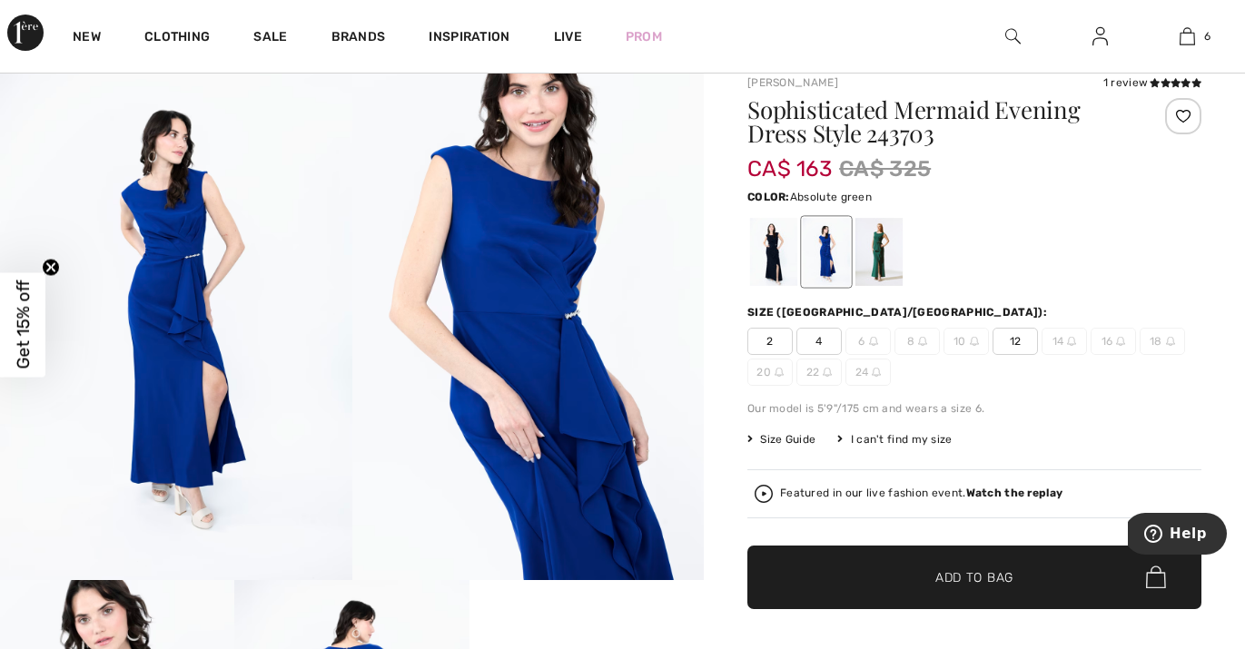
click at [878, 248] on div at bounding box center [878, 252] width 47 height 68
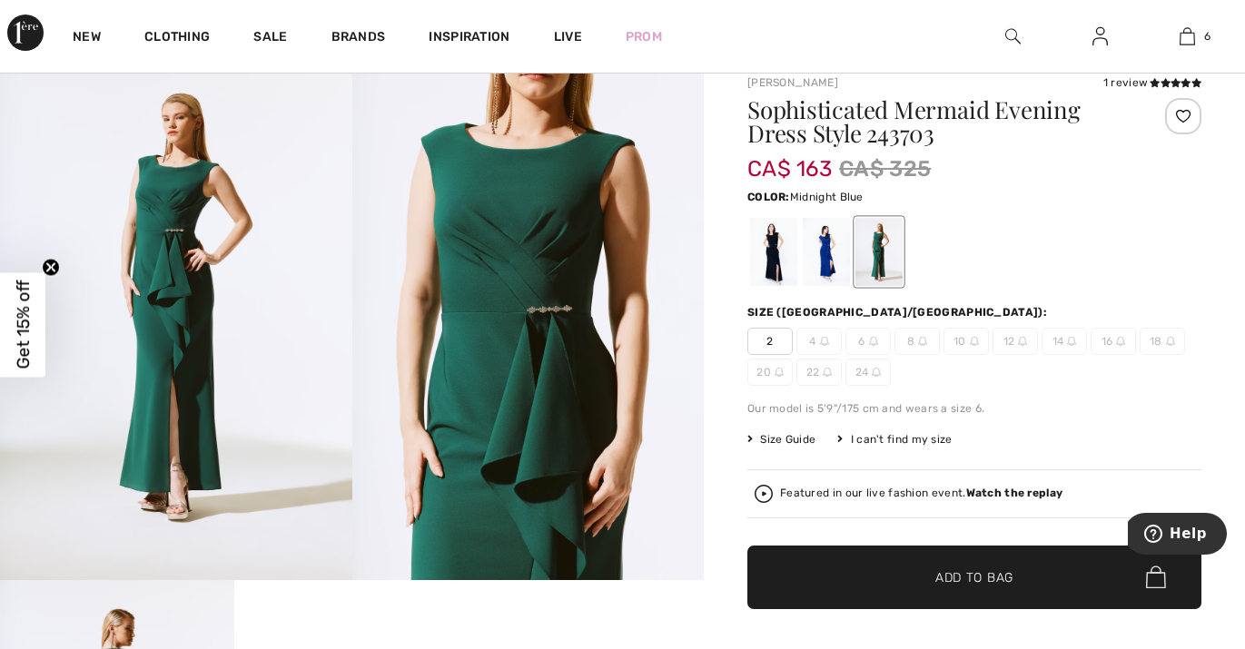
click at [774, 261] on div at bounding box center [773, 252] width 47 height 68
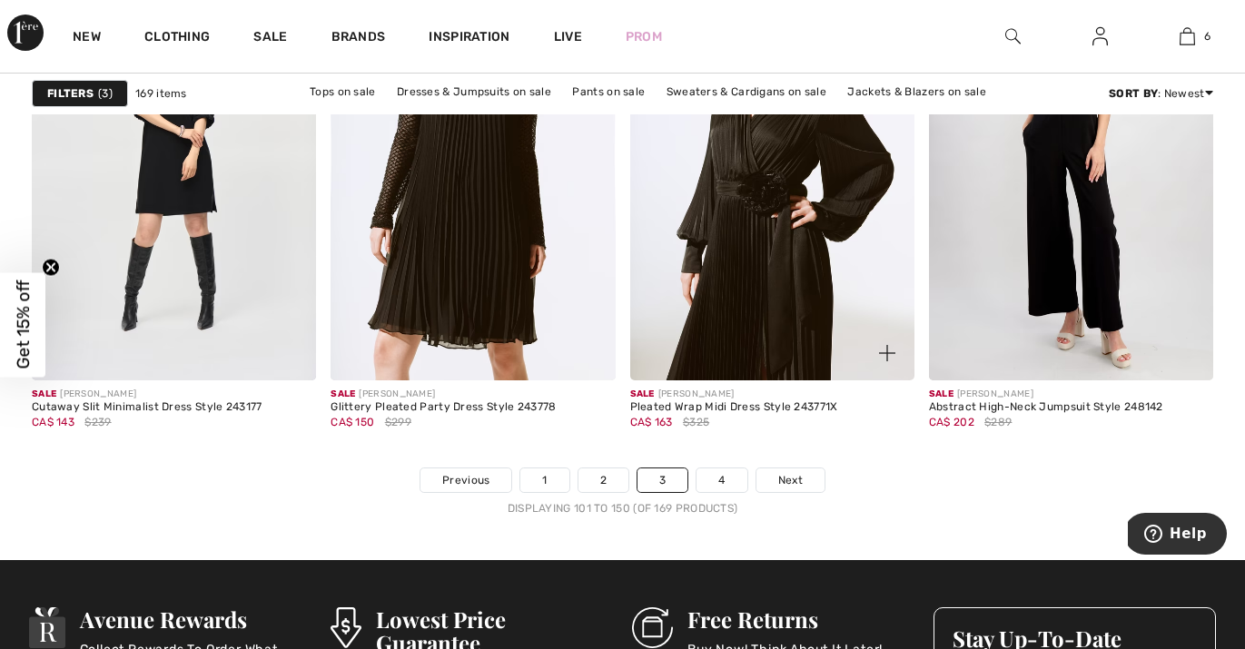
scroll to position [7904, 0]
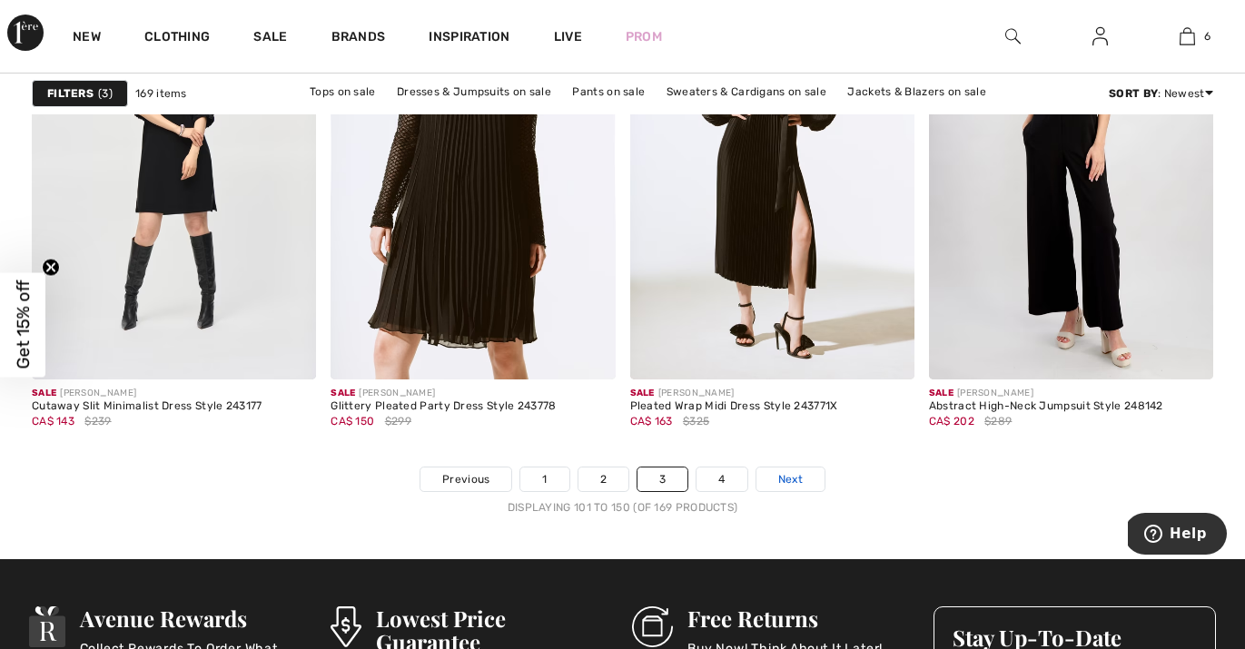
click at [787, 478] on span "Next" at bounding box center [790, 479] width 25 height 16
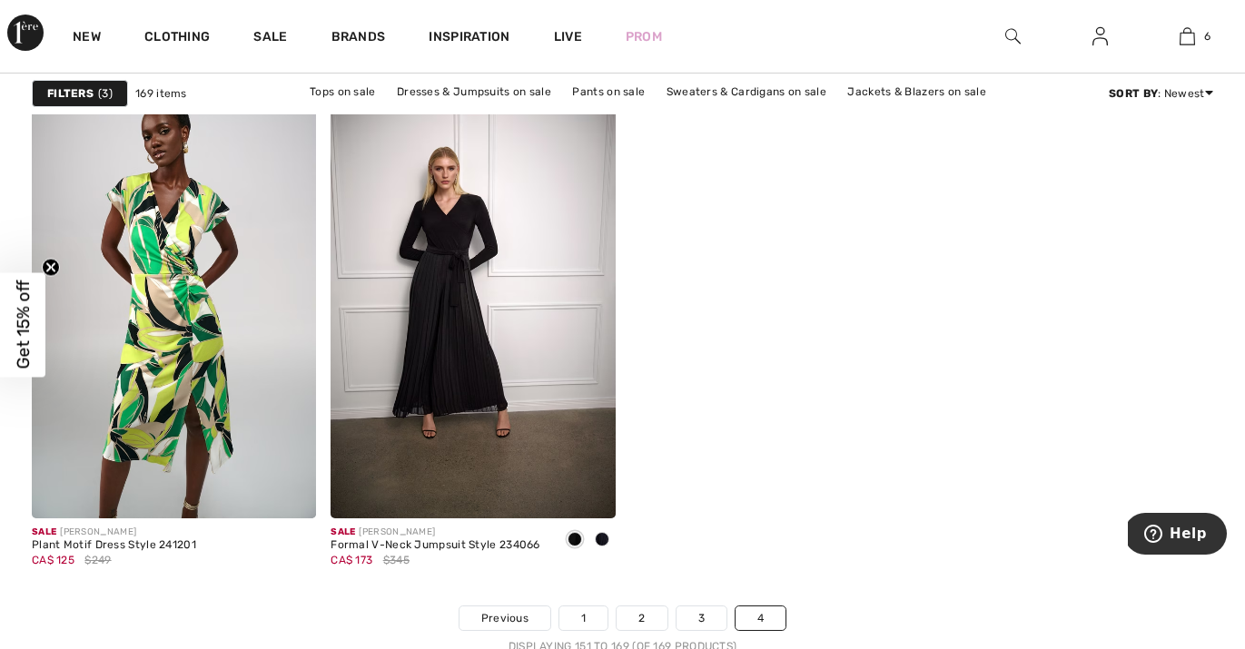
scroll to position [3096, 0]
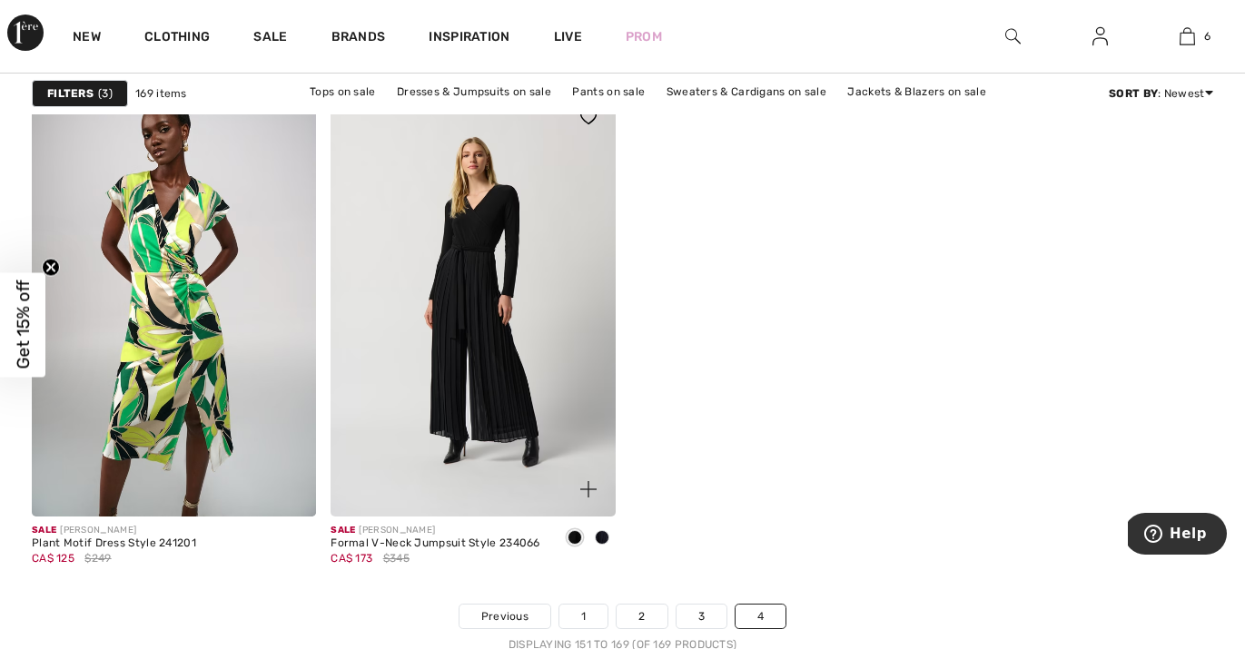
click at [494, 334] on img at bounding box center [472, 303] width 284 height 427
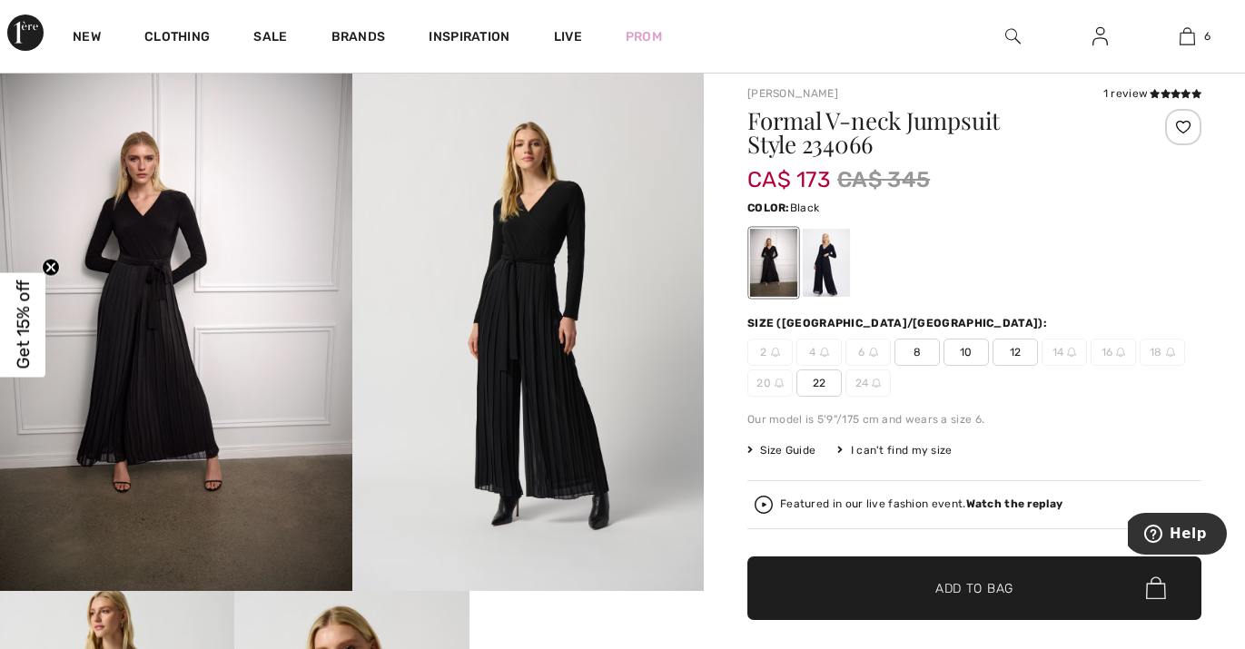
scroll to position [121, 0]
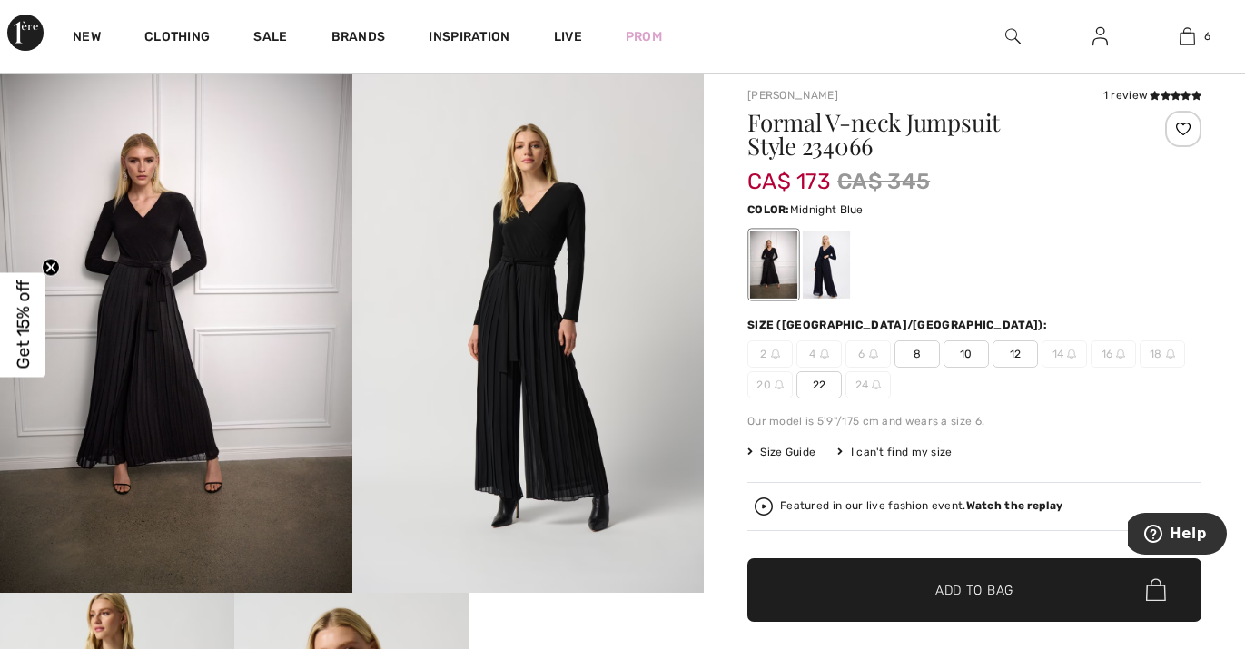
click at [833, 269] on div at bounding box center [826, 265] width 47 height 68
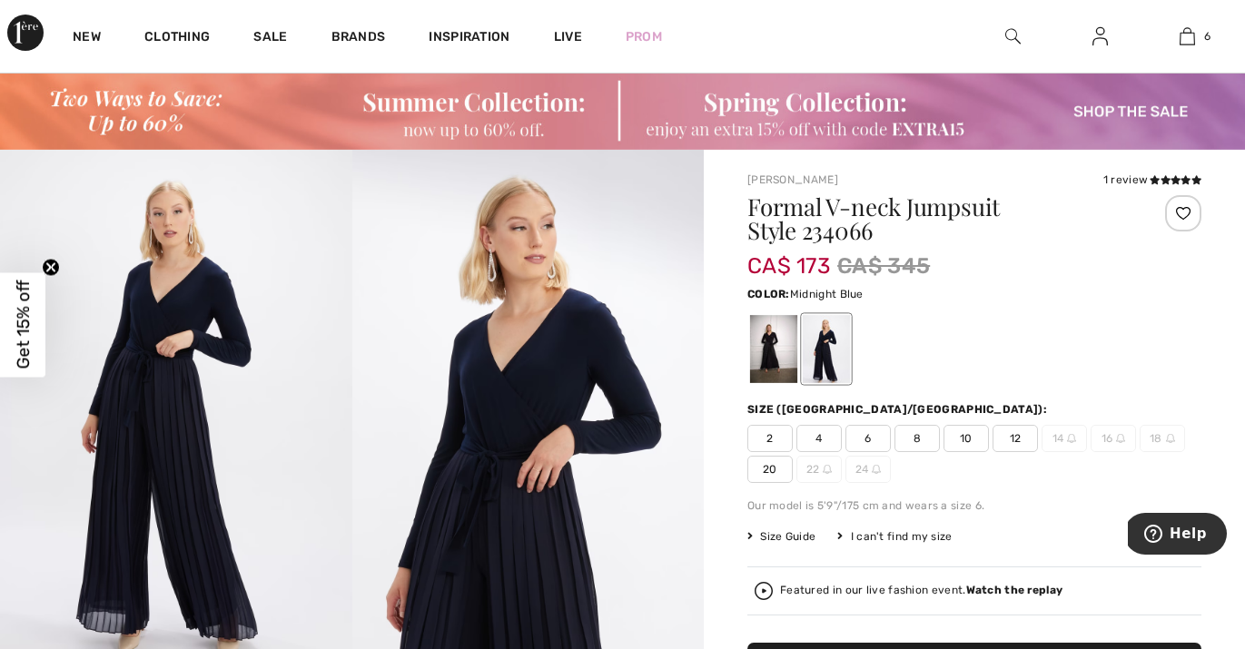
scroll to position [0, 0]
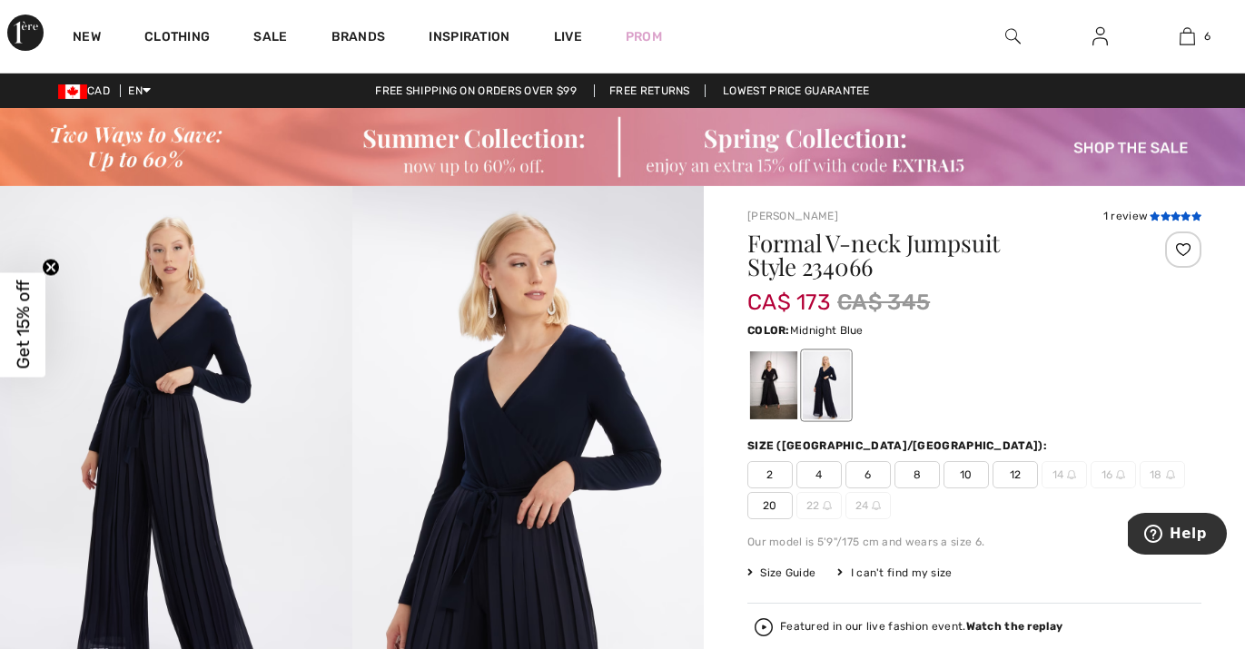
click at [1170, 214] on icon at bounding box center [1175, 216] width 10 height 9
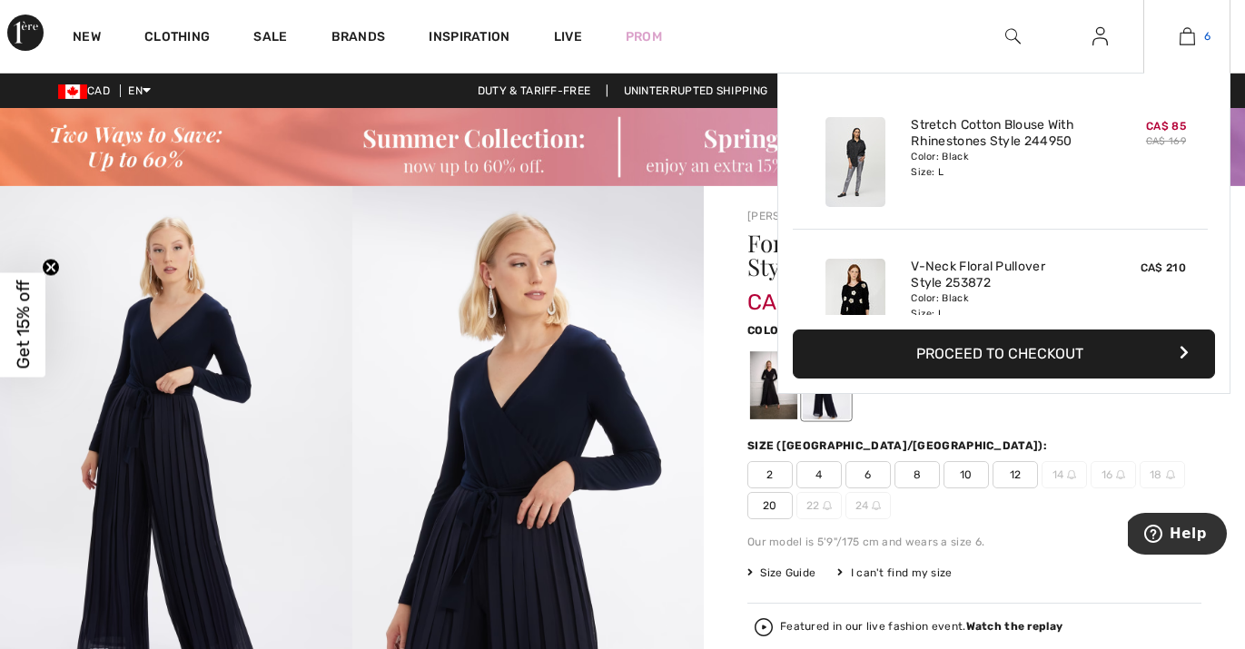
click at [1186, 43] on img at bounding box center [1186, 36] width 15 height 22
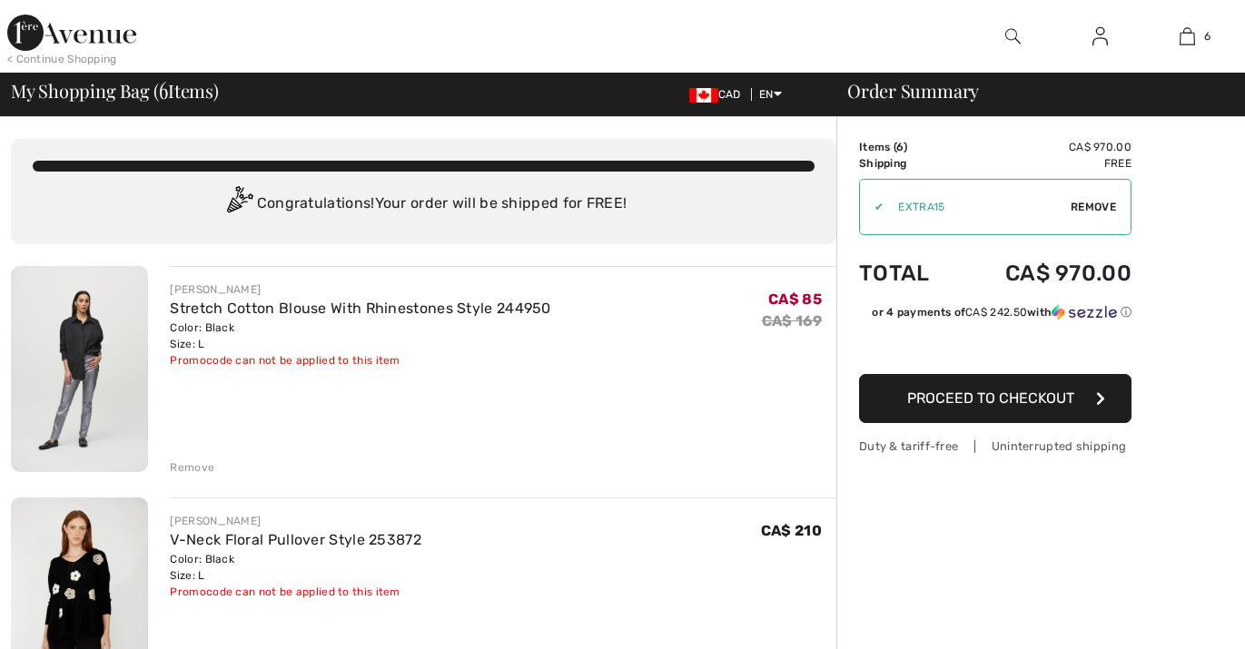
checkbox input "true"
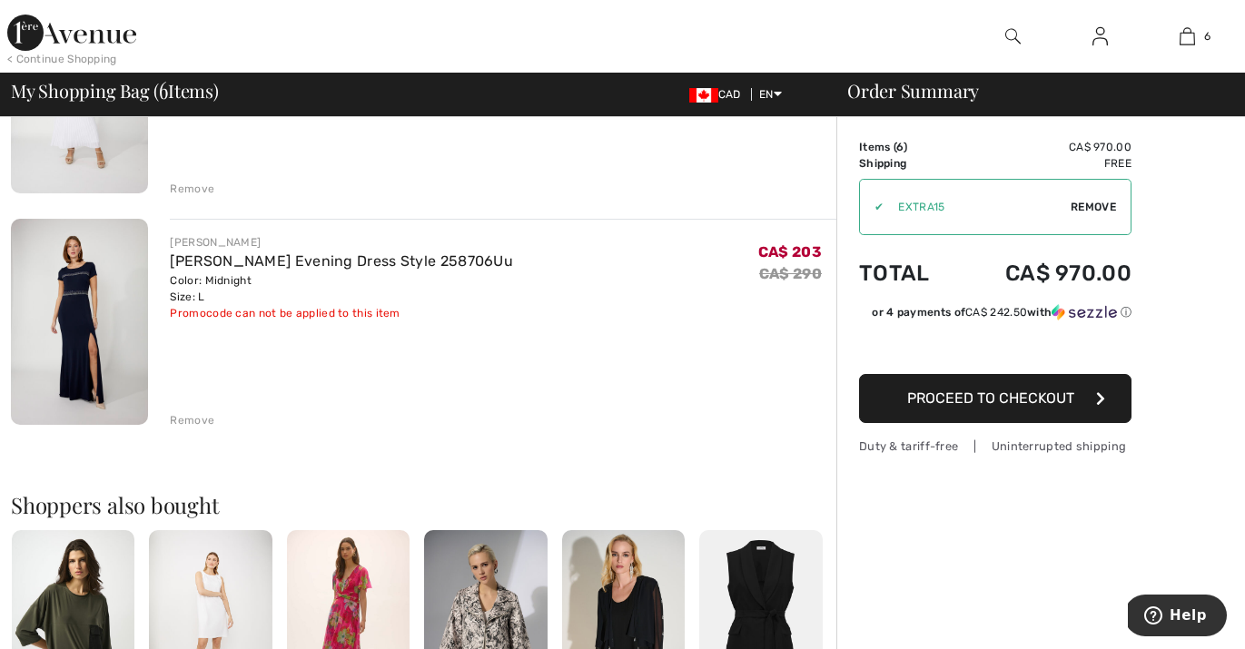
scroll to position [1206, 0]
click at [187, 418] on div "Remove" at bounding box center [192, 419] width 44 height 16
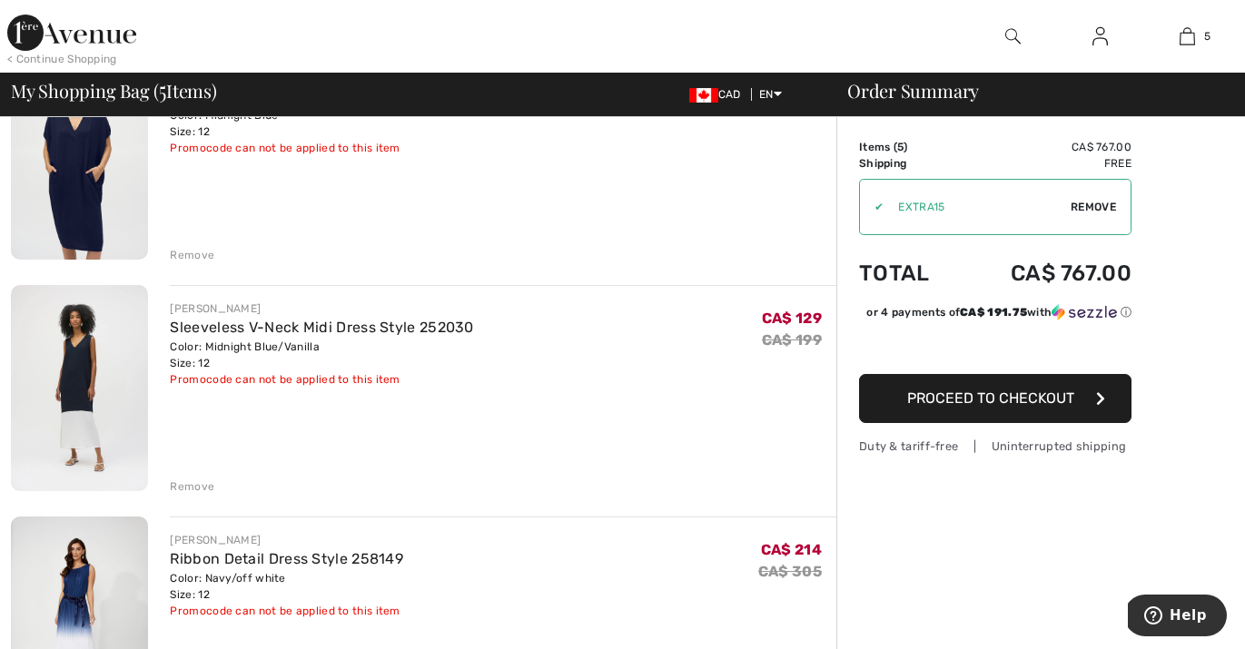
scroll to position [678, 0]
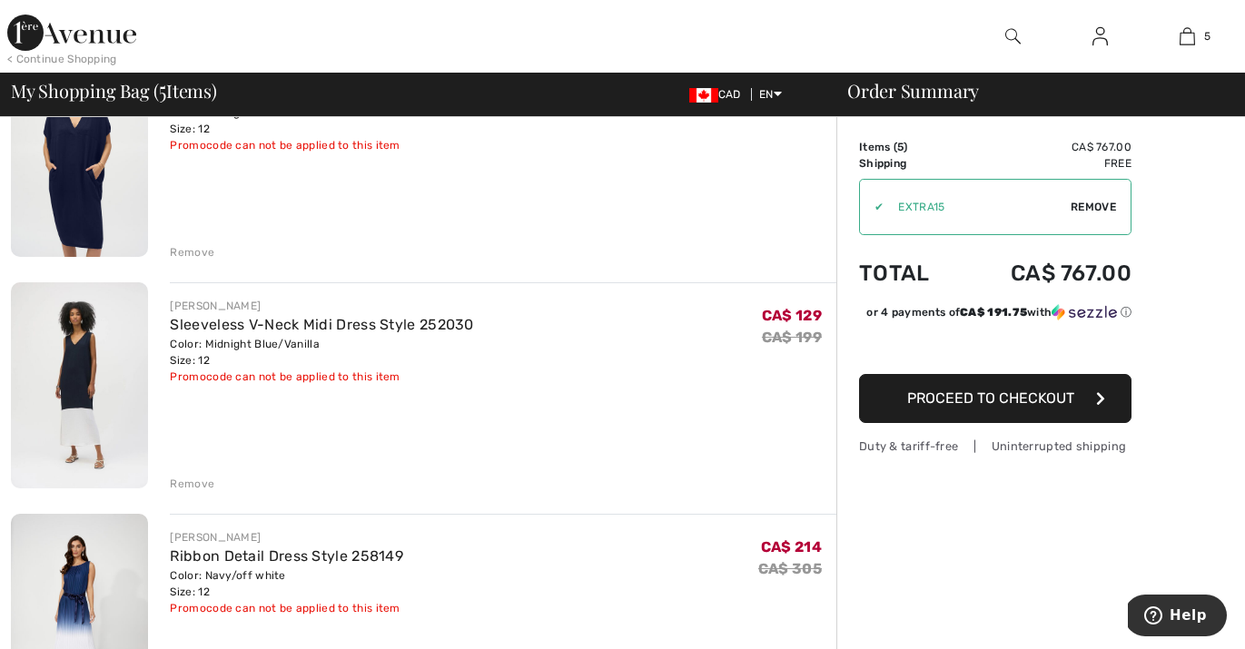
click at [202, 483] on div "Remove" at bounding box center [192, 484] width 44 height 16
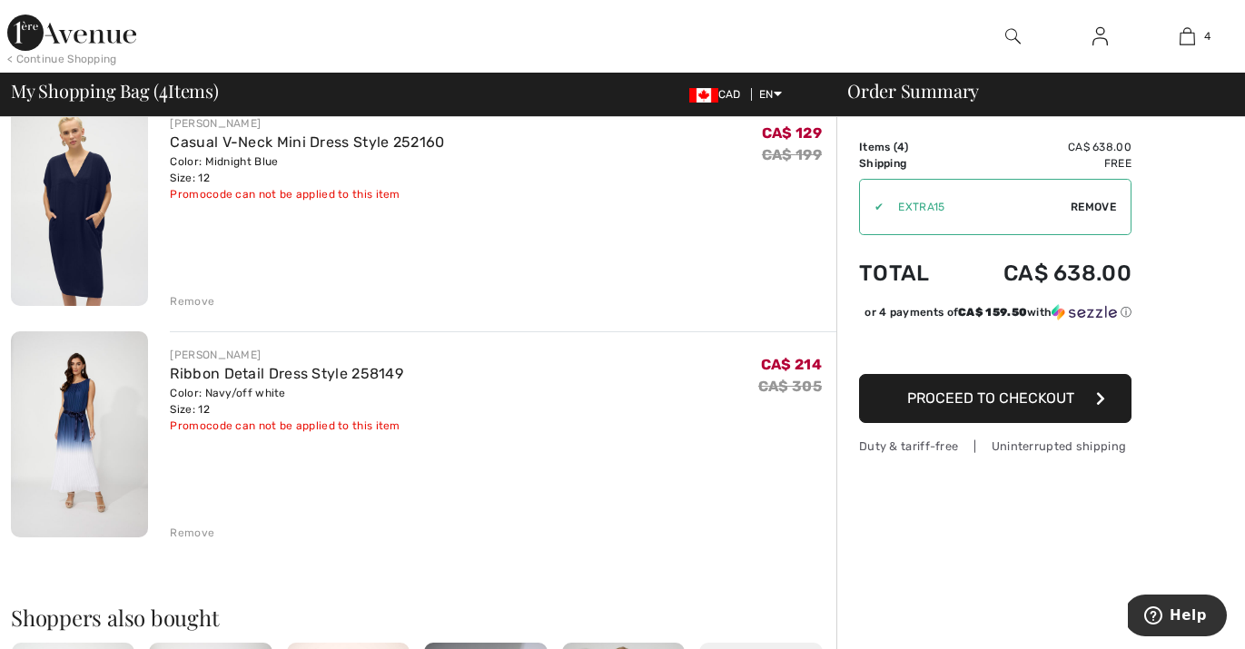
scroll to position [624, 0]
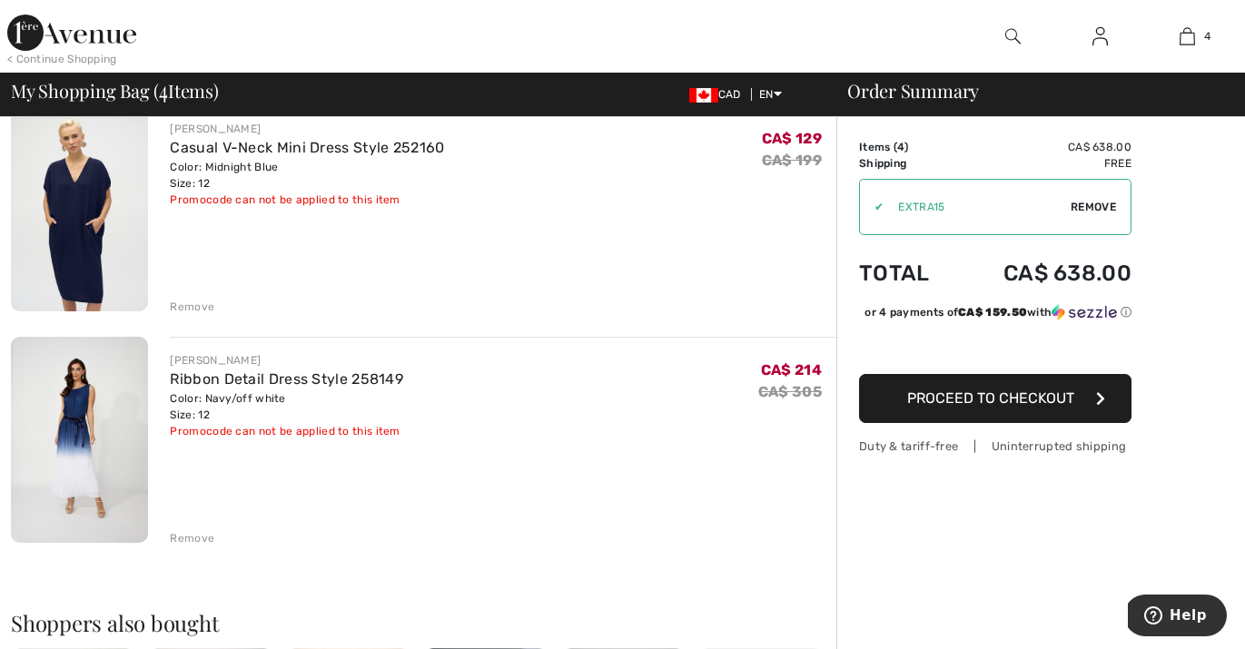
click at [198, 537] on div "Remove" at bounding box center [192, 538] width 44 height 16
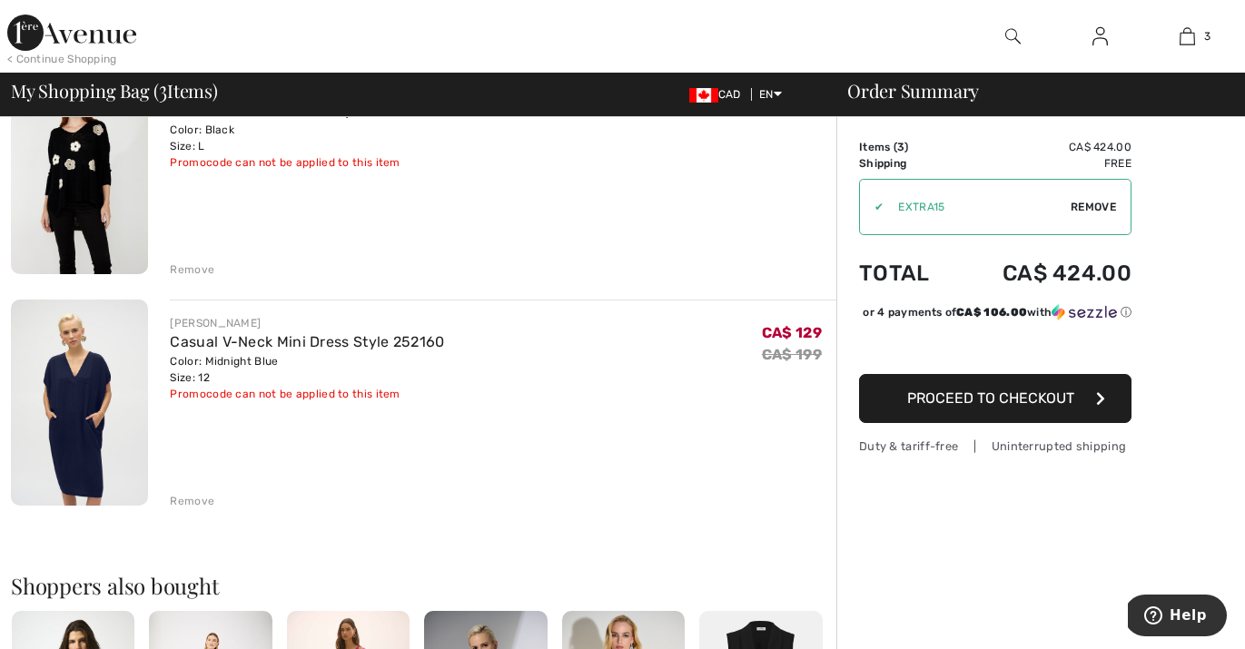
scroll to position [430, 0]
click at [188, 498] on div "Remove" at bounding box center [192, 500] width 44 height 16
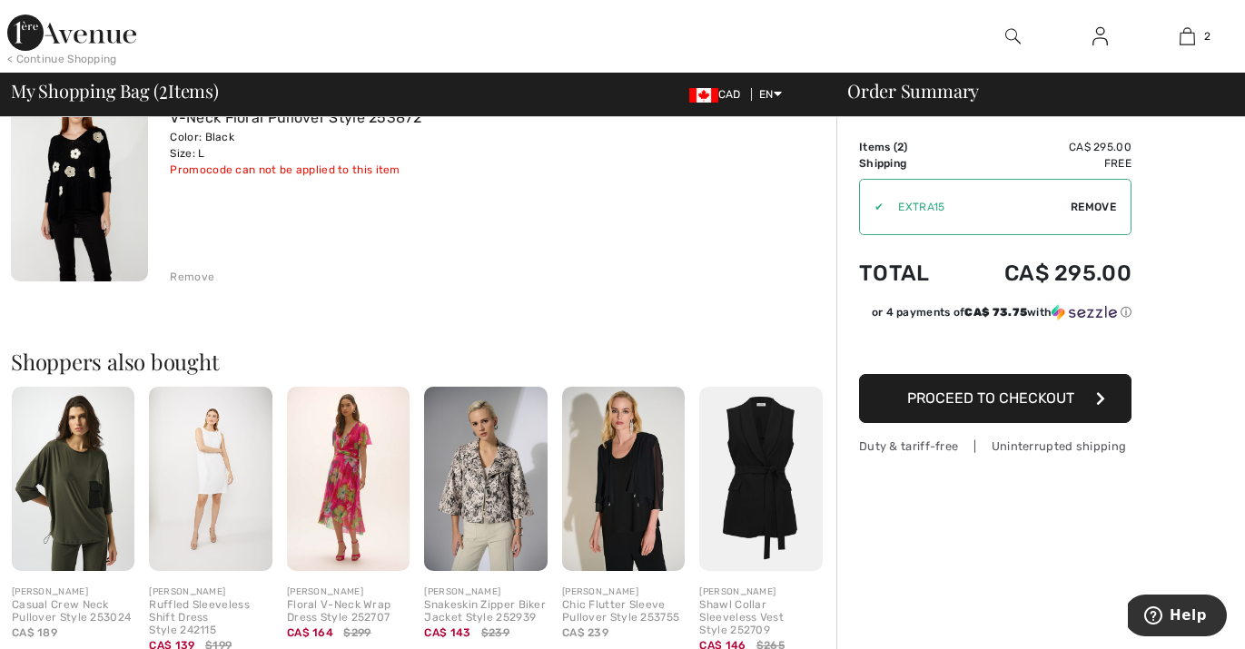
scroll to position [431, 0]
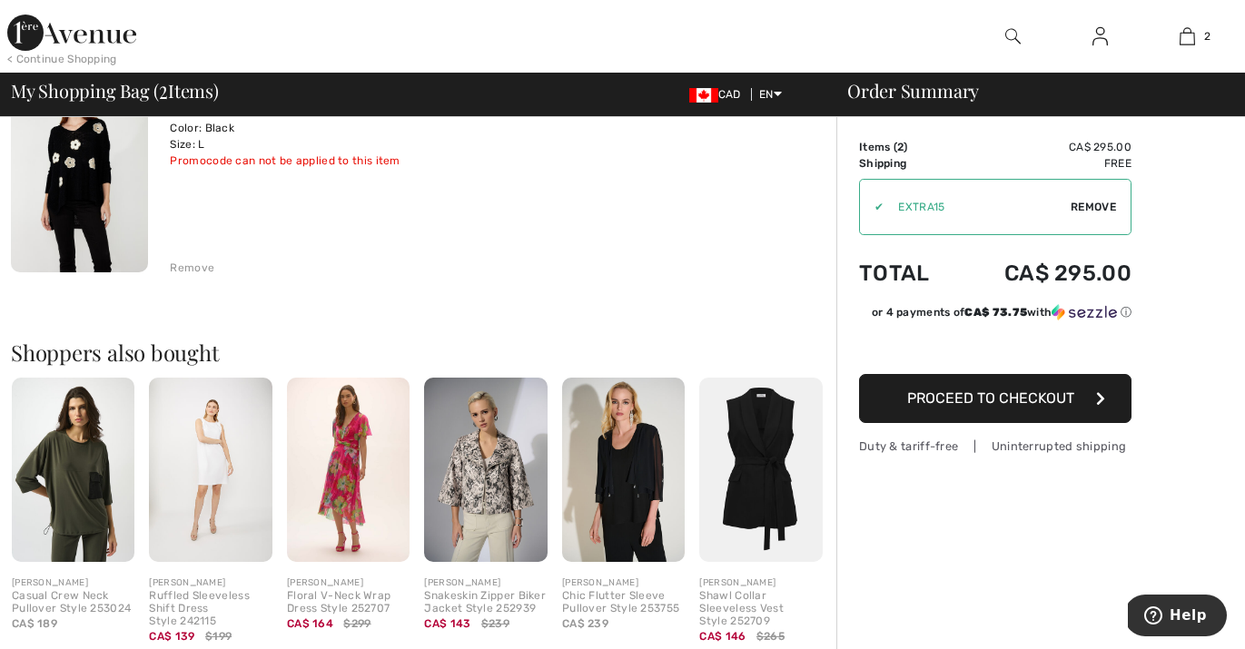
click at [90, 472] on img at bounding box center [73, 470] width 123 height 184
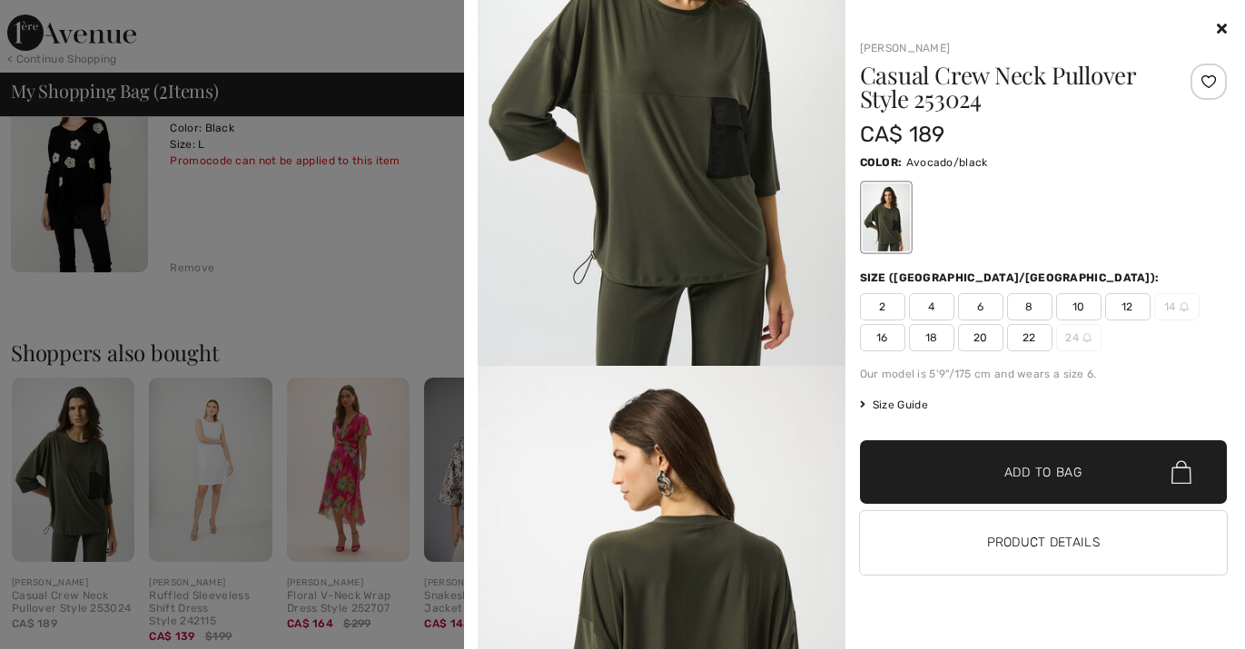
scroll to position [167, 0]
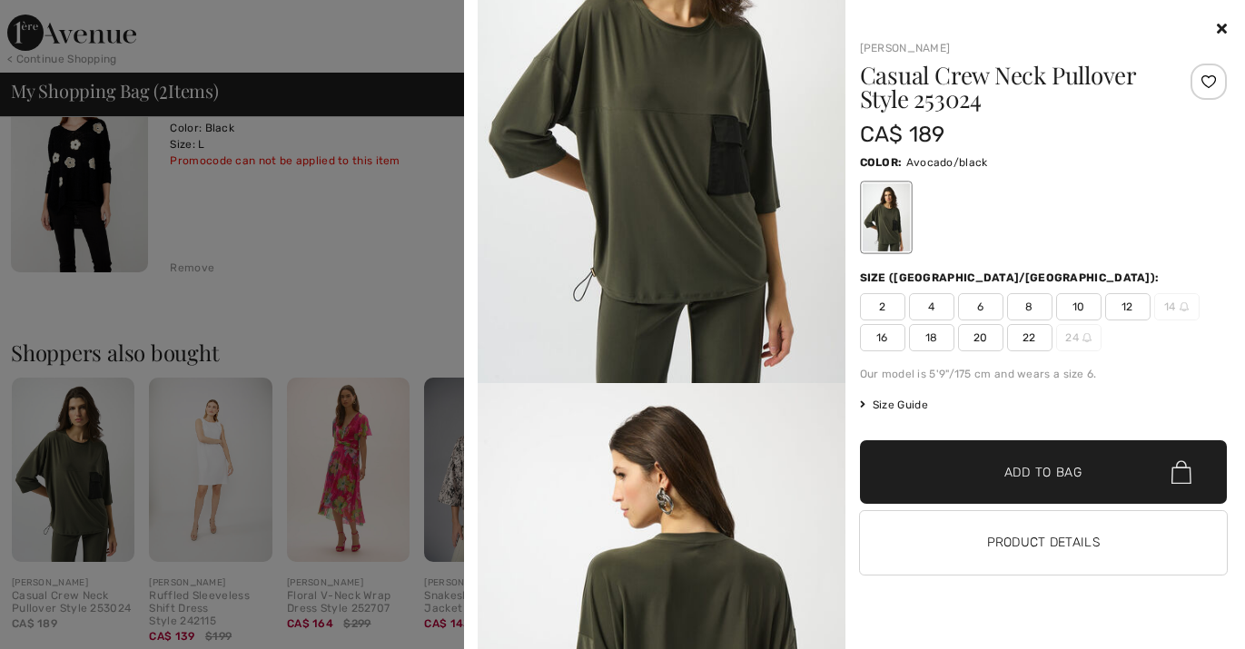
click at [1132, 302] on span "12" at bounding box center [1127, 306] width 45 height 27
click at [1062, 472] on span "Add to Bag" at bounding box center [1043, 472] width 78 height 19
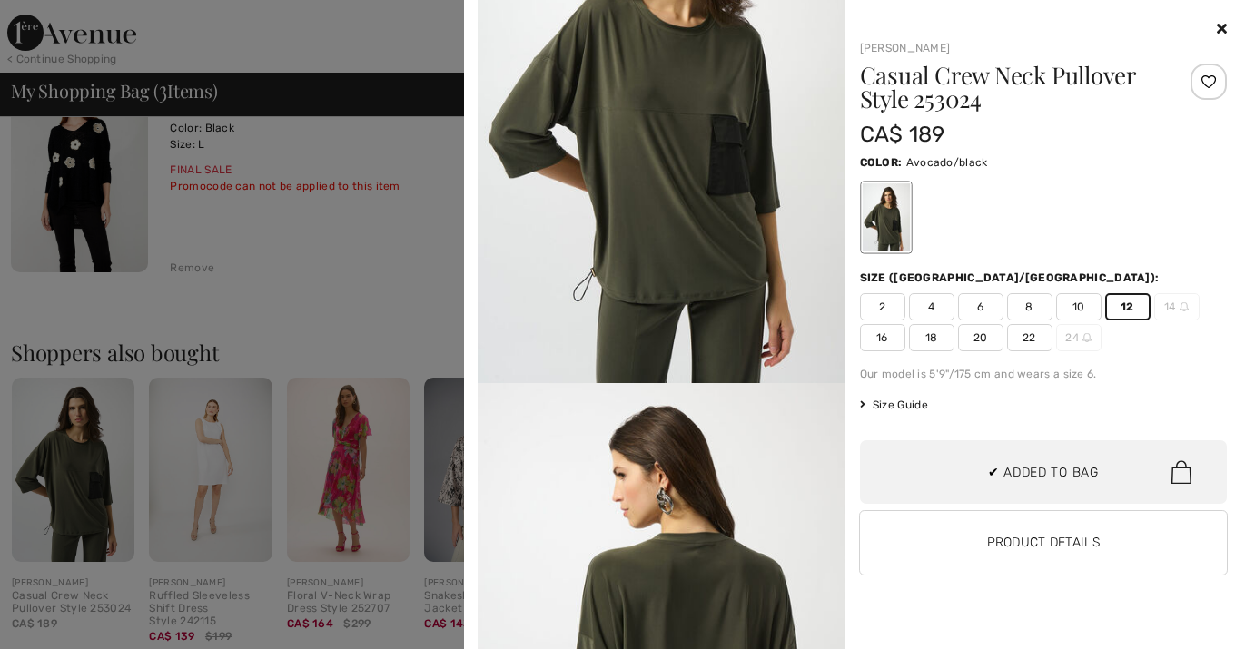
scroll to position [110, 0]
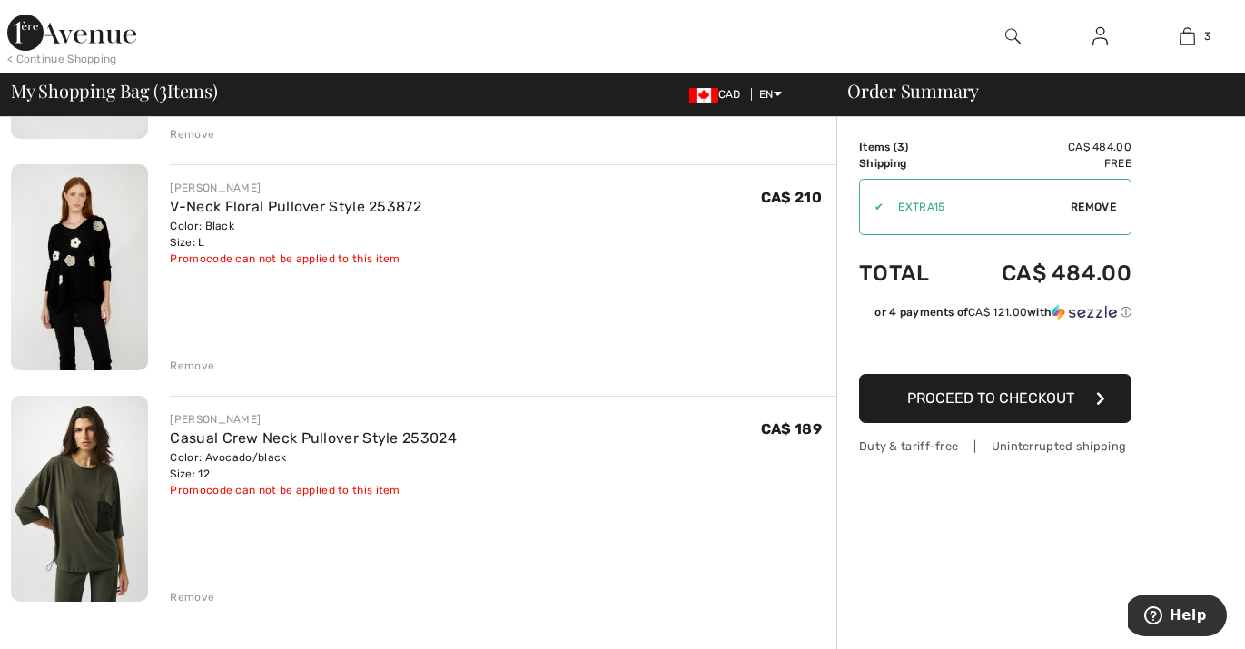
click at [192, 596] on div "Remove" at bounding box center [192, 597] width 44 height 16
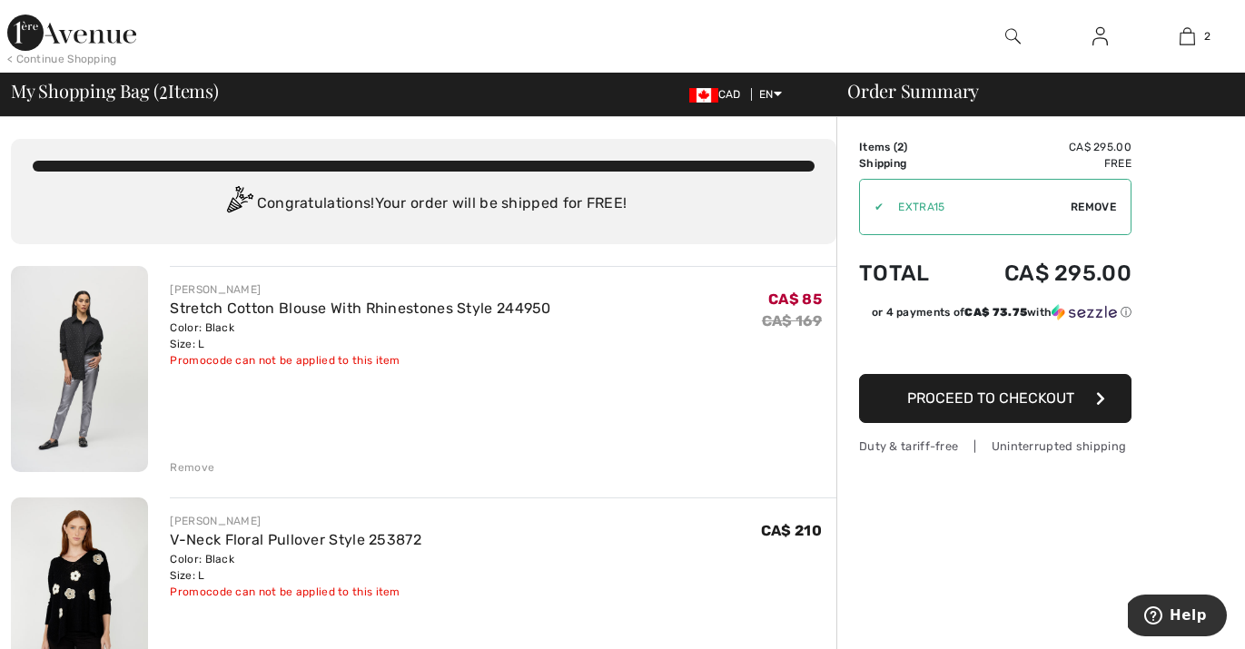
click at [57, 60] on div "< Continue Shopping" at bounding box center [62, 59] width 110 height 16
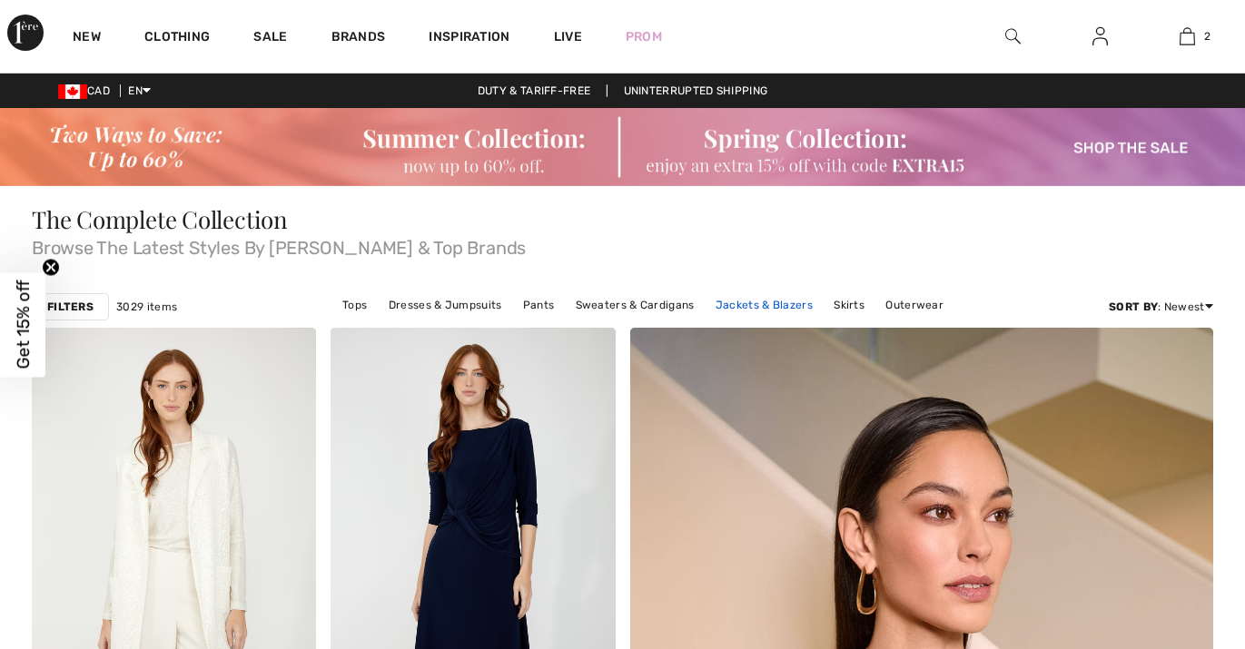
click at [756, 310] on link "Jackets & Blazers" at bounding box center [763, 305] width 115 height 24
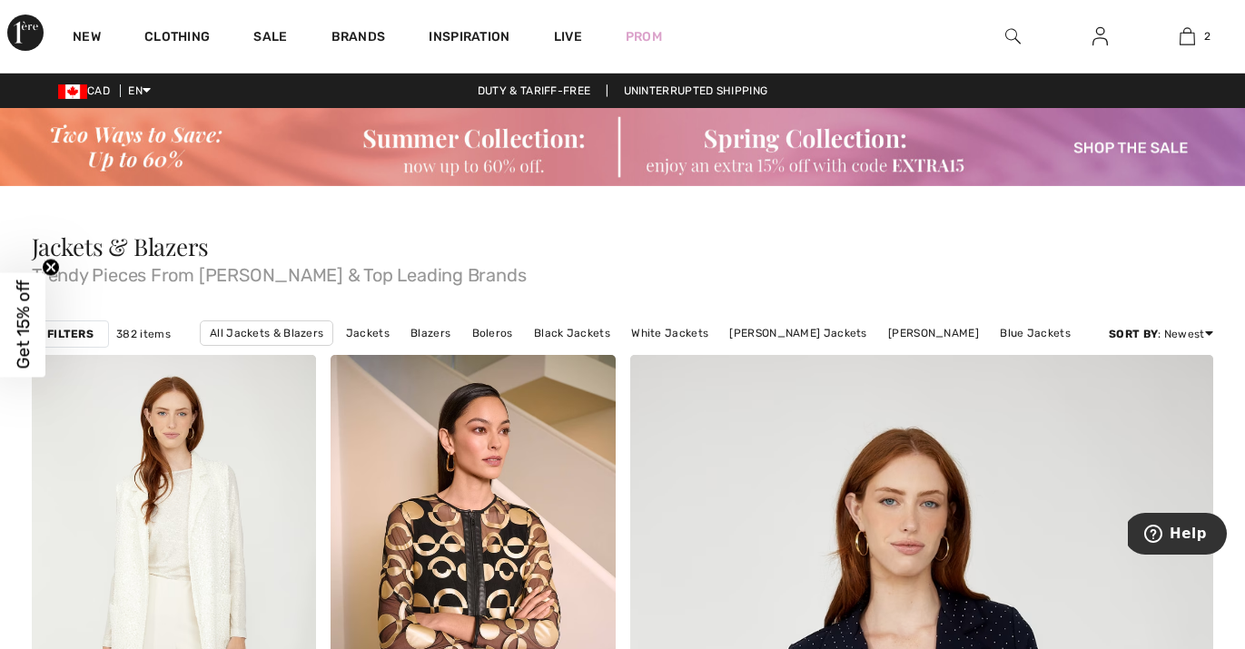
click at [90, 332] on strong "Filters" at bounding box center [70, 334] width 46 height 16
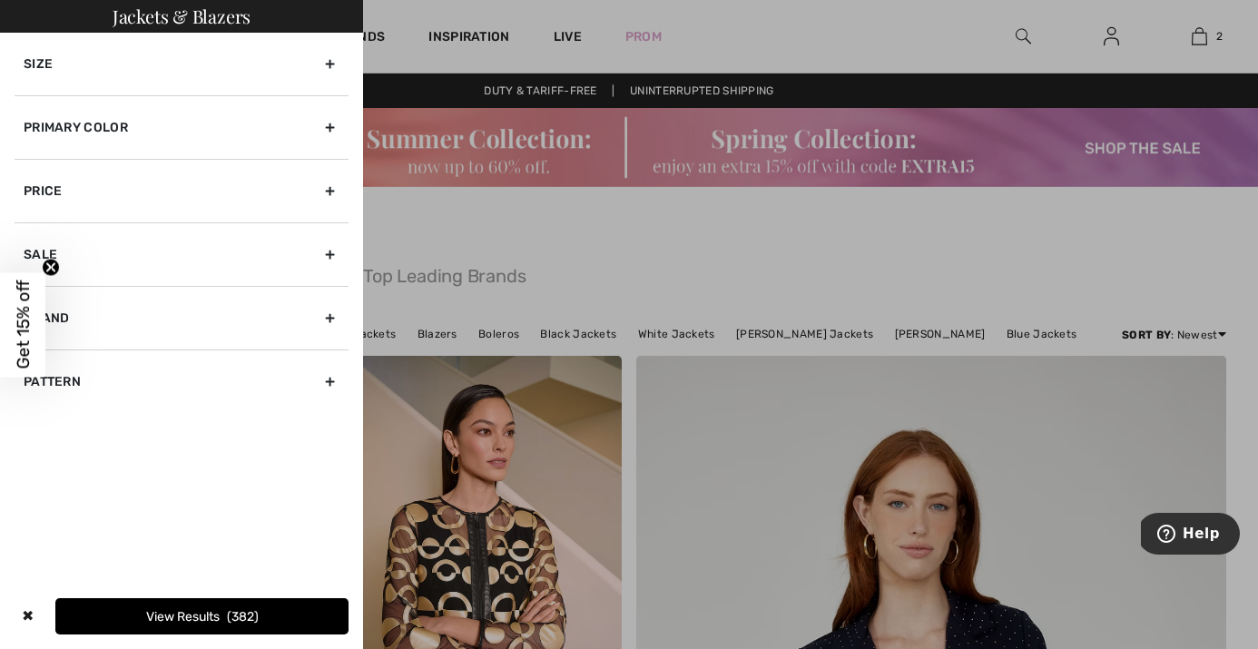
click at [127, 76] on div "Size" at bounding box center [182, 64] width 334 height 63
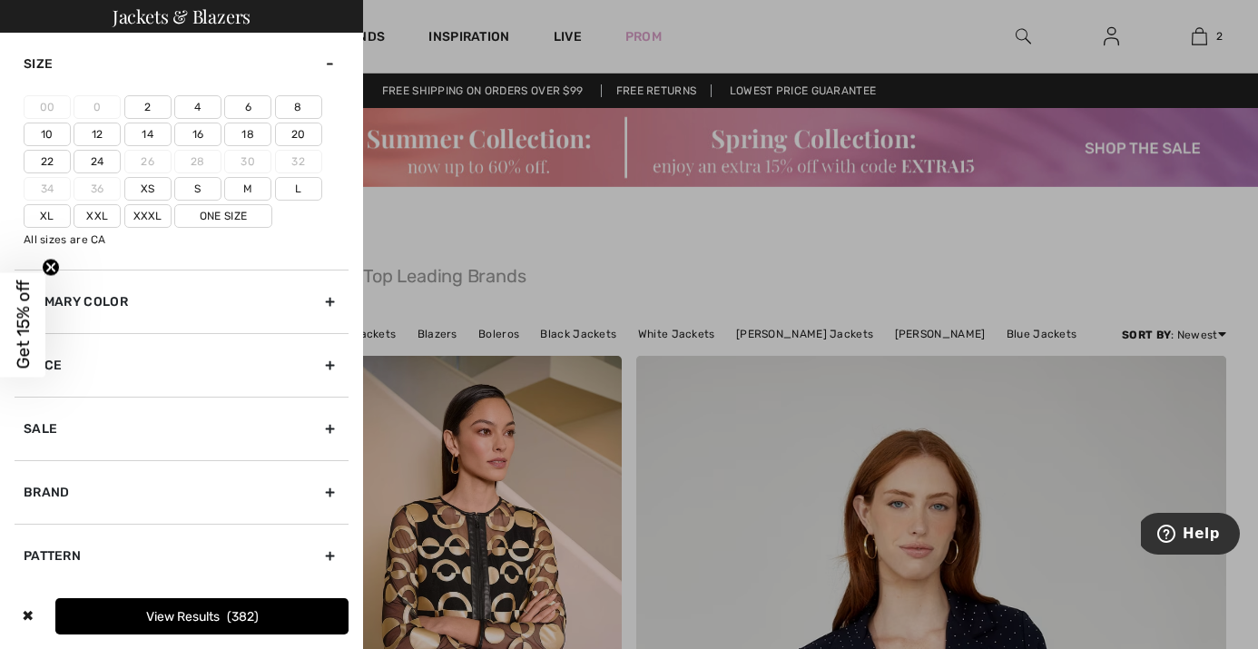
click at [94, 128] on label "12" at bounding box center [97, 135] width 47 height 24
click at [0, 0] on input"] "12" at bounding box center [0, 0] width 0 height 0
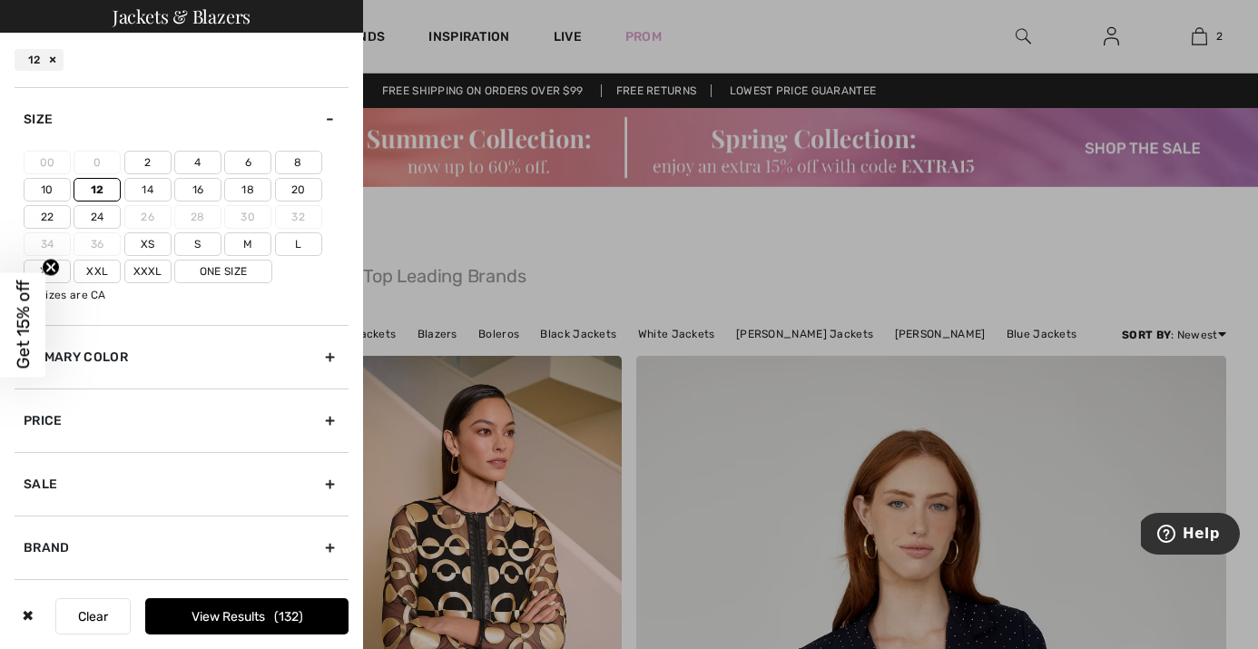
click at [292, 240] on label "L" at bounding box center [298, 244] width 47 height 24
click at [0, 0] on input"] "L" at bounding box center [0, 0] width 0 height 0
click at [260, 271] on label "One Size" at bounding box center [223, 272] width 98 height 24
click at [0, 0] on input"] "One Size" at bounding box center [0, 0] width 0 height 0
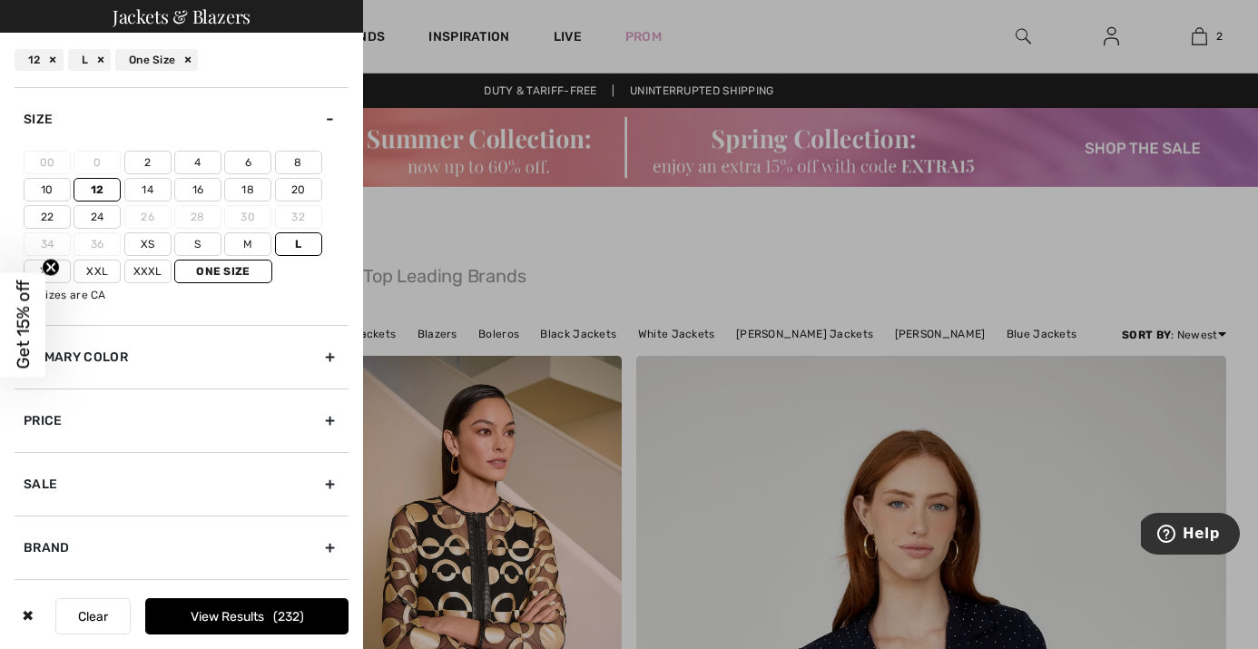
click at [215, 606] on button "View Results 232" at bounding box center [246, 616] width 203 height 36
